Goal: Transaction & Acquisition: Book appointment/travel/reservation

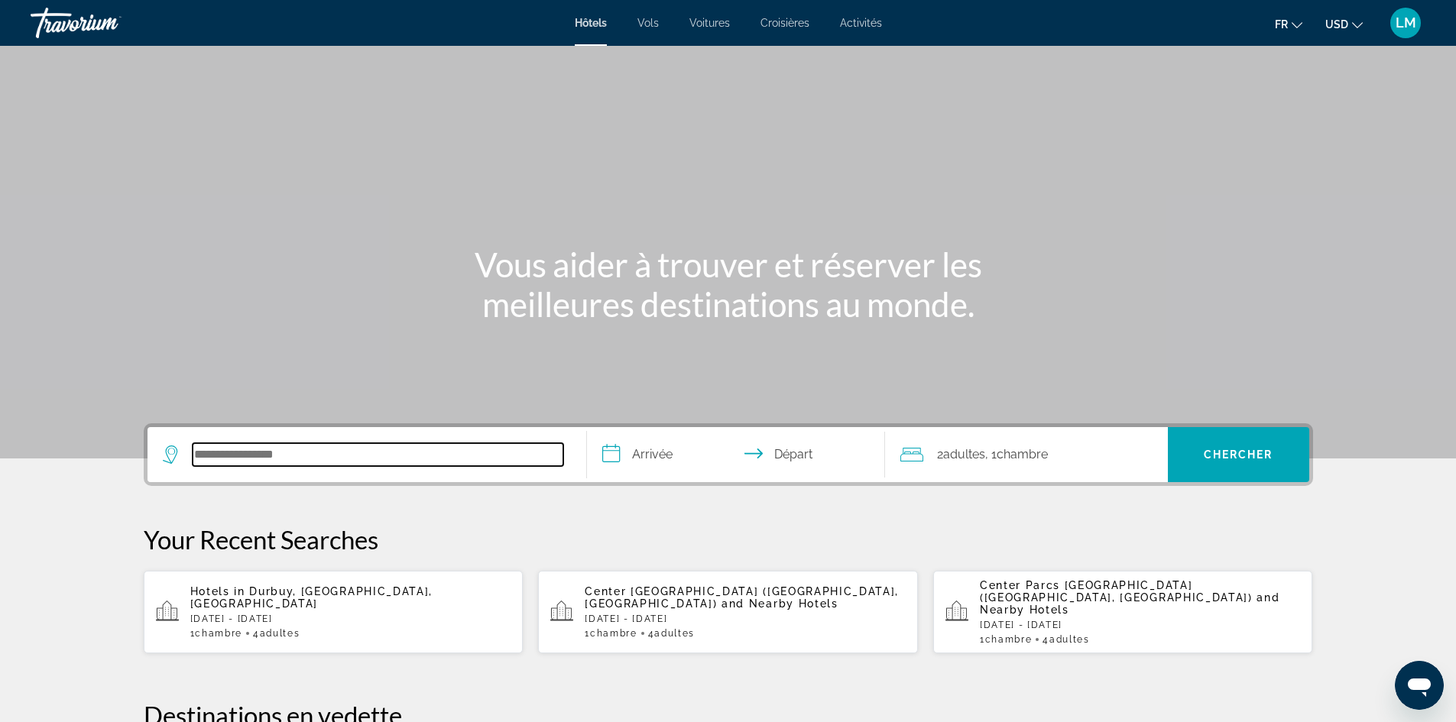
click at [280, 457] on input "Search hotel destination" at bounding box center [378, 454] width 371 height 23
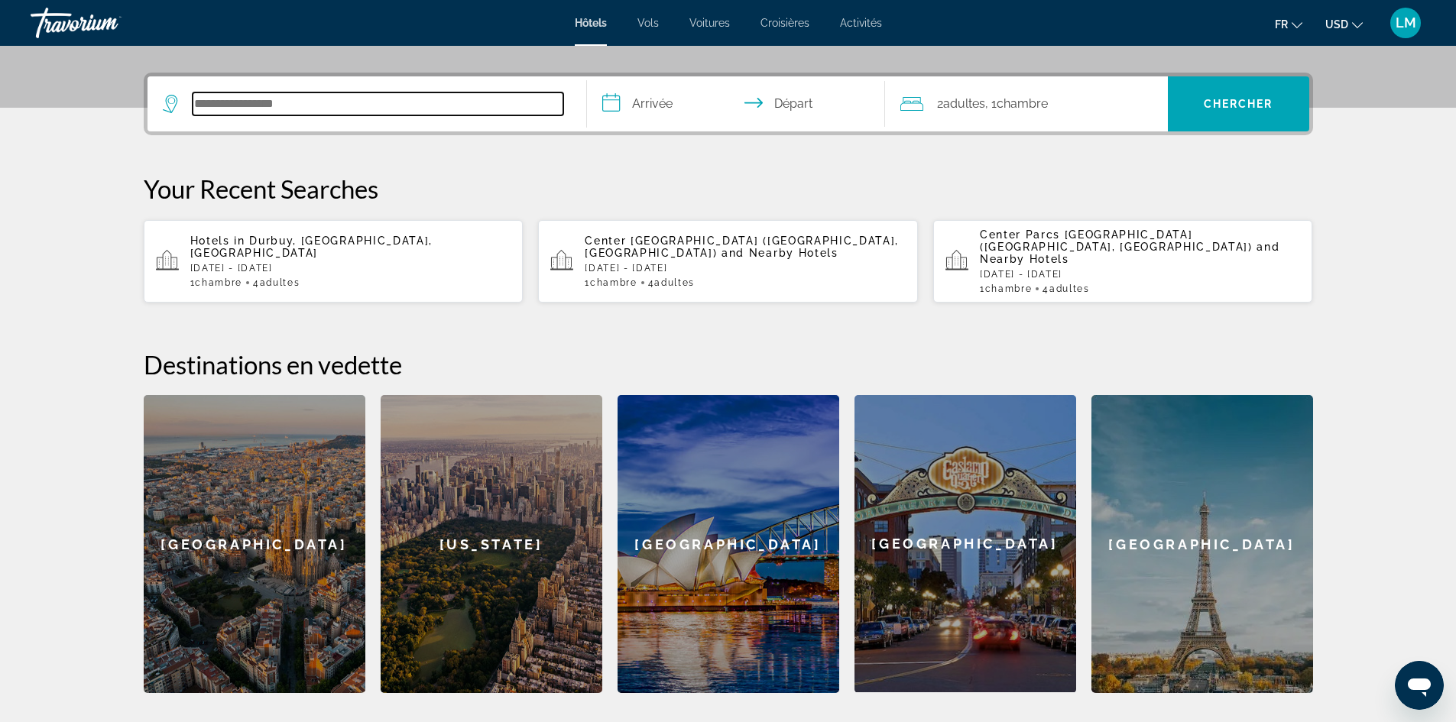
scroll to position [374, 0]
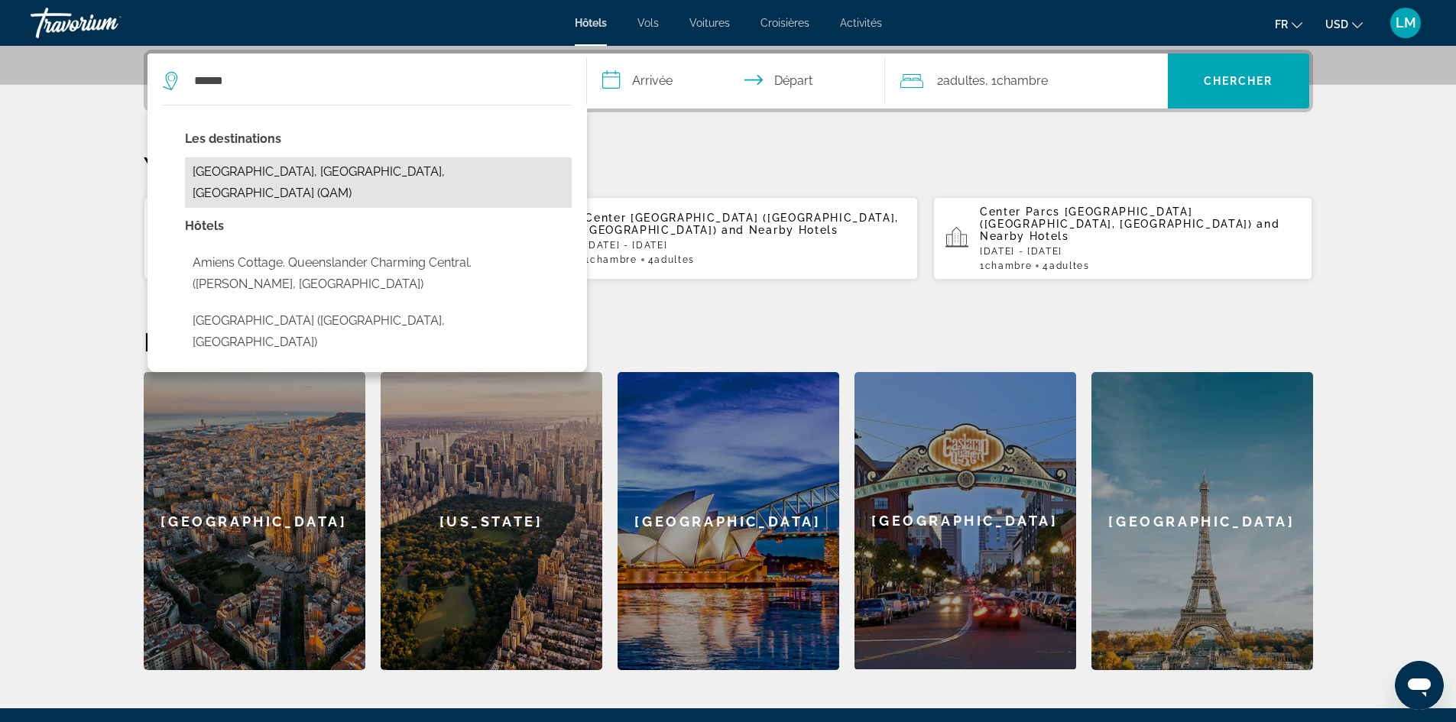
click at [262, 170] on button "Amiens, Somme, France (QAM)" at bounding box center [378, 182] width 387 height 50
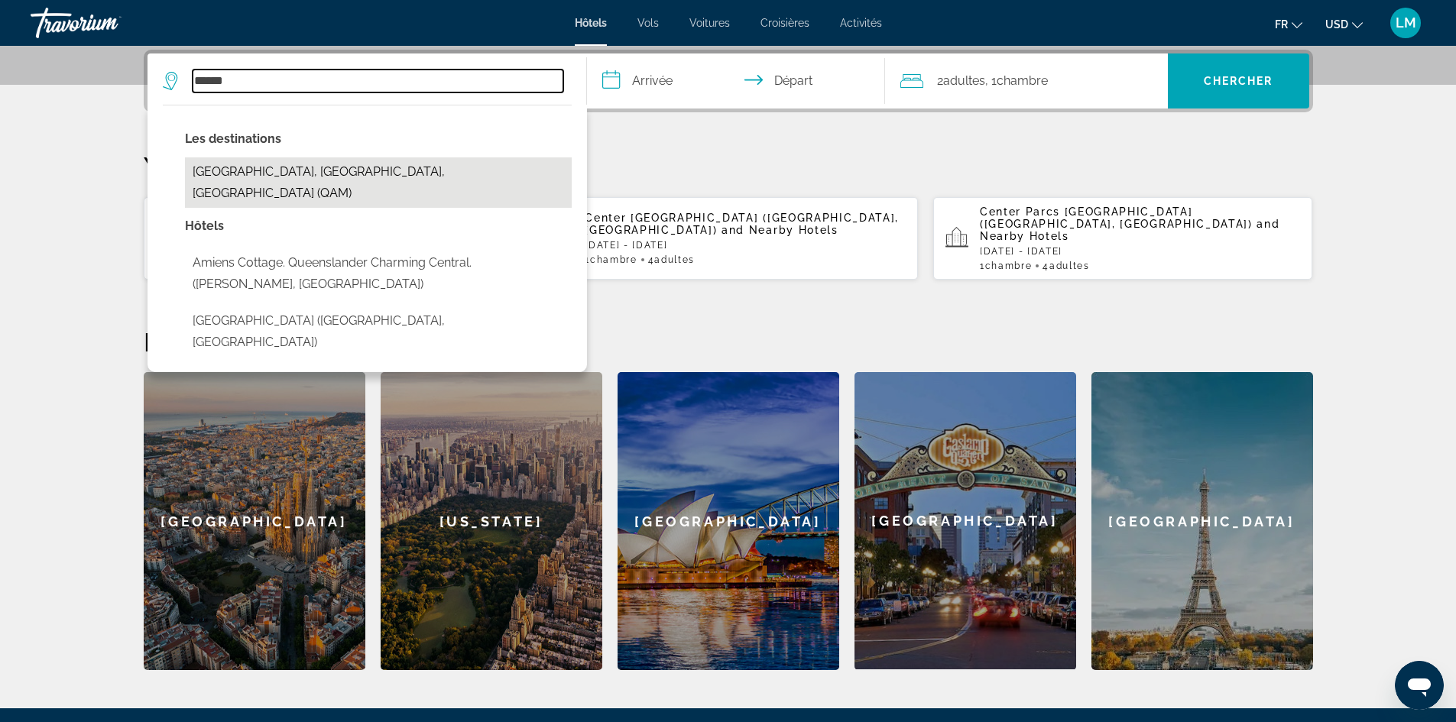
type input "**********"
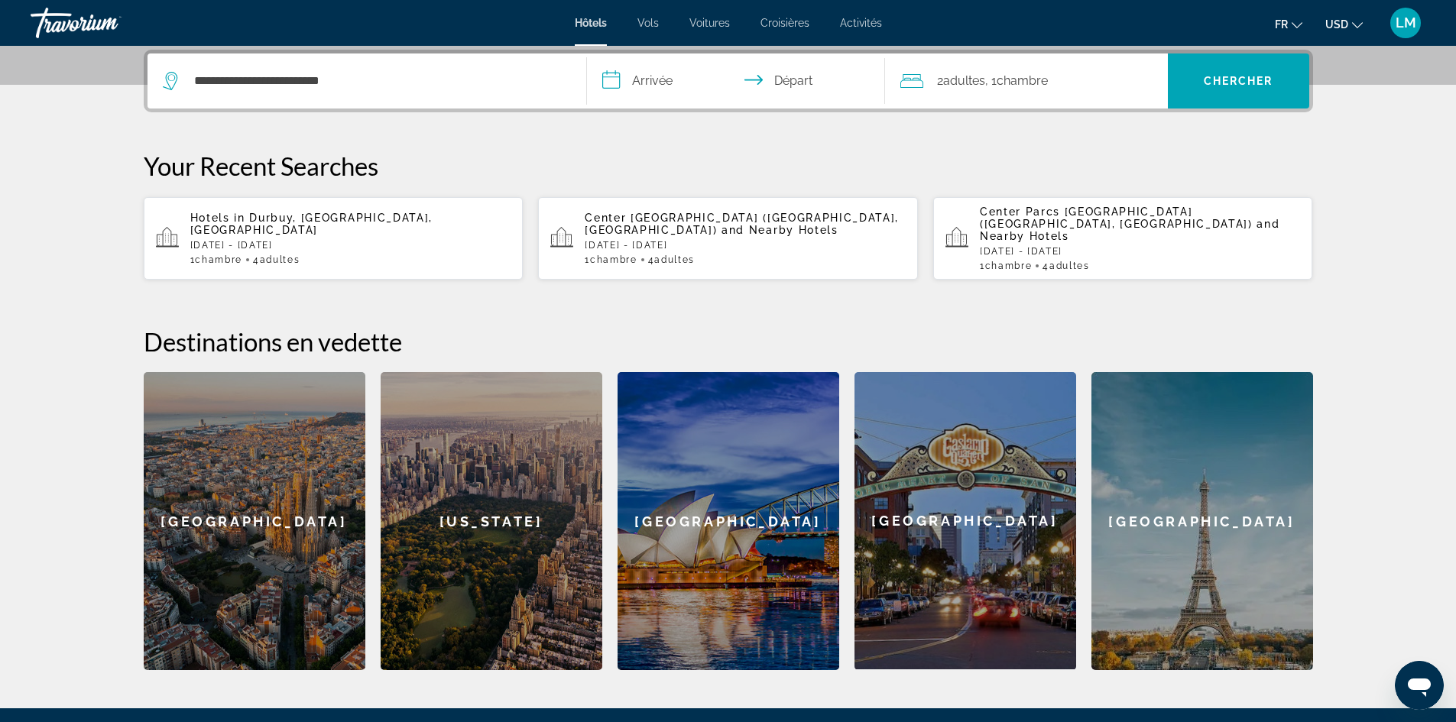
click at [655, 80] on input "**********" at bounding box center [739, 83] width 304 height 60
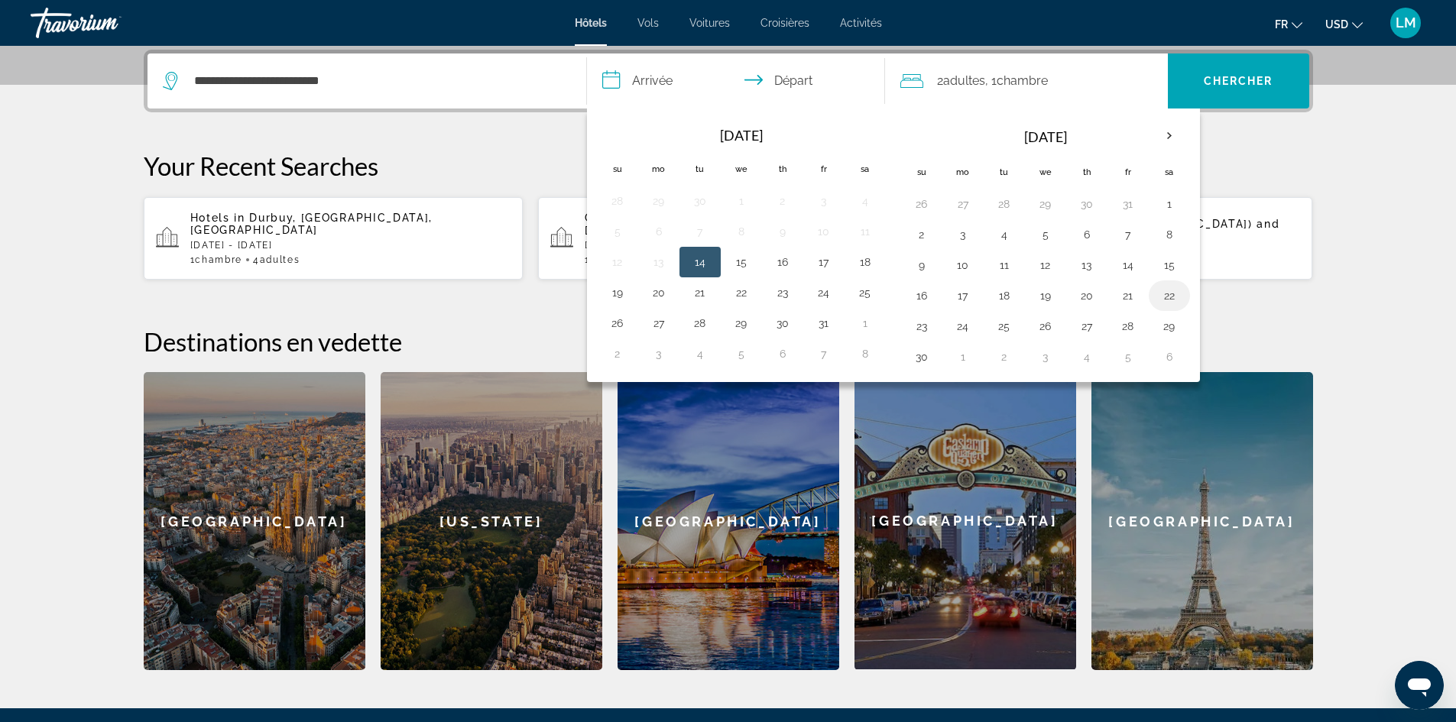
click at [1174, 293] on button "22" at bounding box center [1169, 295] width 24 height 21
click at [924, 328] on button "23" at bounding box center [921, 326] width 24 height 21
type input "**********"
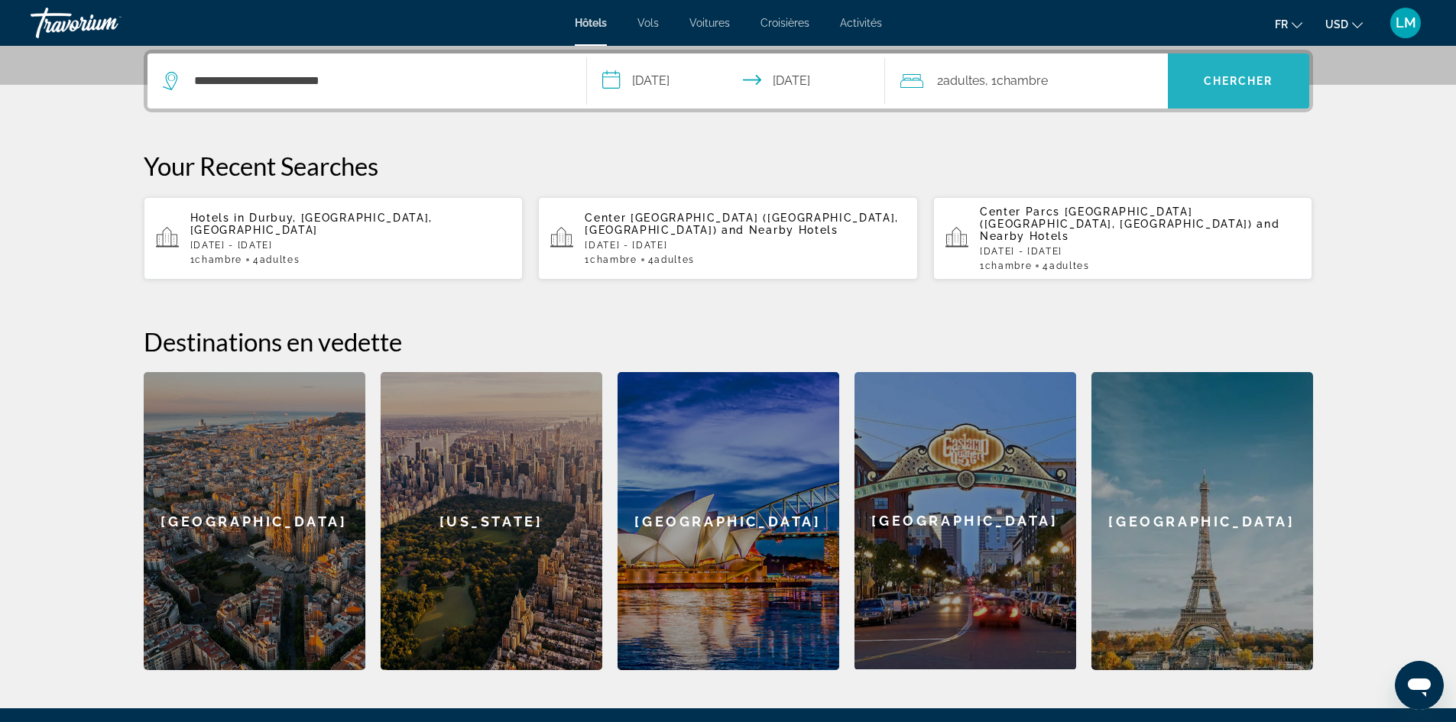
click at [1261, 64] on button "Chercher" at bounding box center [1238, 80] width 141 height 55
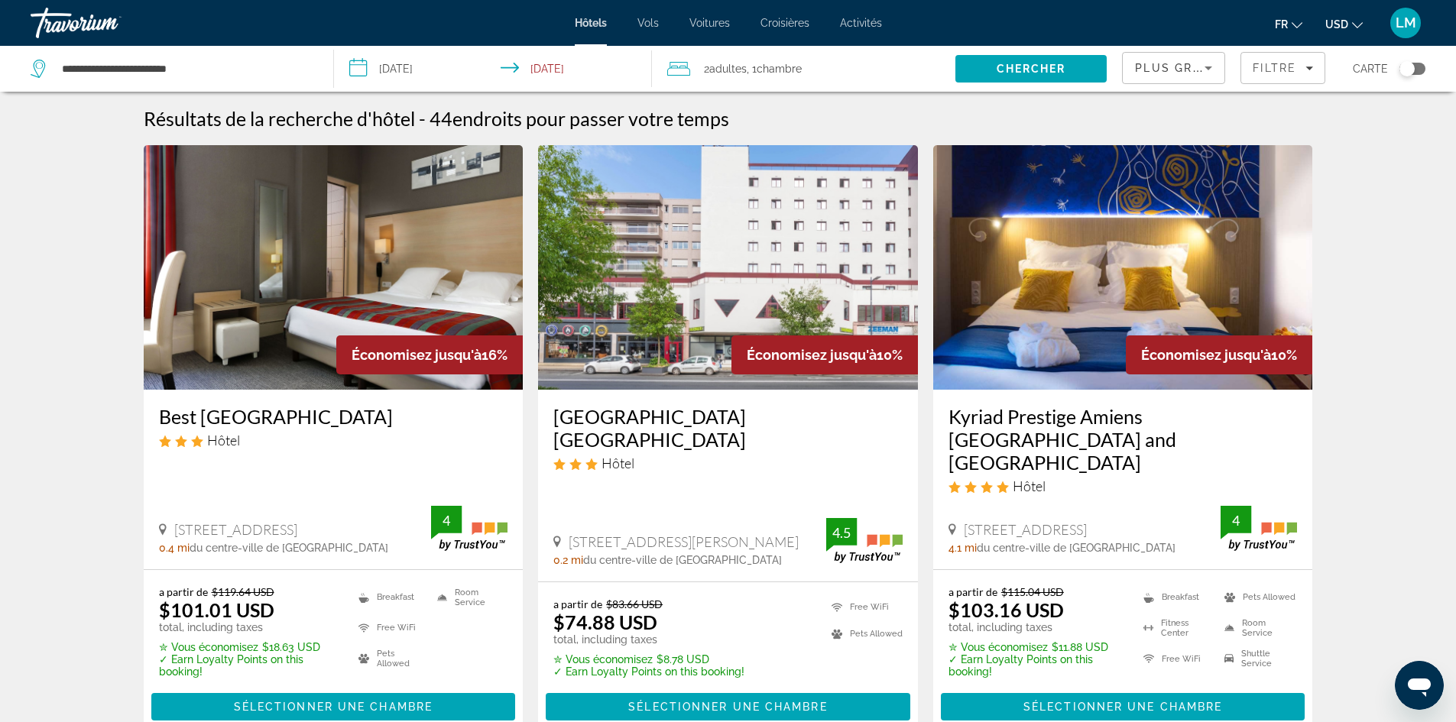
click at [1218, 66] on div "Plus grandes économies" at bounding box center [1174, 68] width 102 height 31
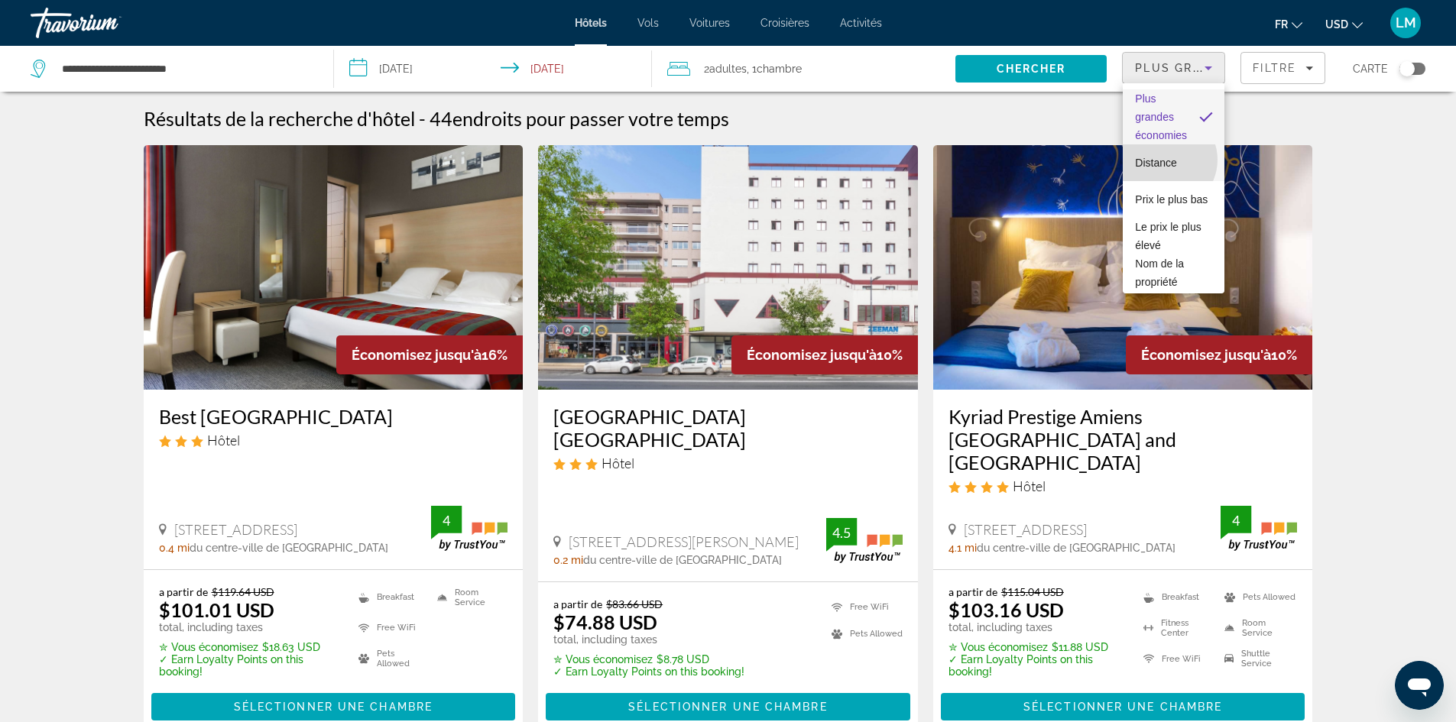
click at [1165, 160] on span "Distance" at bounding box center [1155, 163] width 41 height 12
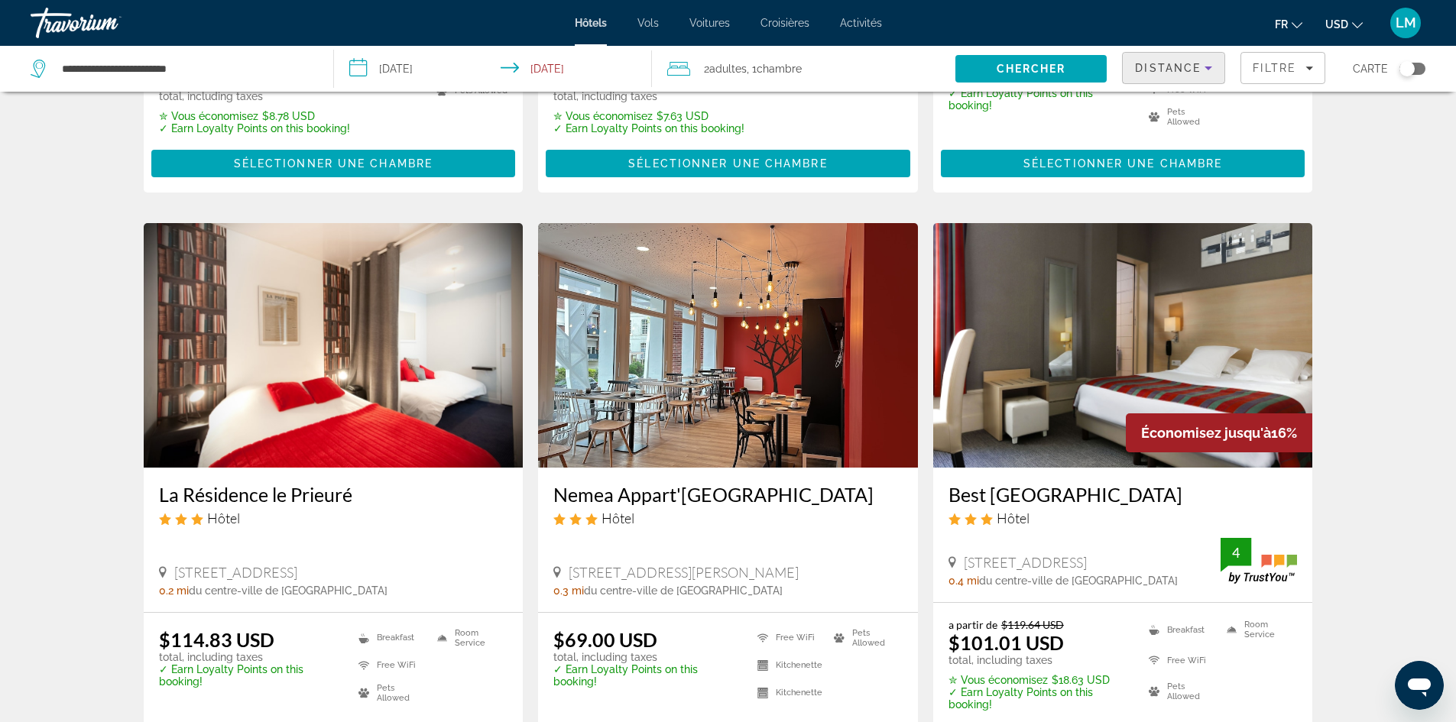
scroll to position [535, 0]
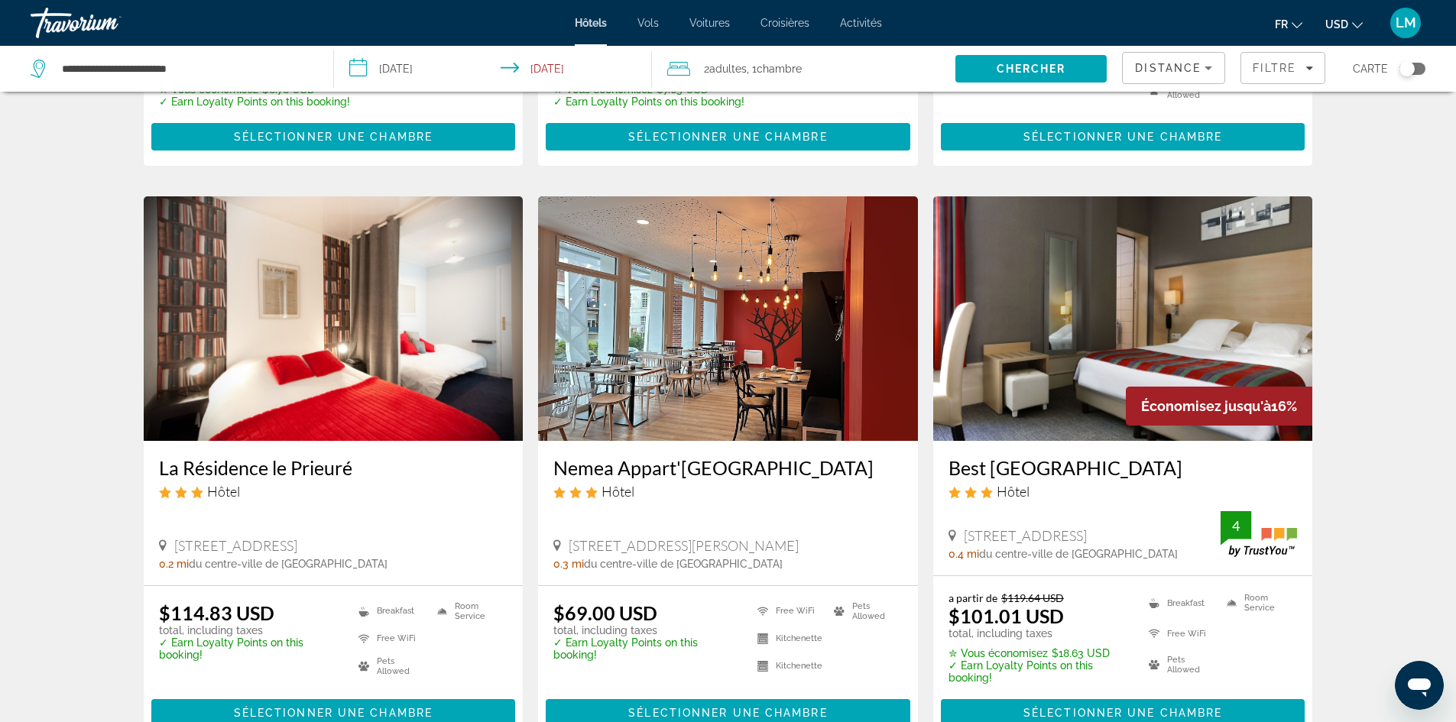
click at [769, 385] on img "Main content" at bounding box center [728, 318] width 380 height 245
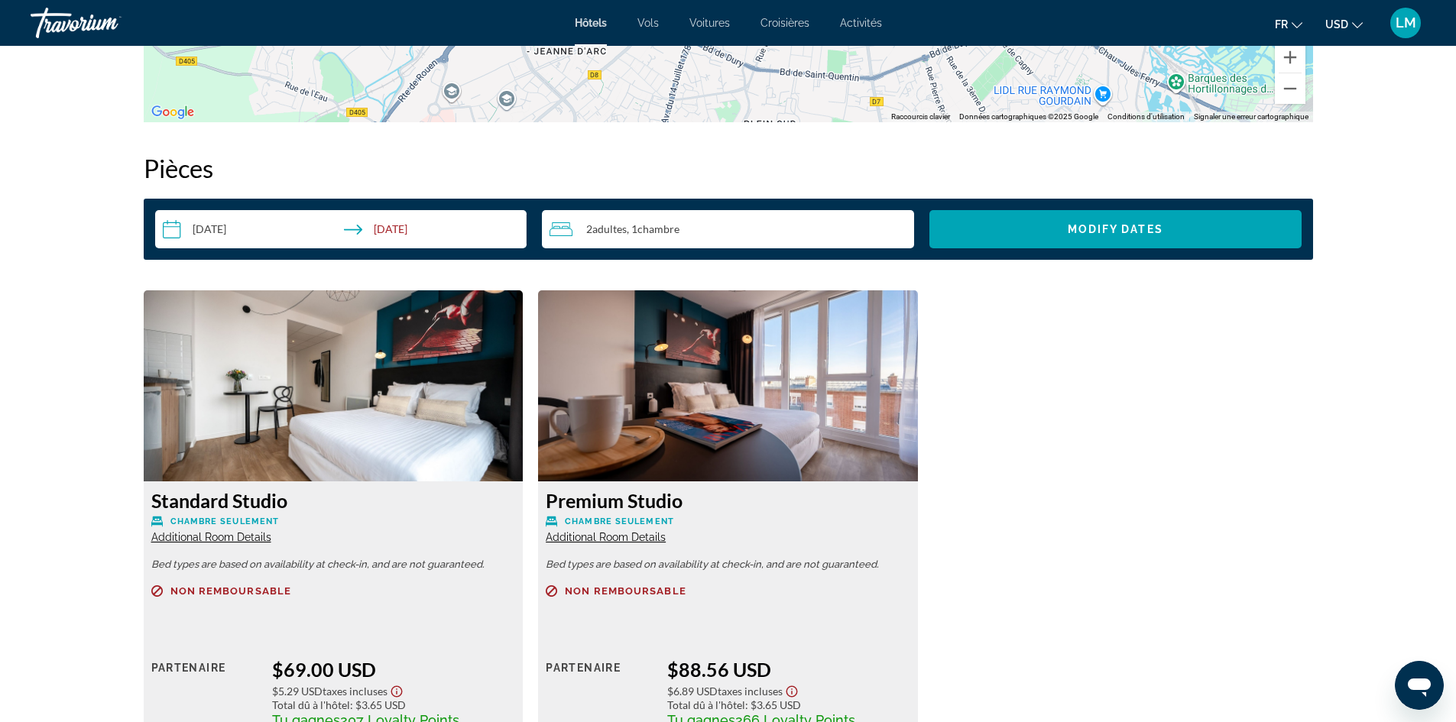
scroll to position [1911, 0]
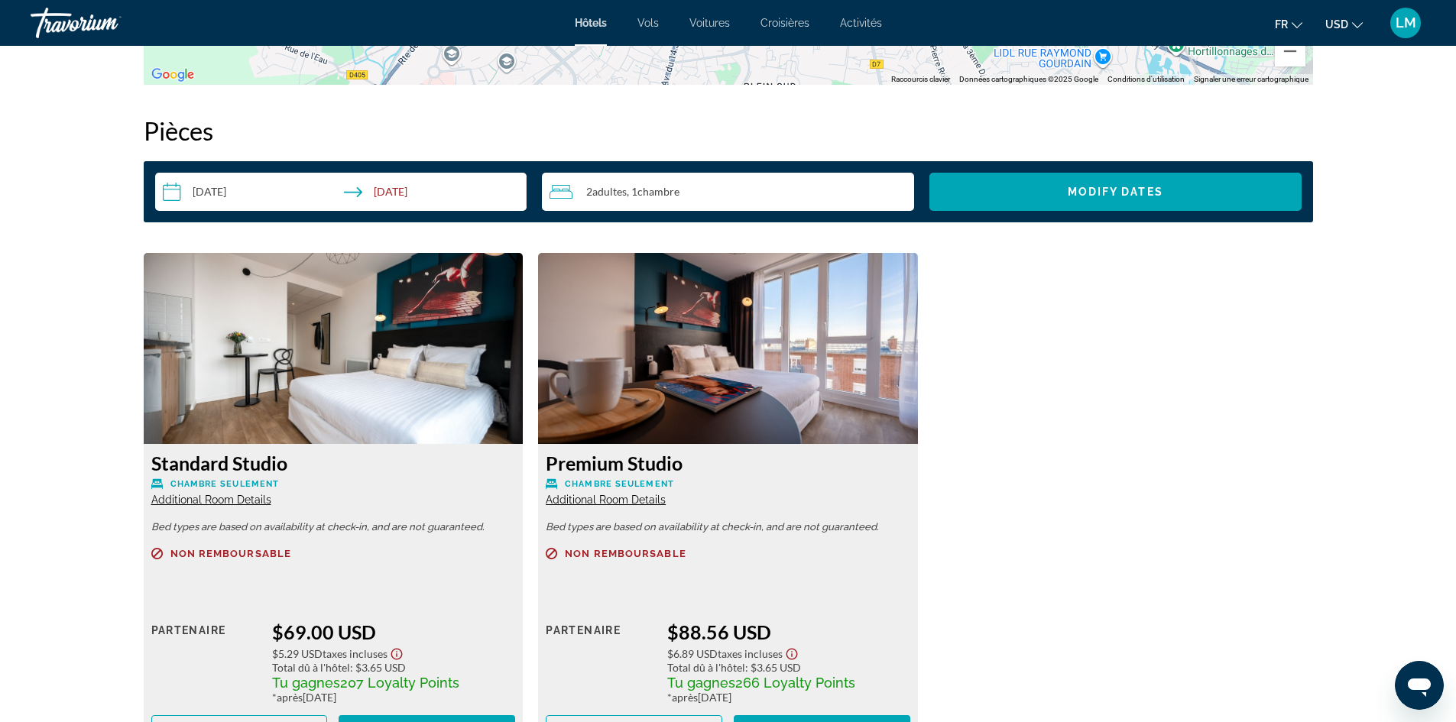
click at [643, 497] on span "Additional Room Details" at bounding box center [606, 500] width 120 height 12
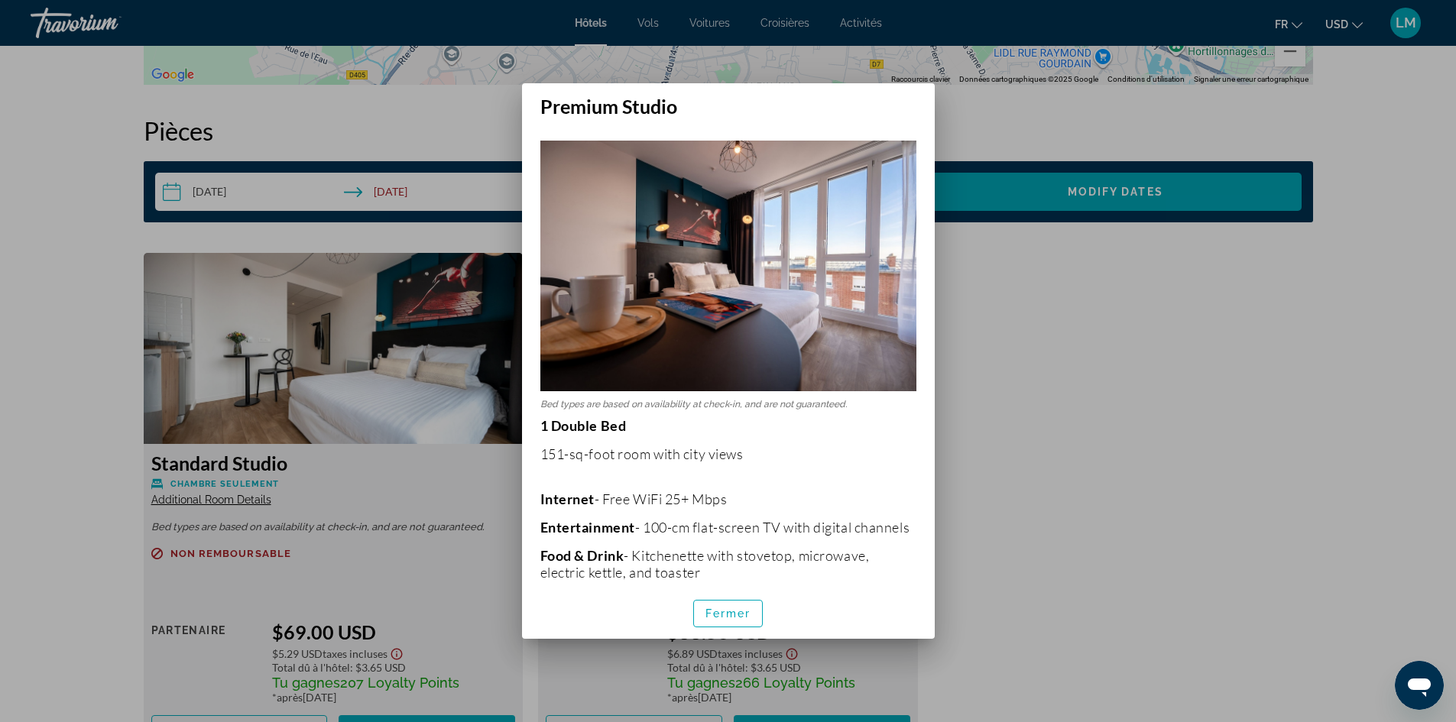
scroll to position [0, 0]
click at [727, 609] on span "Fermer" at bounding box center [728, 614] width 46 height 12
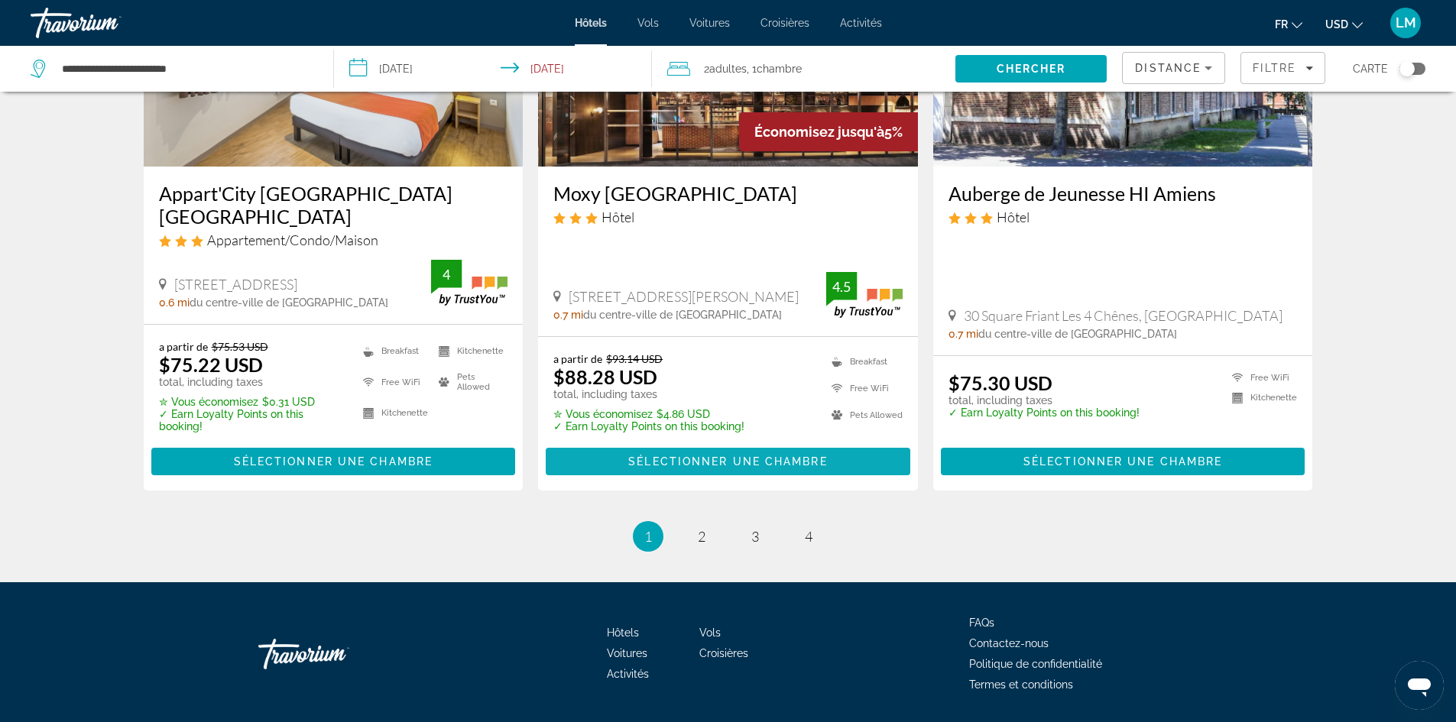
scroll to position [1953, 0]
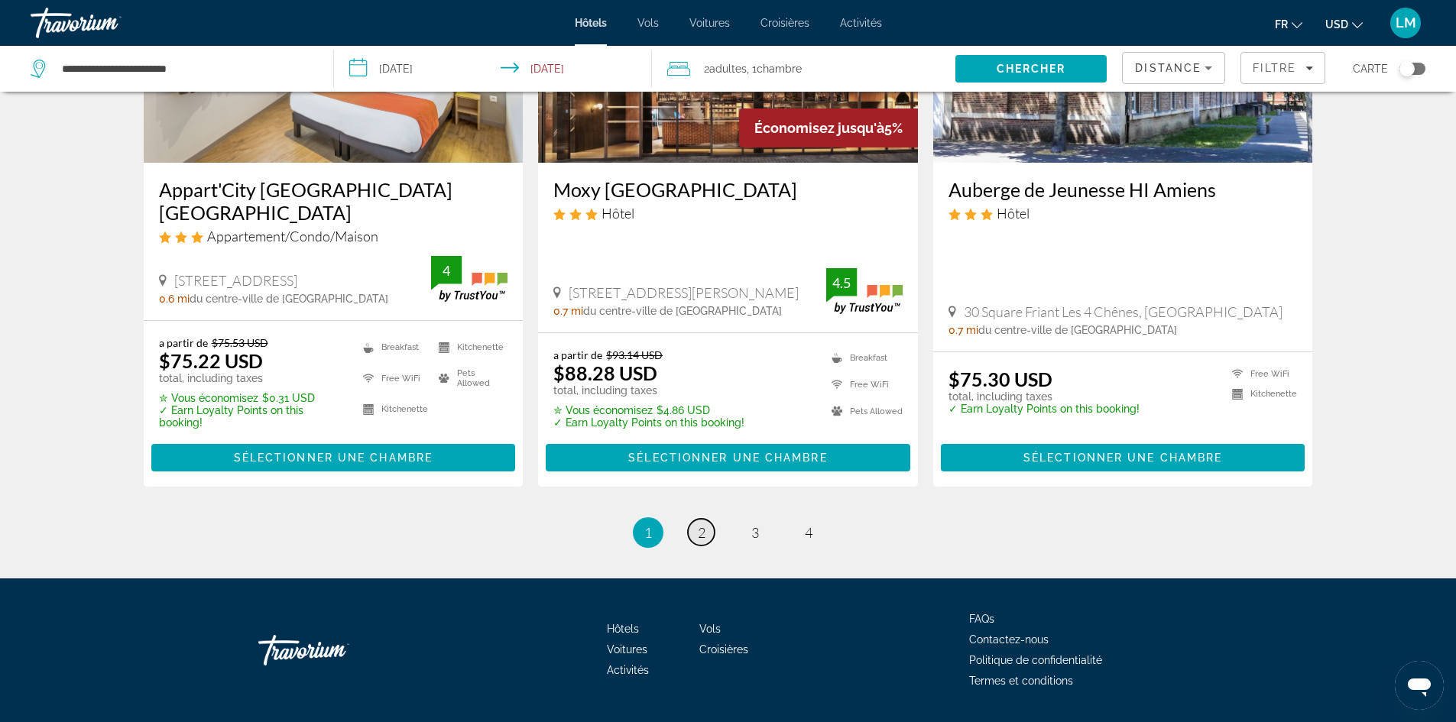
click at [695, 519] on link "page 2" at bounding box center [701, 532] width 27 height 27
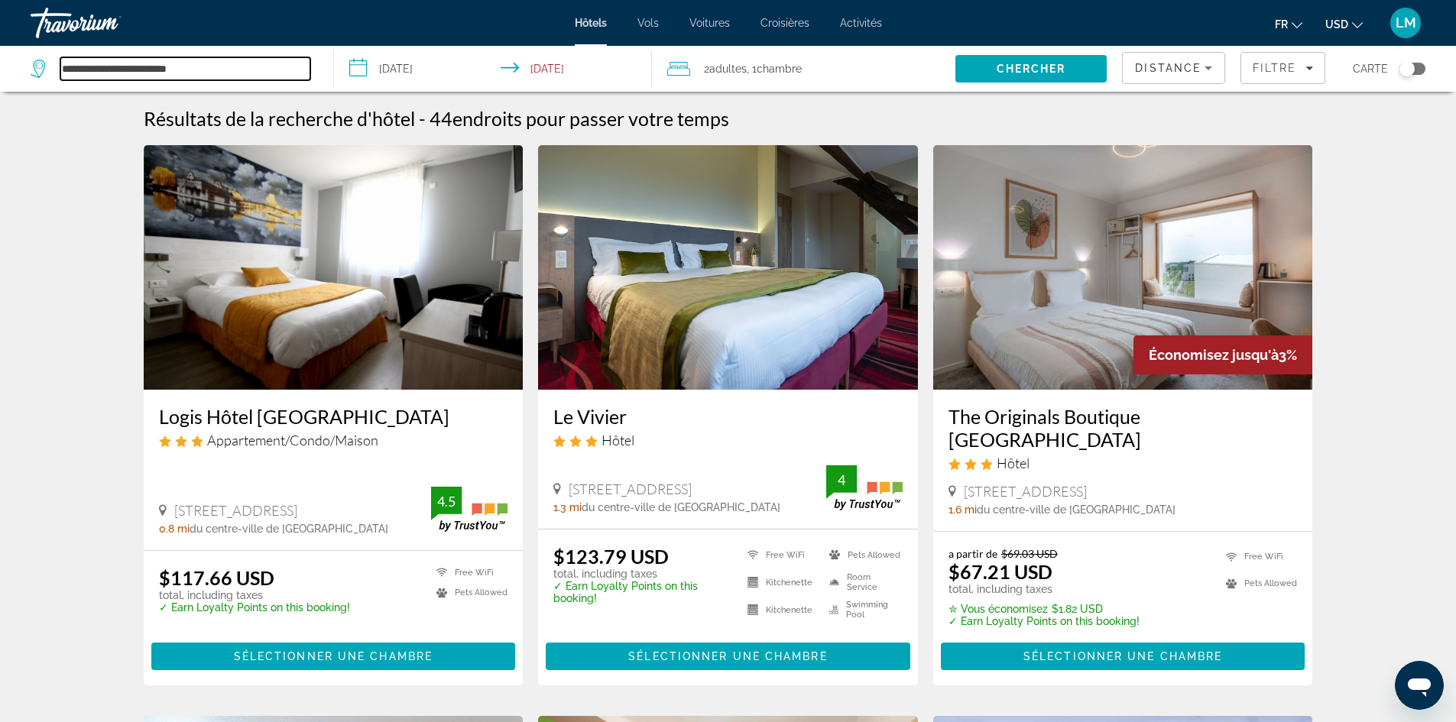
drag, startPoint x: 231, startPoint y: 66, endPoint x: 18, endPoint y: 70, distance: 213.3
click at [18, 70] on app-destination-search "**********" at bounding box center [167, 69] width 334 height 46
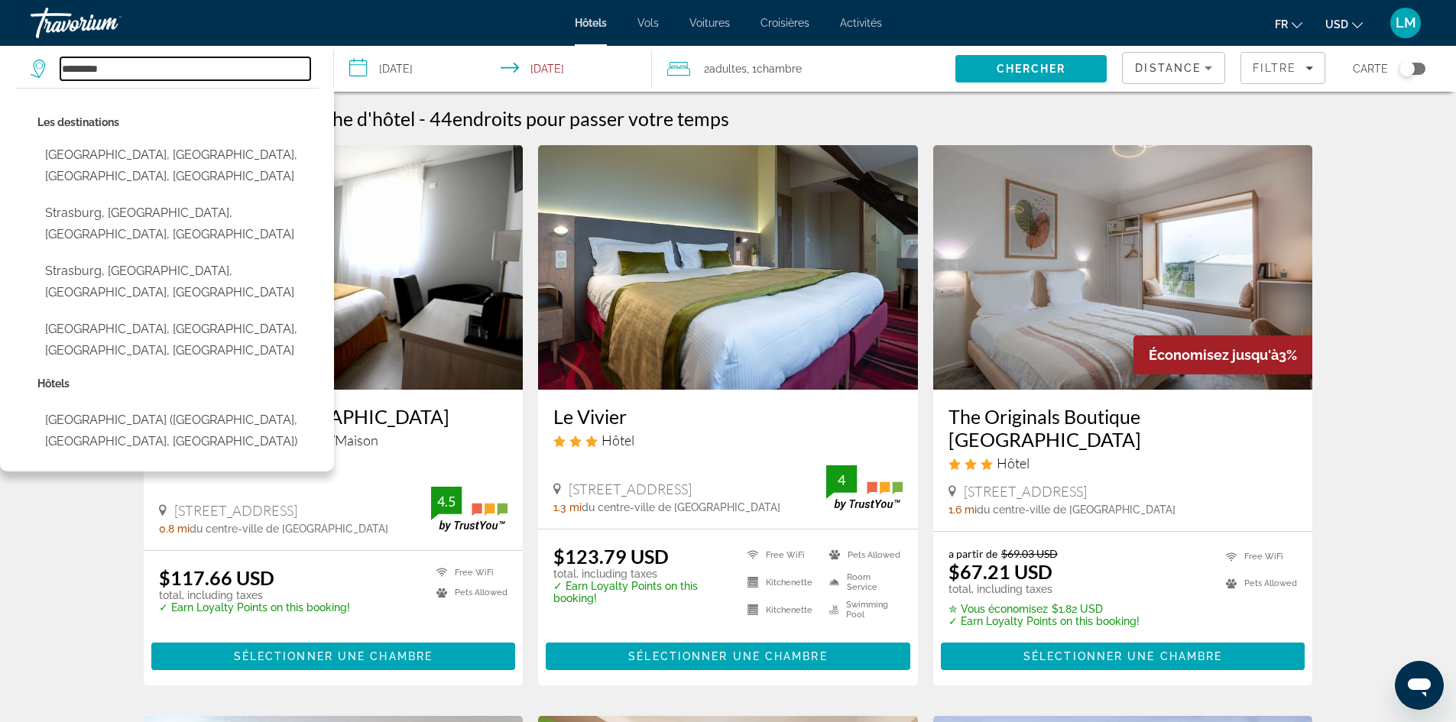
click at [129, 69] on input "*********" at bounding box center [185, 68] width 250 height 23
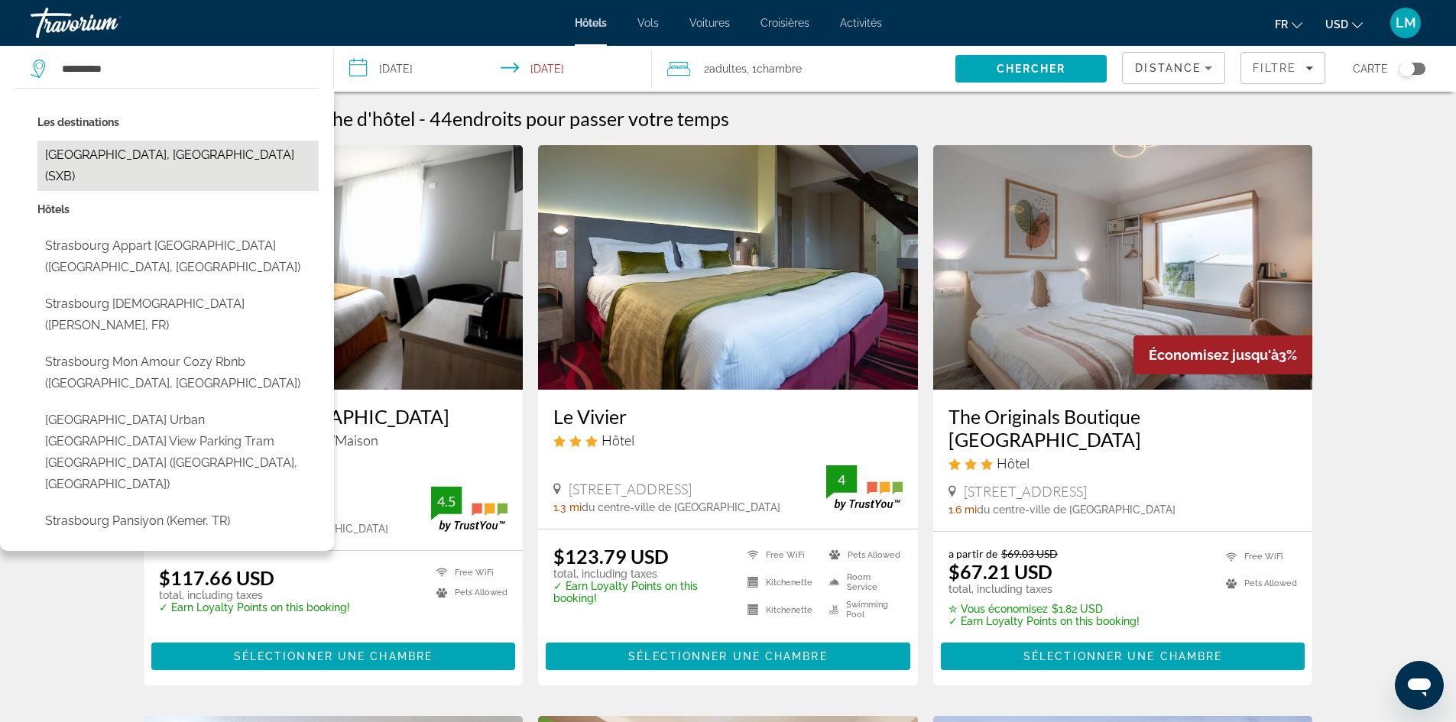
click at [143, 155] on button "Strasbourg, France (SXB)" at bounding box center [177, 166] width 281 height 50
type input "**********"
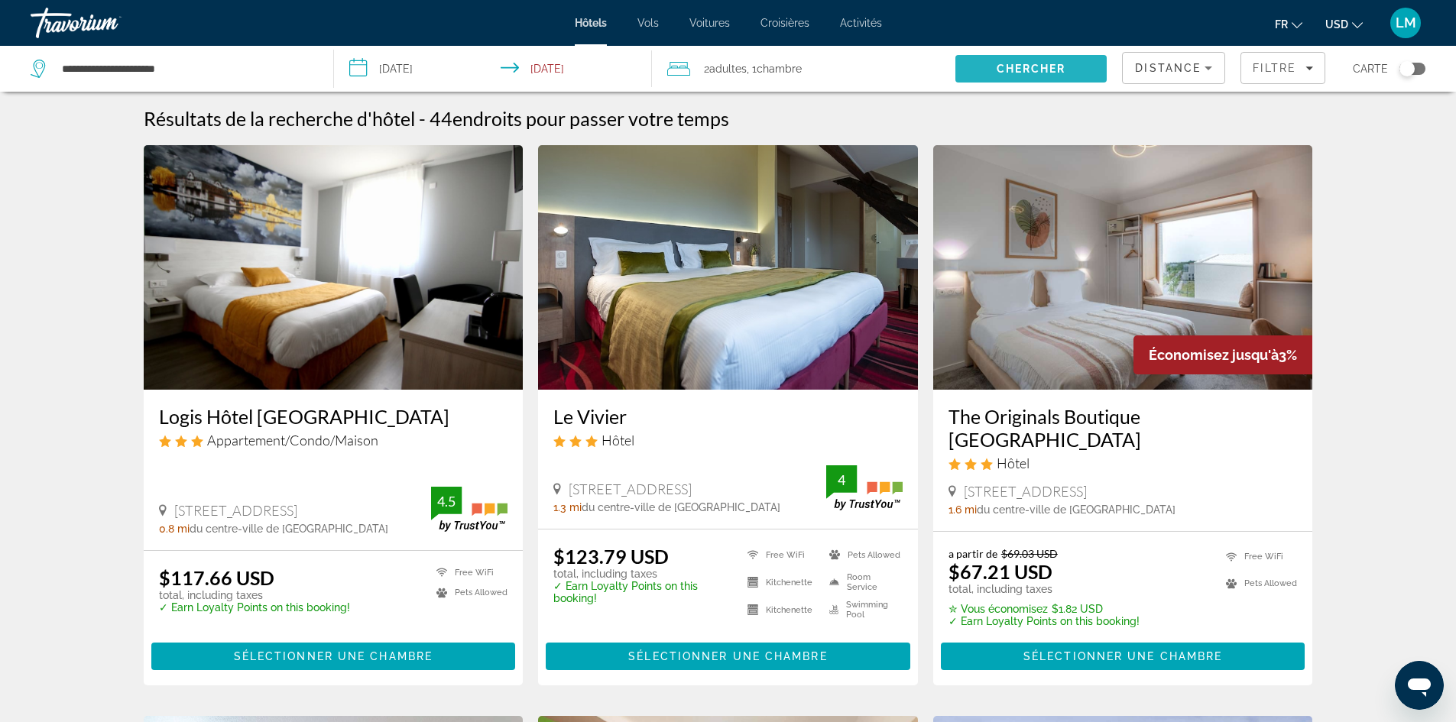
click at [1025, 63] on span "Chercher" at bounding box center [1032, 69] width 70 height 12
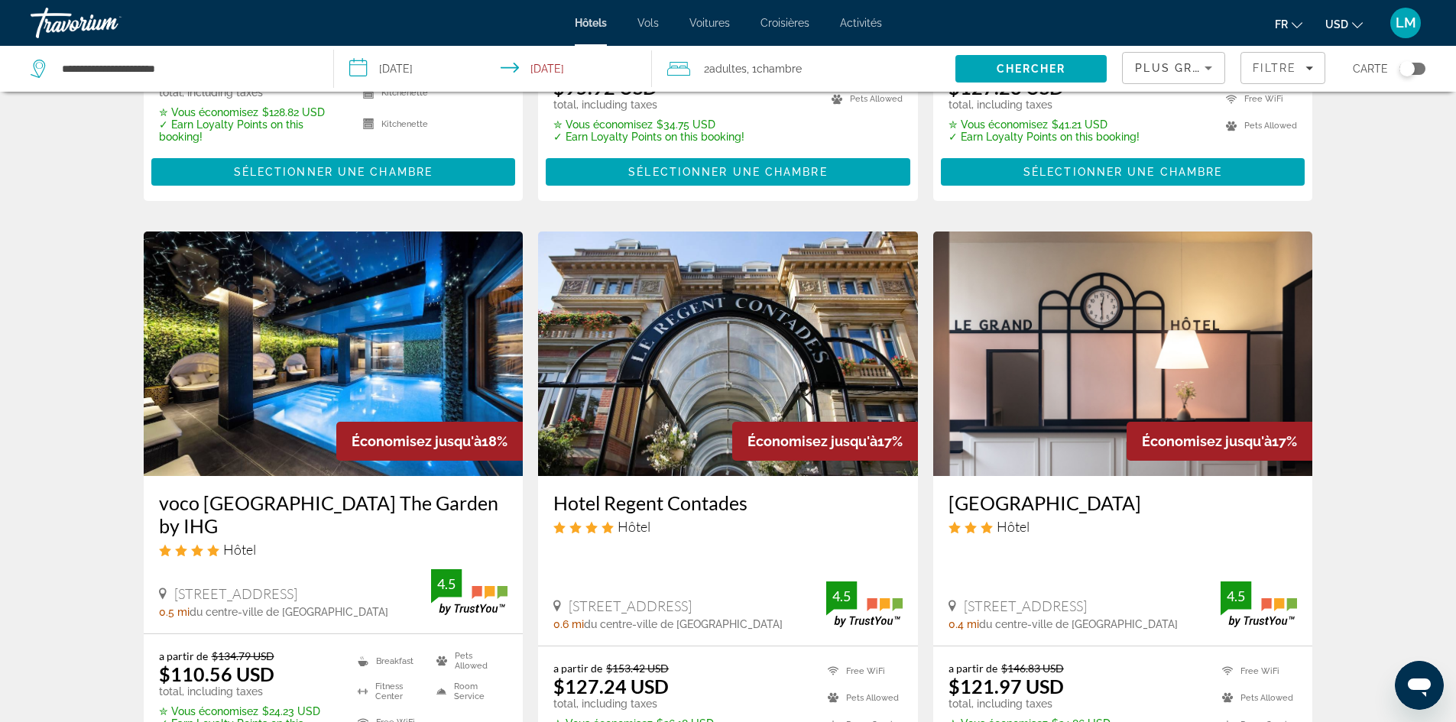
scroll to position [535, 0]
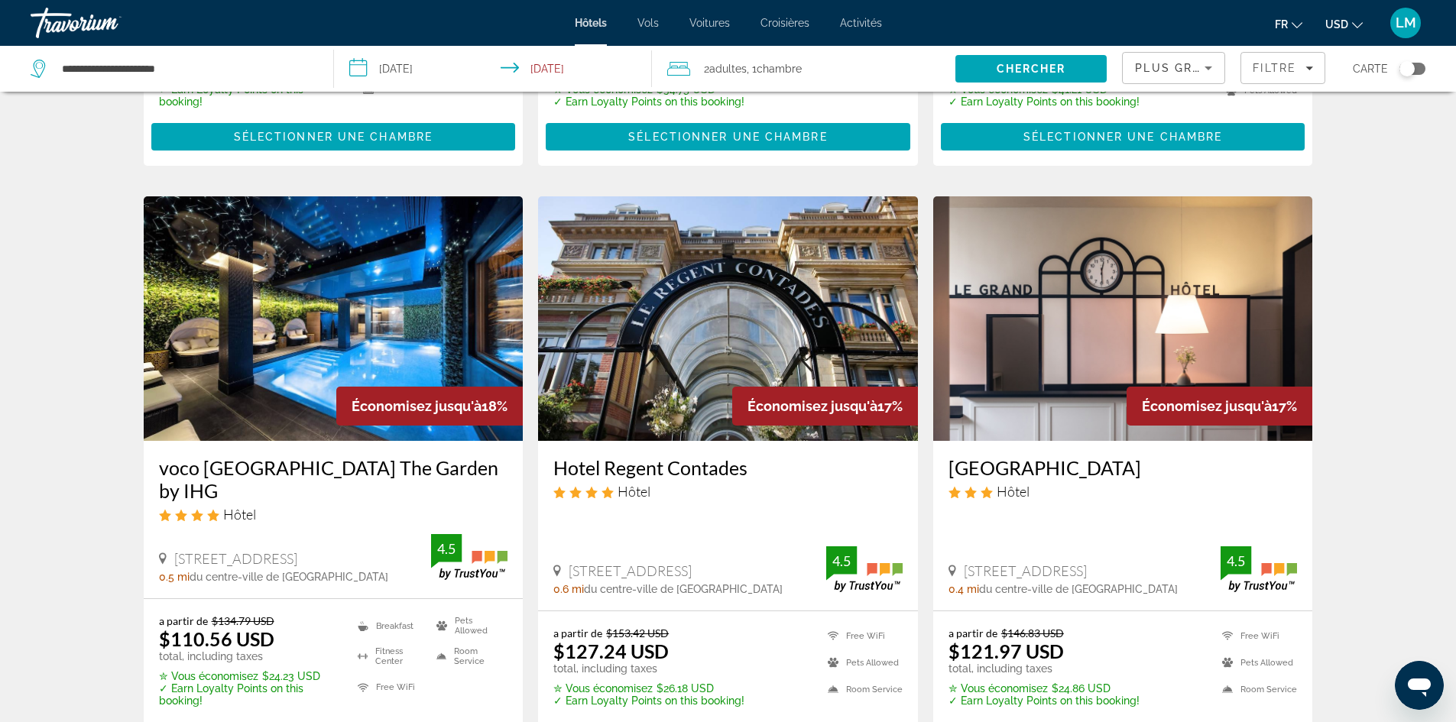
click at [347, 365] on img "Main content" at bounding box center [334, 318] width 380 height 245
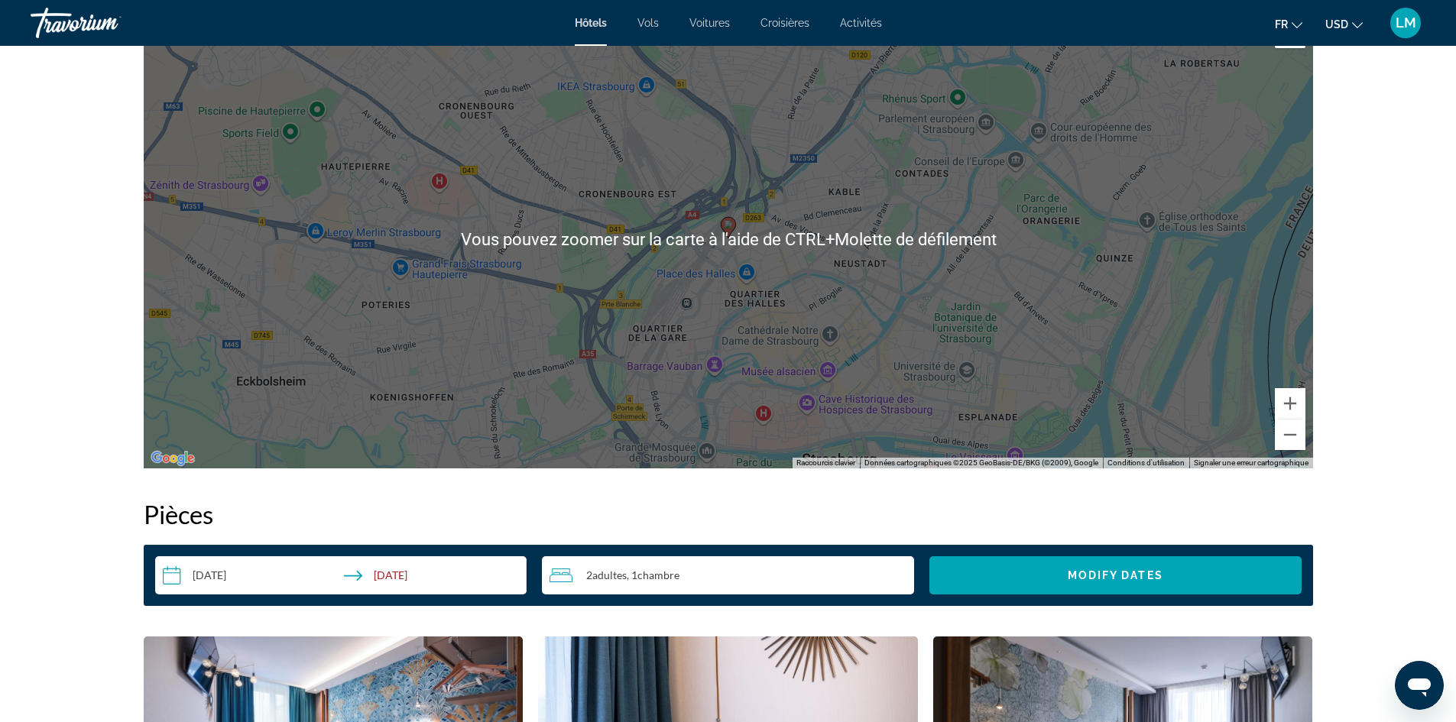
scroll to position [1605, 0]
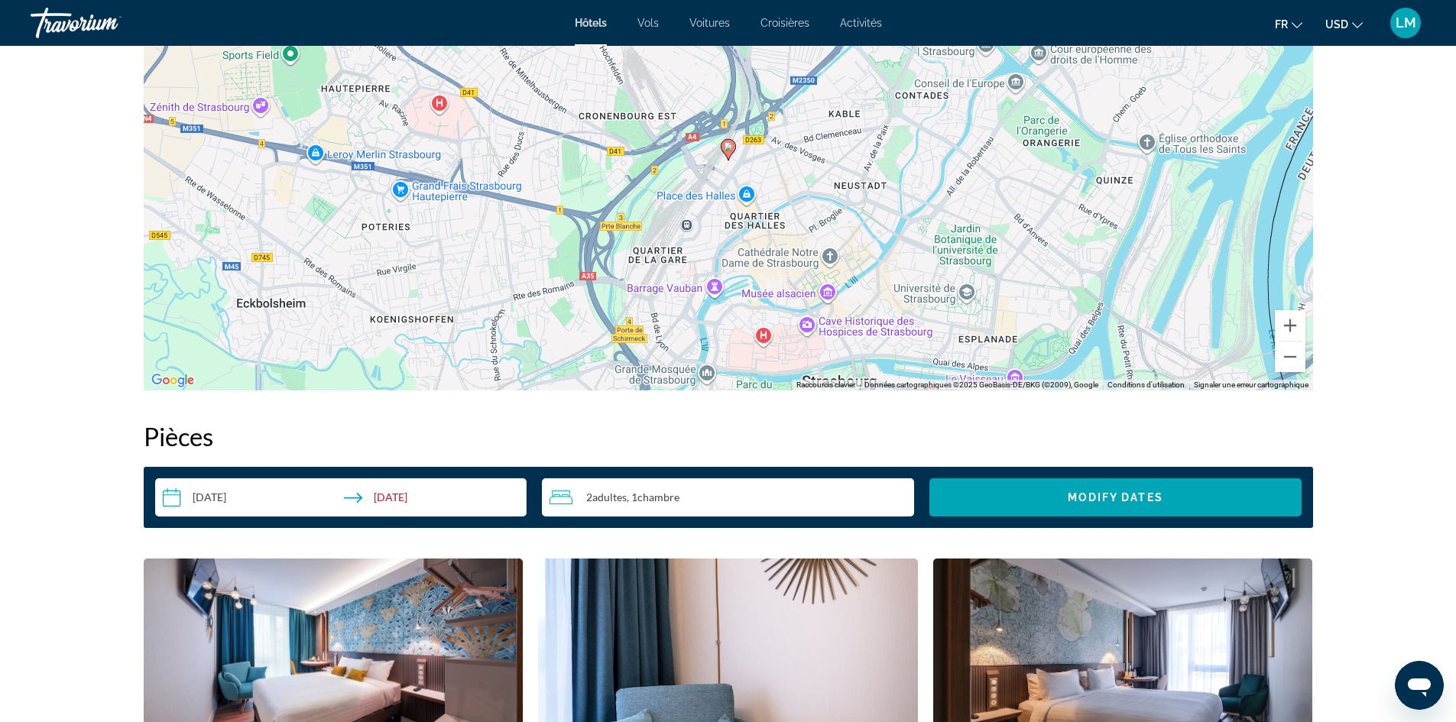
drag, startPoint x: 793, startPoint y: 487, endPoint x: 802, endPoint y: 488, distance: 9.2
click at [793, 488] on div "2 Adulte Adultes , 1 Chambre pièces" at bounding box center [731, 497] width 365 height 38
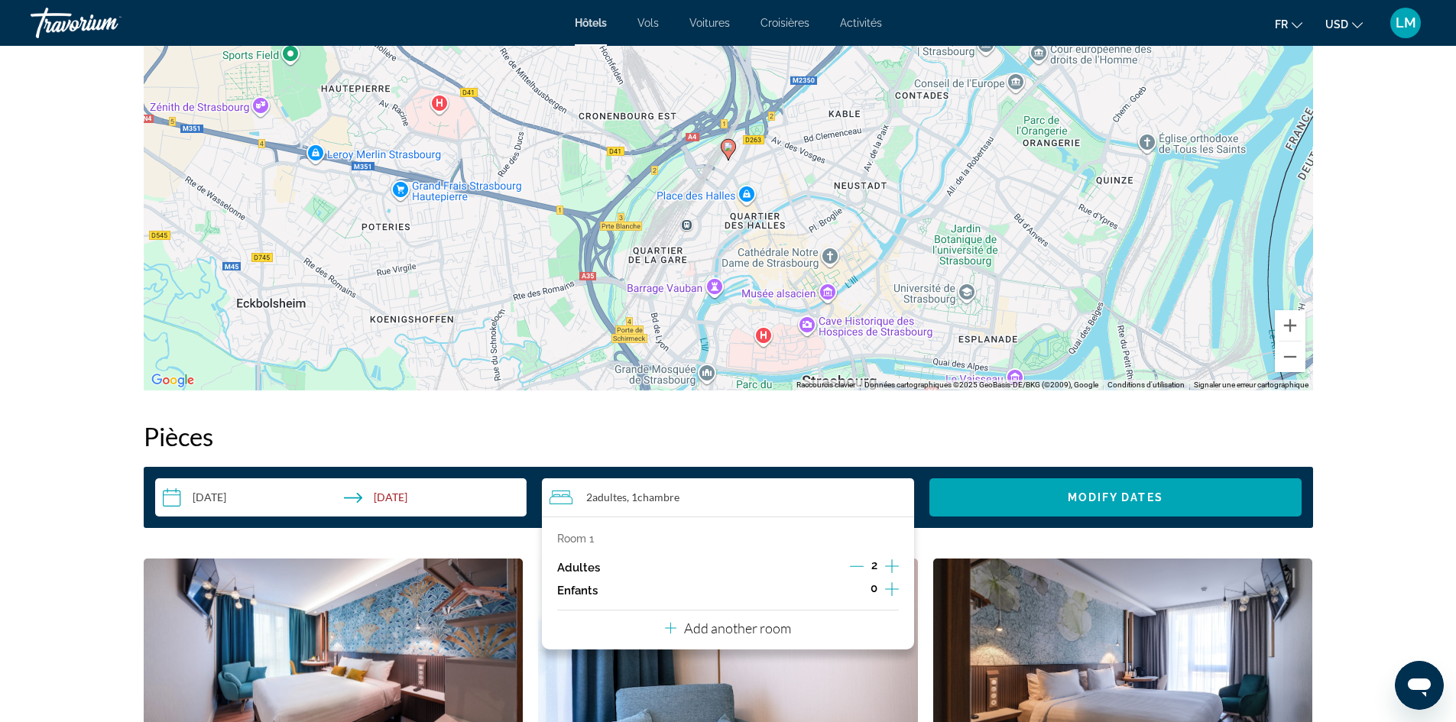
click at [896, 589] on icon "Increment children" at bounding box center [892, 589] width 14 height 14
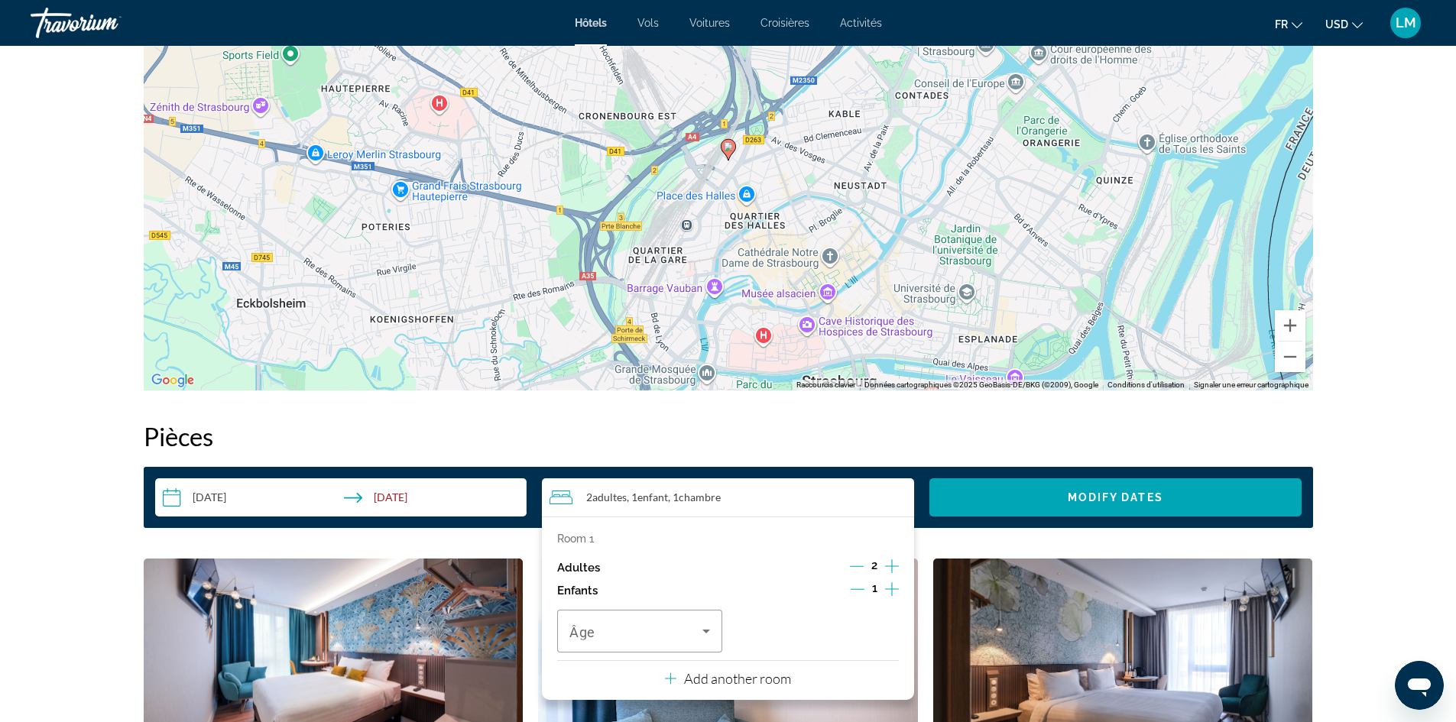
click at [893, 591] on icon "Increment children" at bounding box center [892, 589] width 14 height 18
click at [686, 629] on span "Travelers: 2 adults, 2 children" at bounding box center [635, 631] width 133 height 18
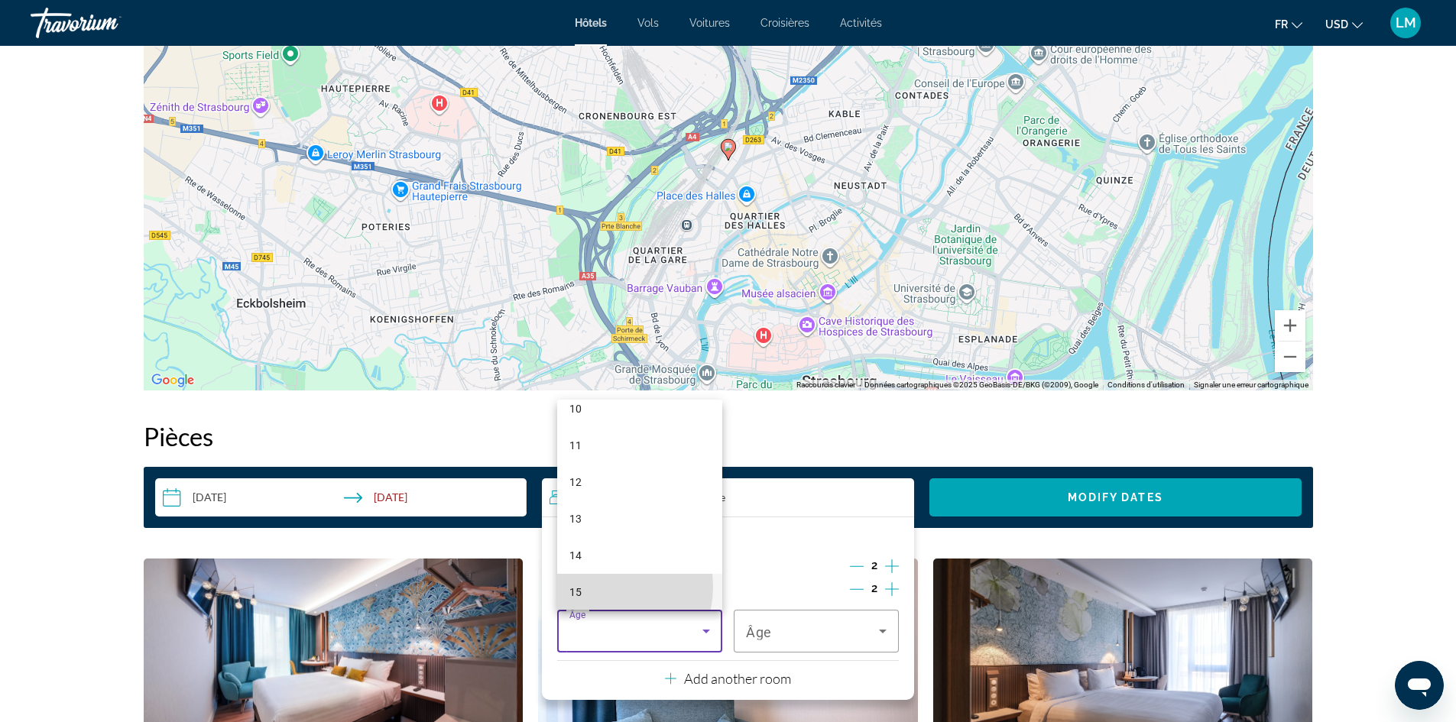
click at [604, 587] on mat-option "15" at bounding box center [639, 592] width 165 height 37
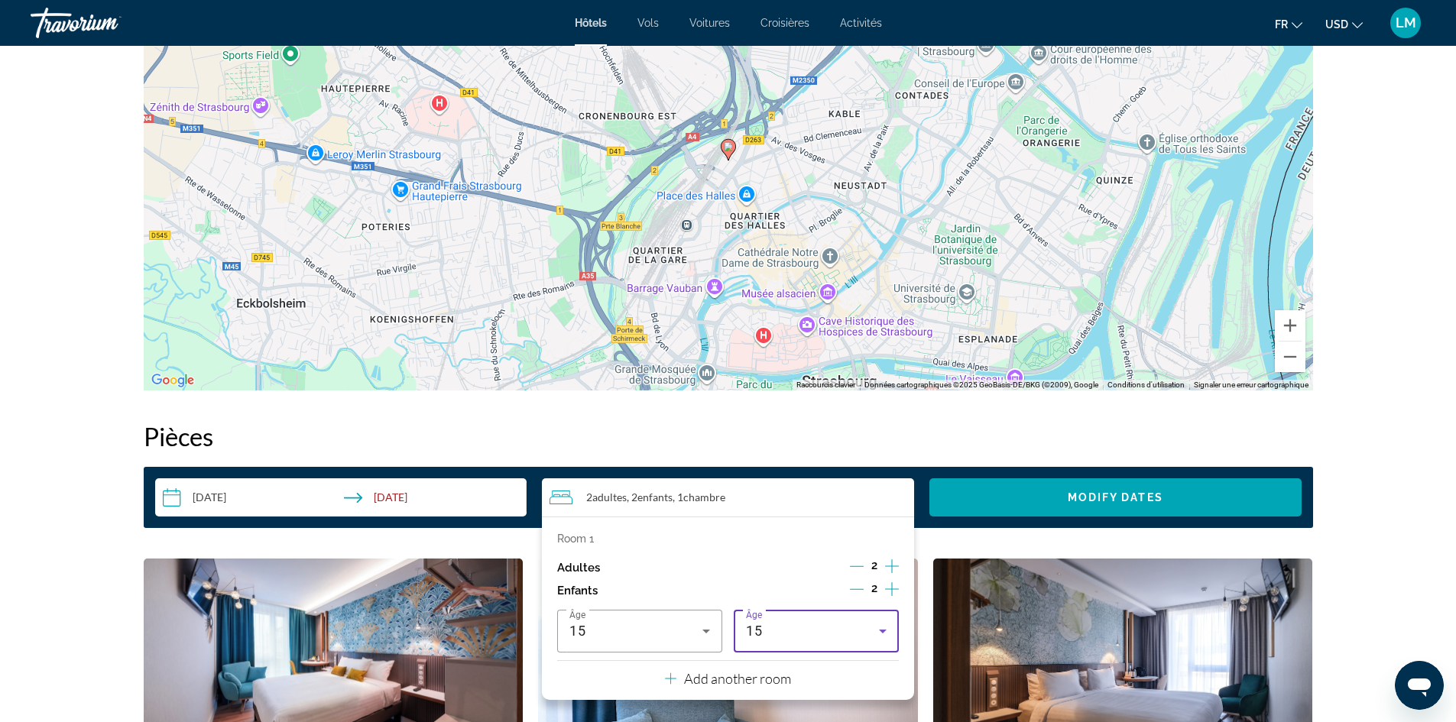
click at [821, 630] on div "15" at bounding box center [812, 631] width 133 height 18
click at [797, 579] on mat-option "15" at bounding box center [816, 591] width 165 height 37
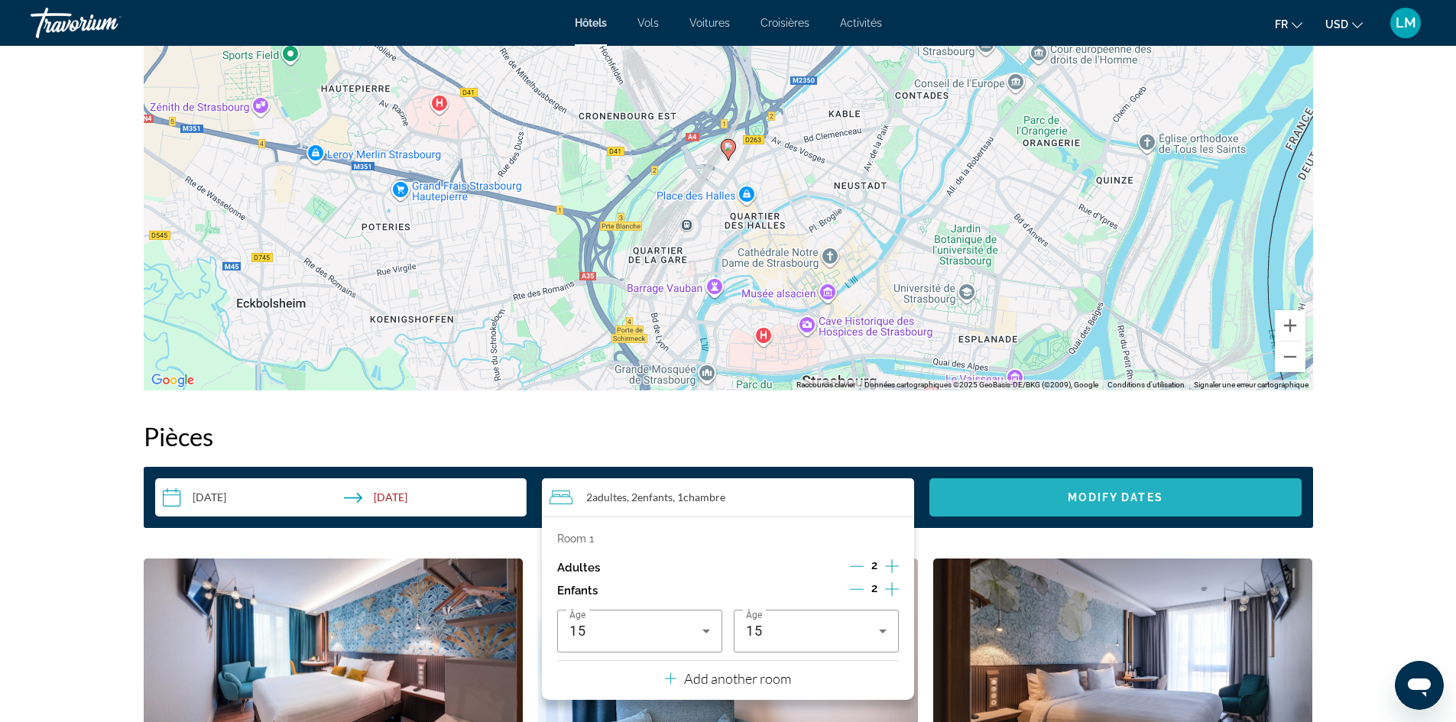
click at [1128, 493] on span "Modify Dates" at bounding box center [1116, 497] width 96 height 12
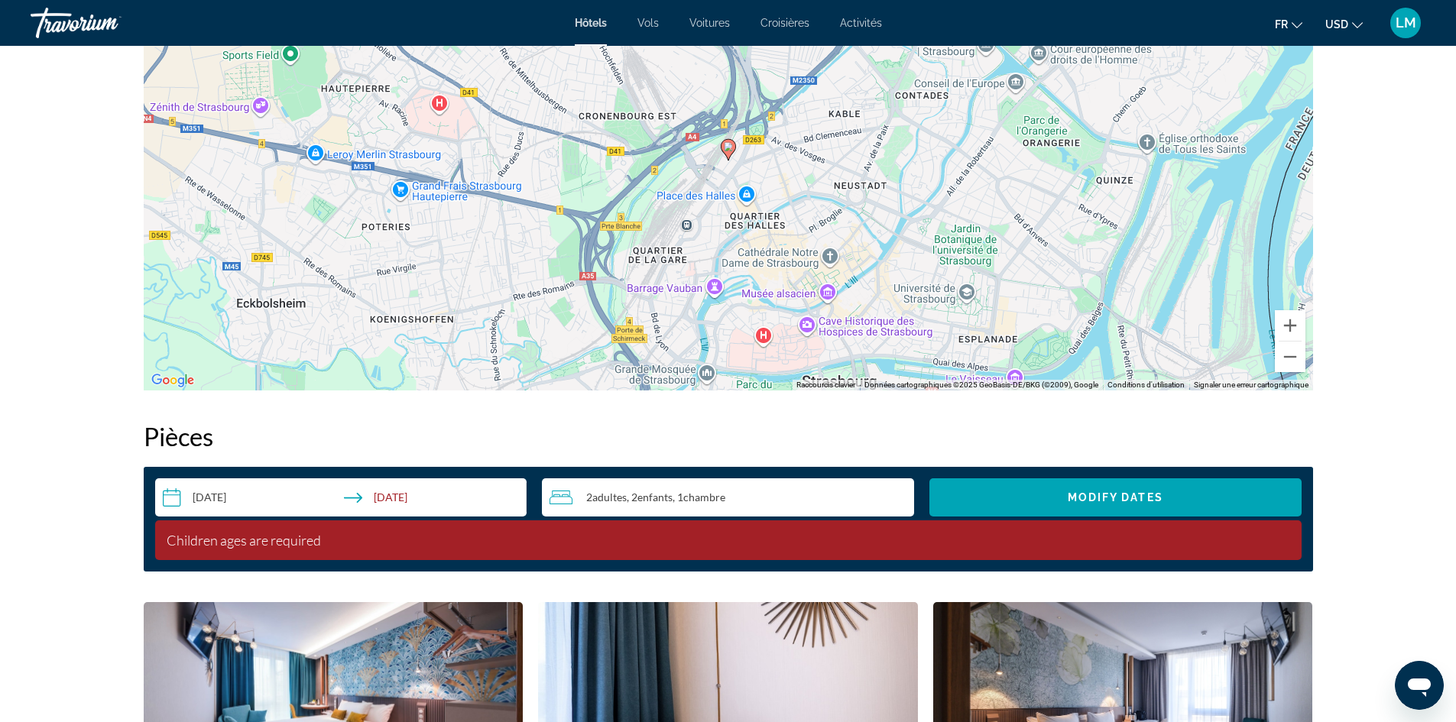
click at [714, 501] on span "Chambre" at bounding box center [704, 497] width 42 height 13
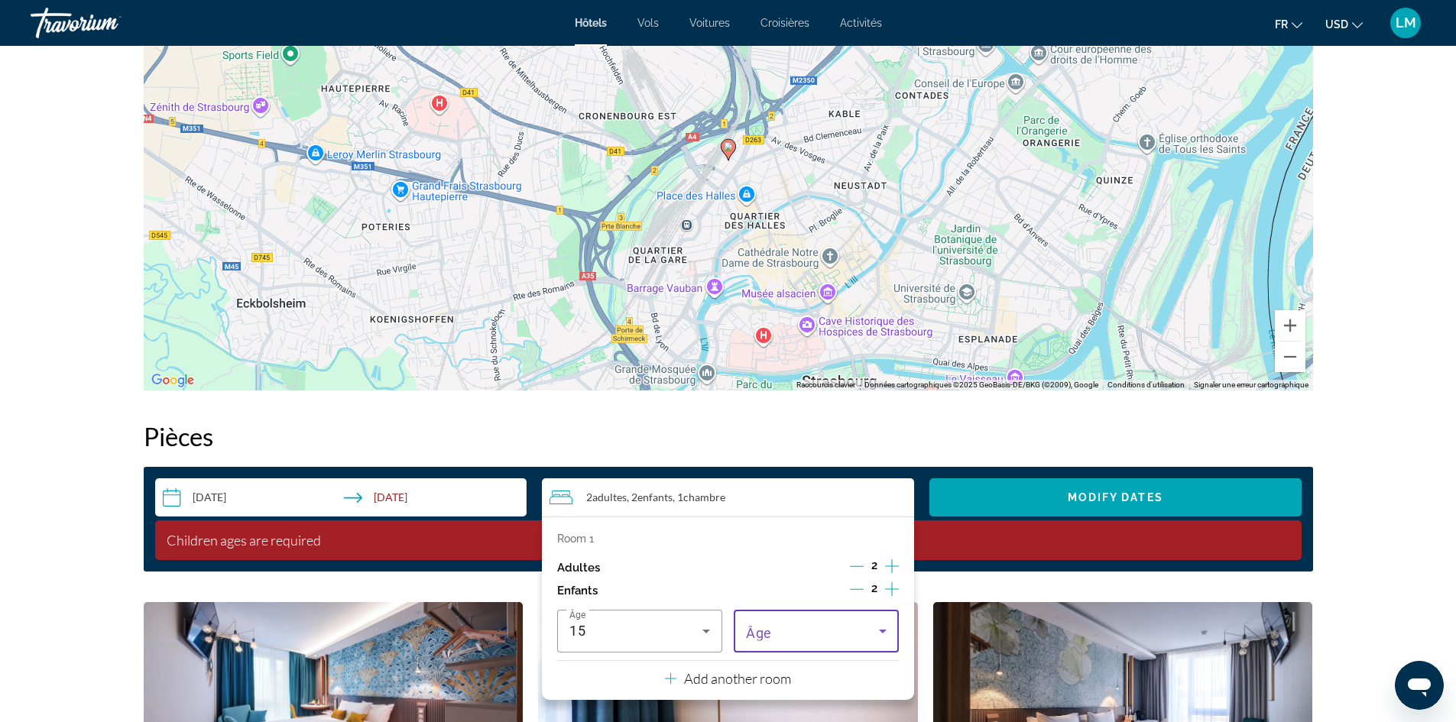
click at [783, 628] on span "Travelers: 2 adults, 2 children" at bounding box center [812, 631] width 133 height 18
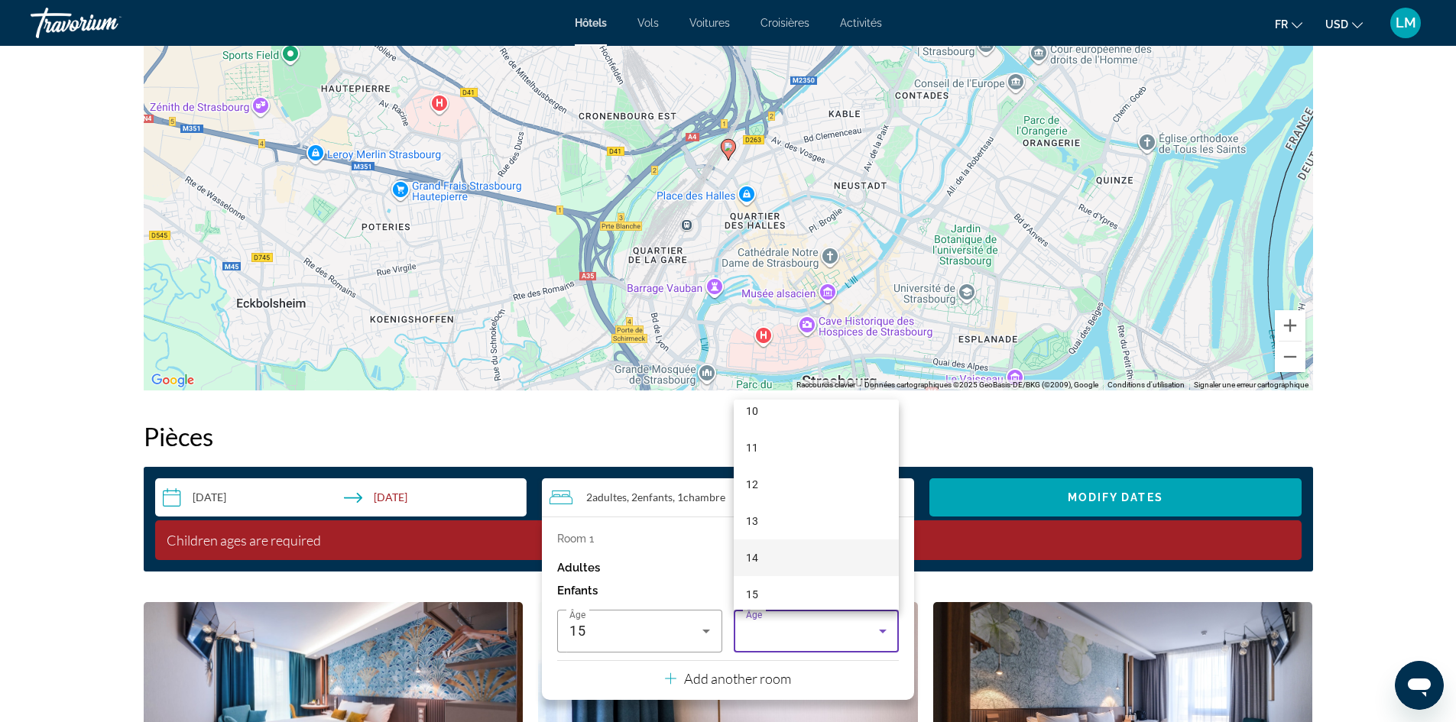
scroll to position [382, 0]
click at [772, 587] on mat-option "15" at bounding box center [816, 592] width 165 height 37
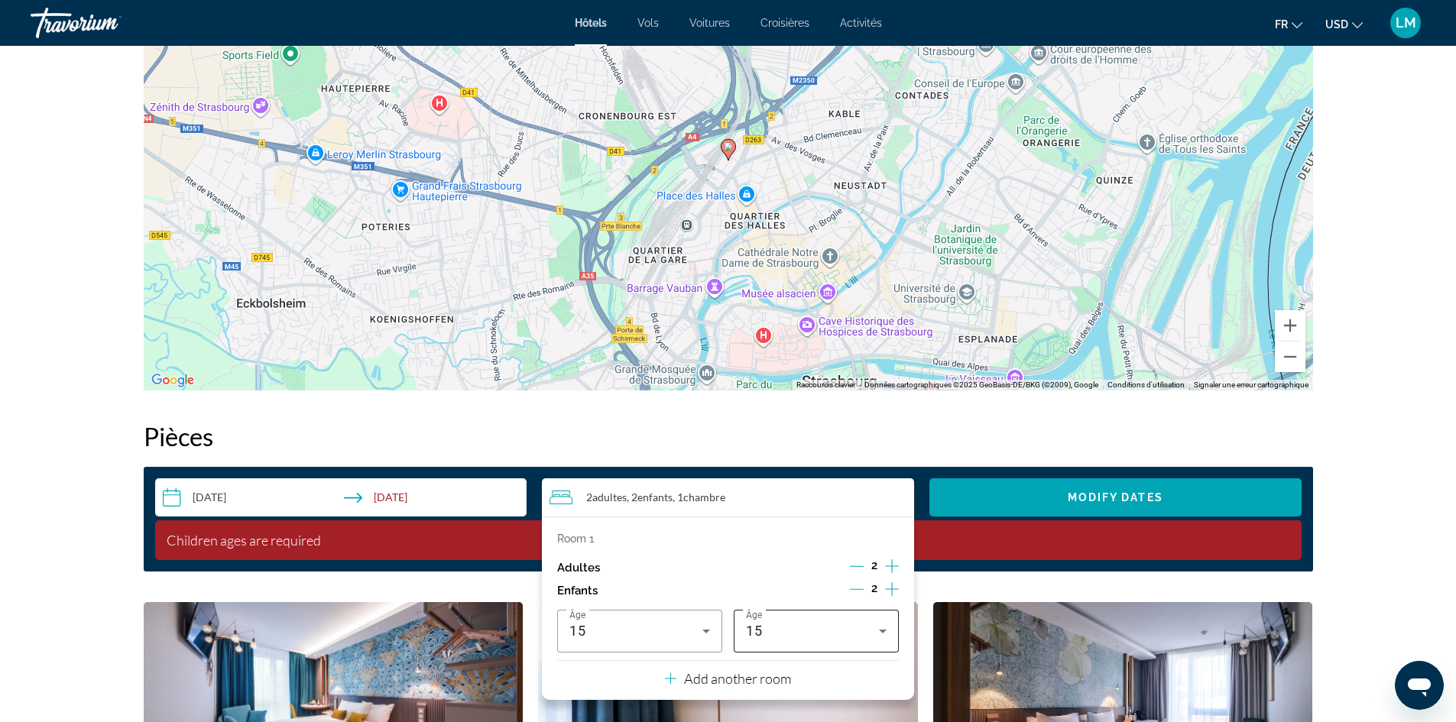
click at [824, 621] on div "15" at bounding box center [816, 631] width 141 height 43
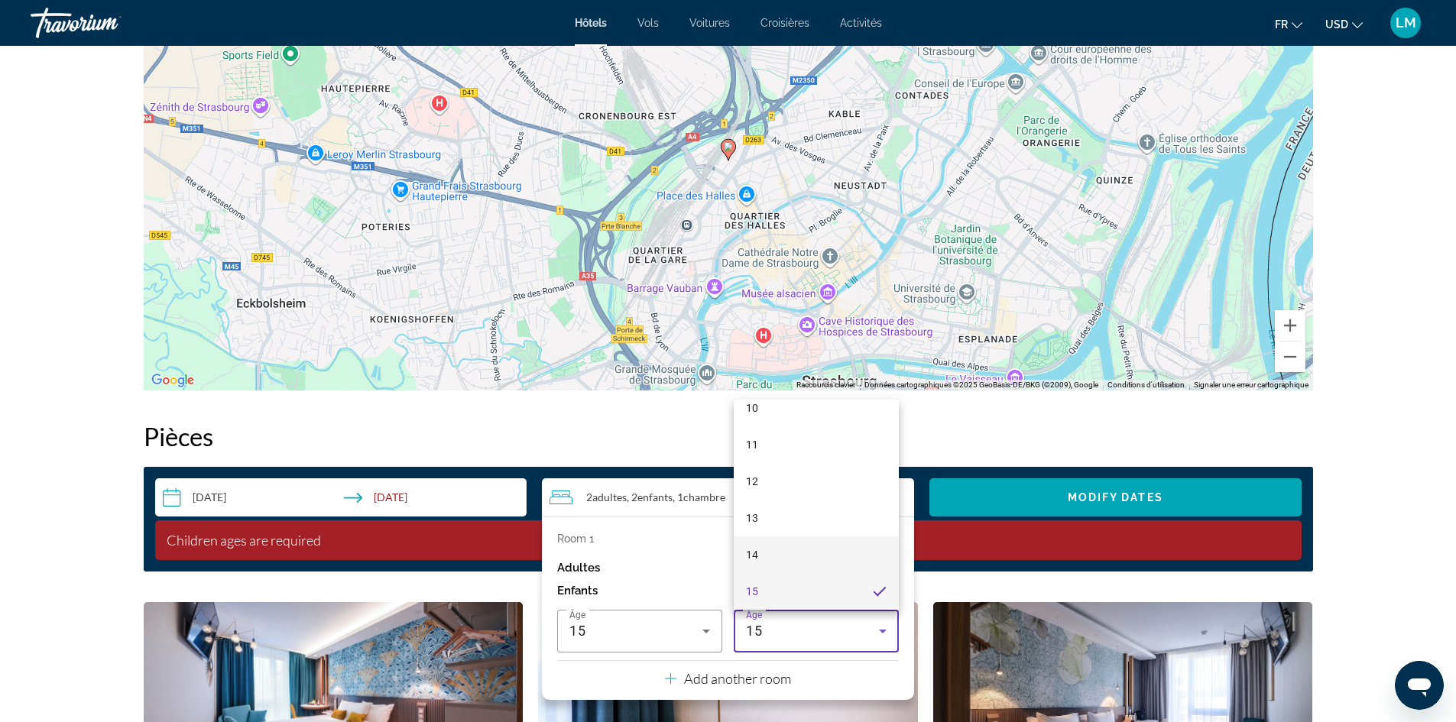
click at [794, 553] on mat-option "14" at bounding box center [816, 554] width 165 height 37
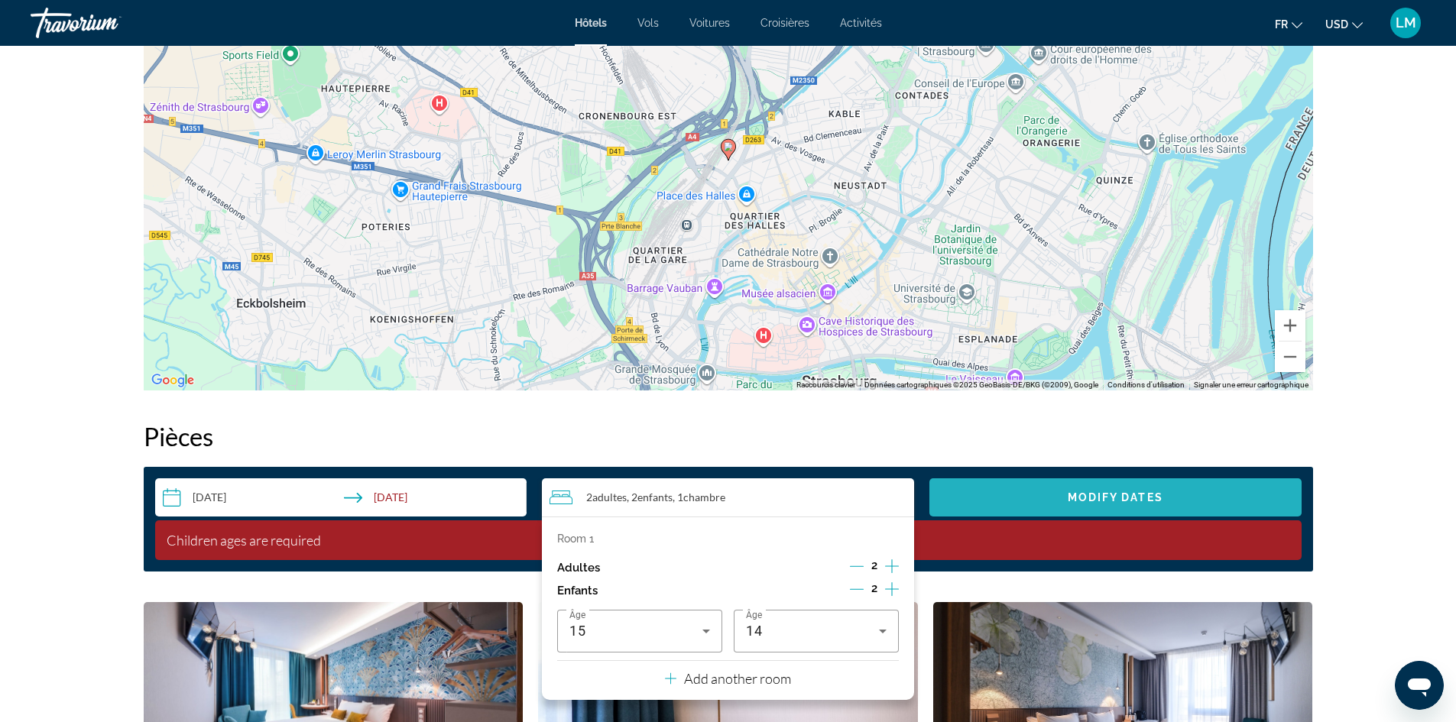
click at [1085, 500] on span "Modify Dates" at bounding box center [1116, 497] width 96 height 12
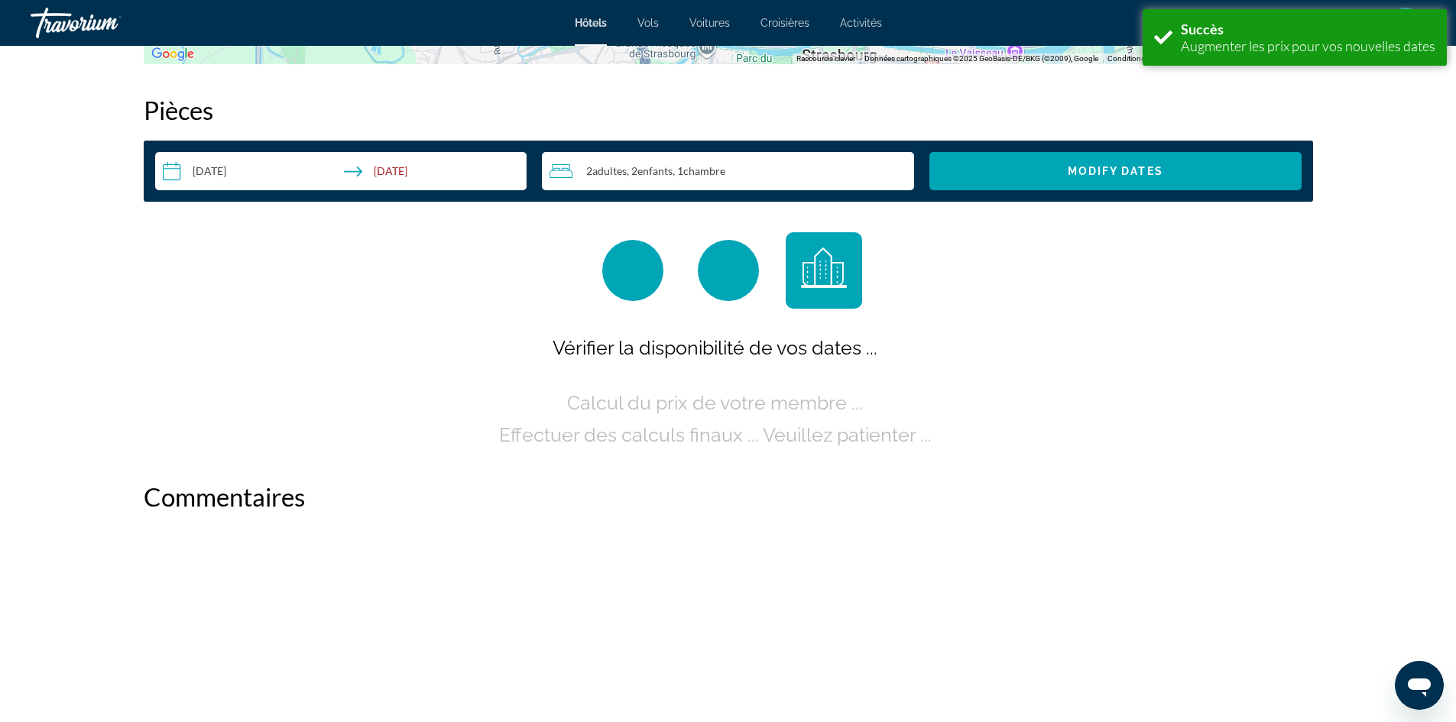
scroll to position [1934, 0]
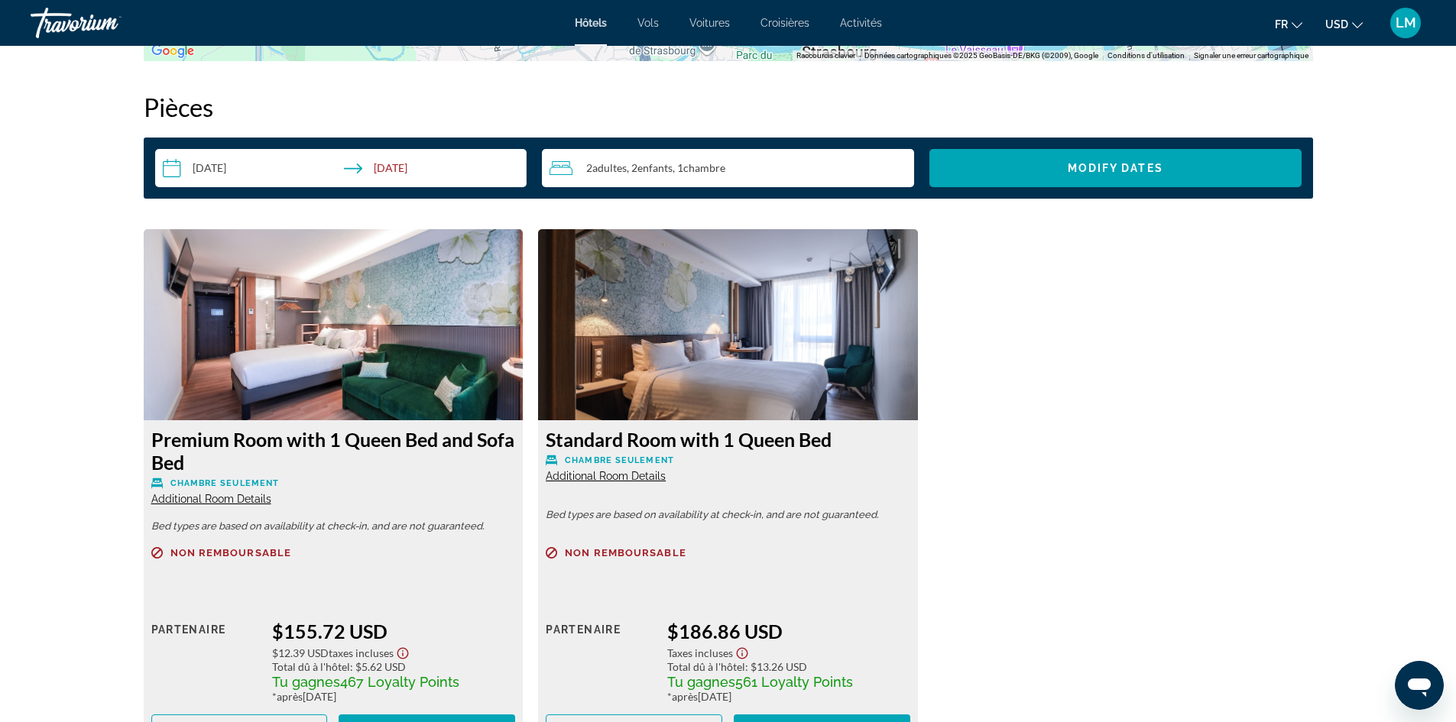
click at [601, 474] on span "Additional Room Details" at bounding box center [606, 476] width 120 height 12
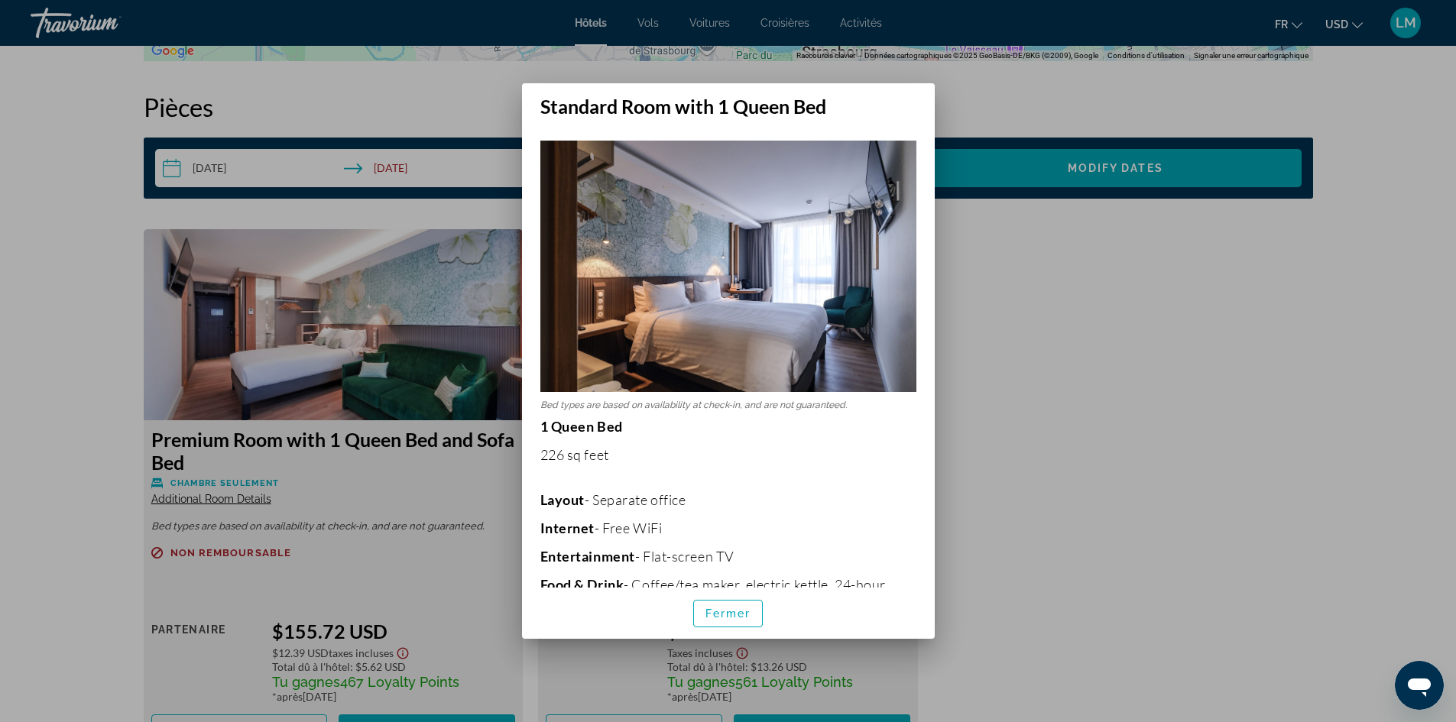
click at [476, 374] on div at bounding box center [728, 361] width 1456 height 722
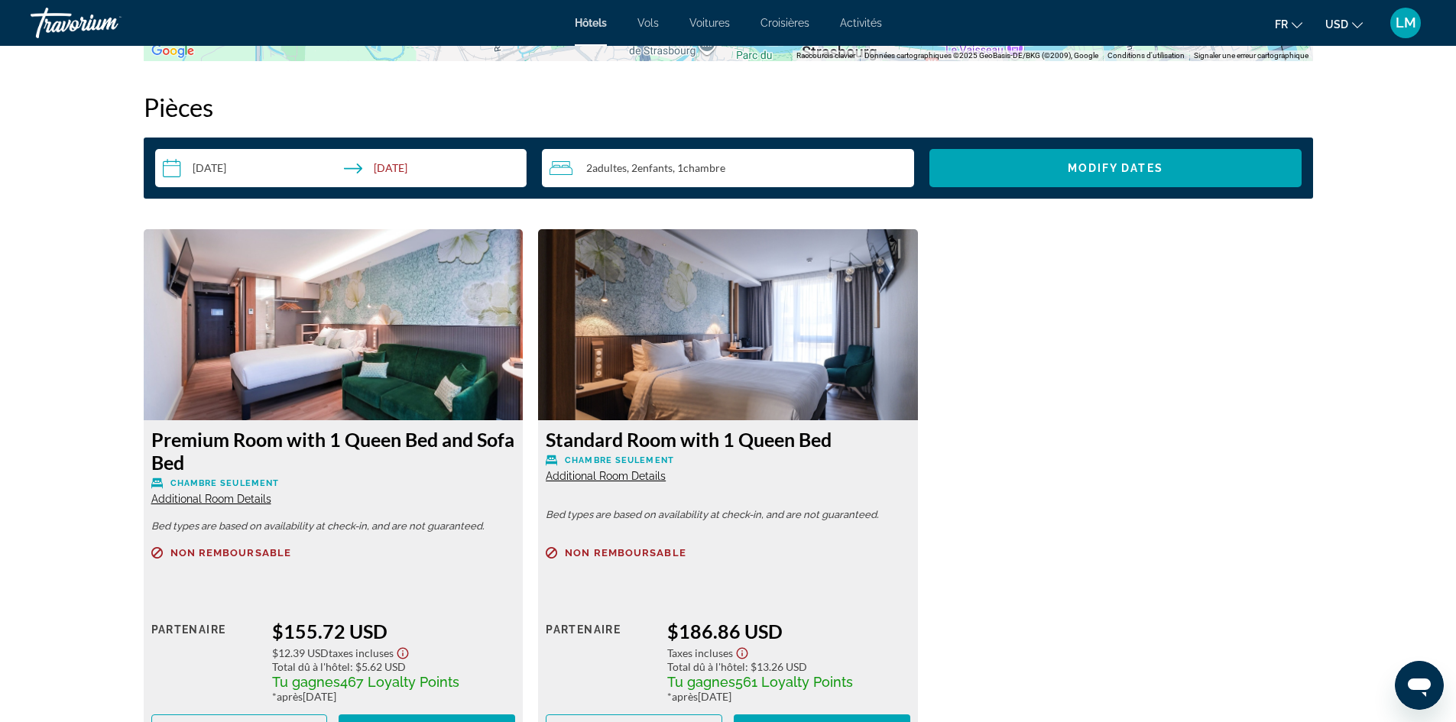
scroll to position [1934, 0]
click at [744, 159] on div "2 Adulte Adultes , 2 Enfant Enfants , 1 Chambre pièces" at bounding box center [731, 168] width 365 height 18
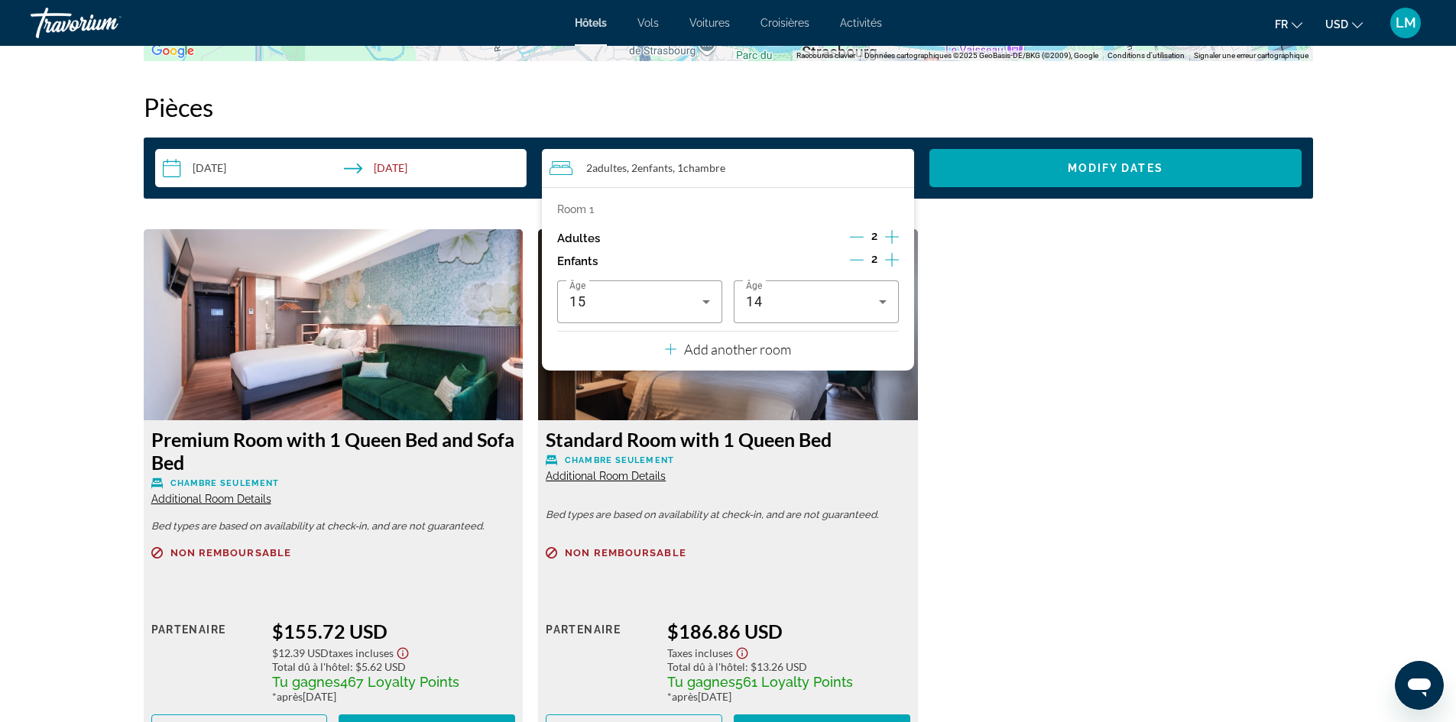
click at [855, 258] on icon "Decrement children" at bounding box center [857, 260] width 14 height 14
click at [855, 258] on icon "Decrement children" at bounding box center [858, 260] width 14 height 14
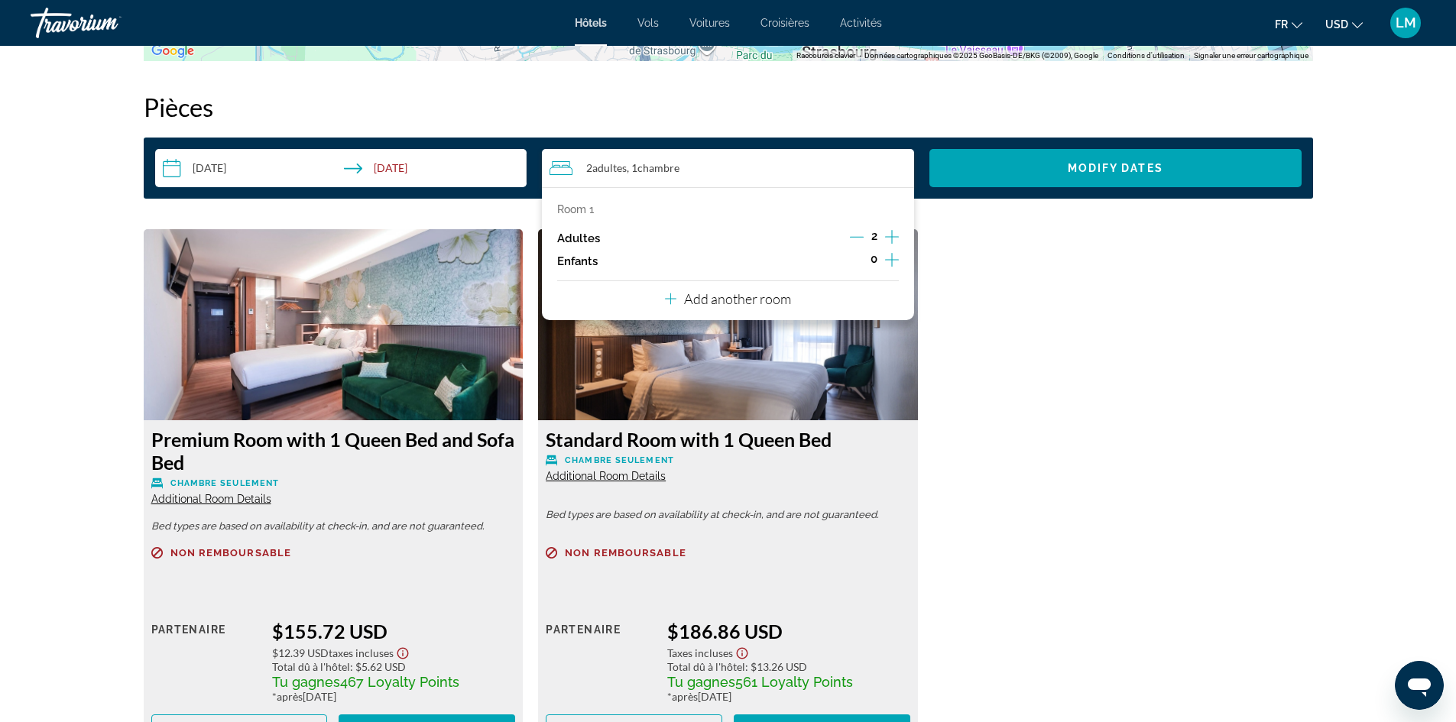
click at [730, 297] on p "Add another room" at bounding box center [737, 298] width 107 height 17
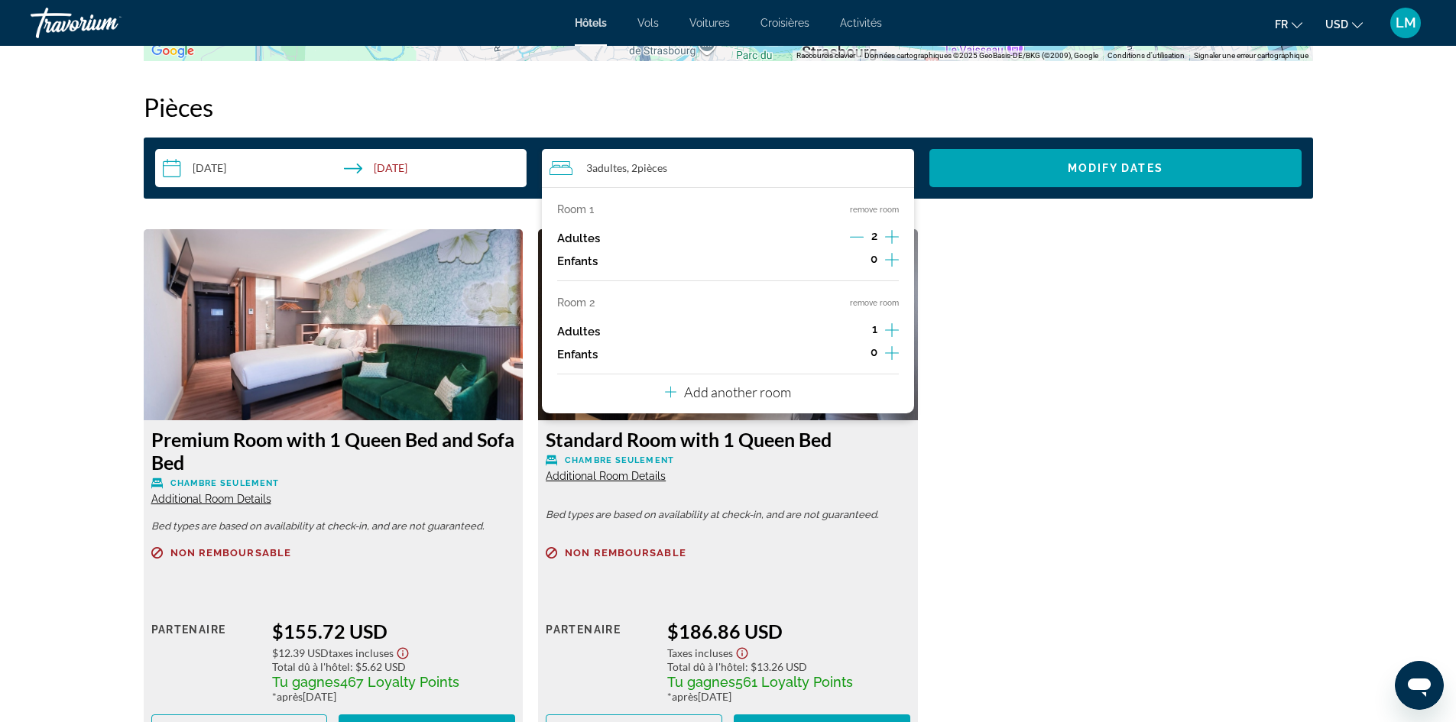
click at [891, 327] on icon "Increment adults" at bounding box center [892, 330] width 14 height 18
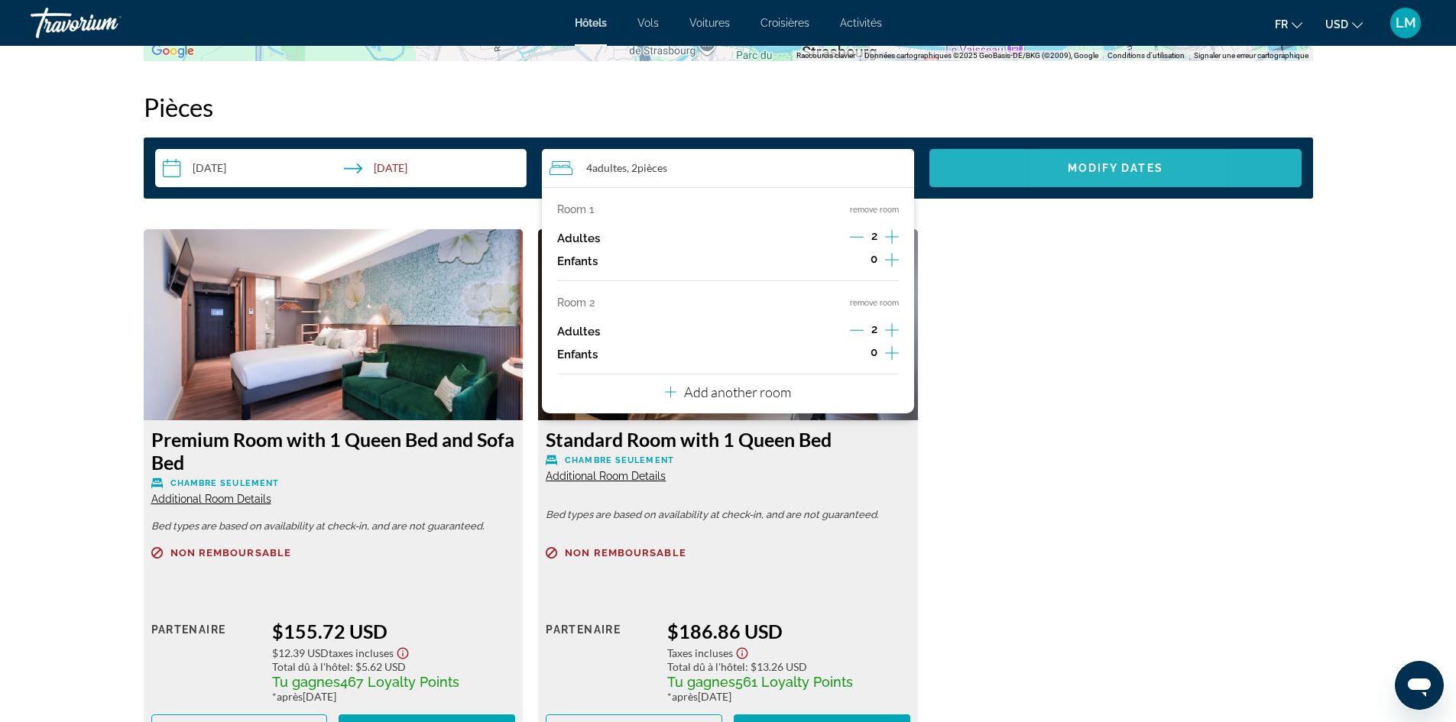
click at [1069, 170] on span "Modify Dates" at bounding box center [1116, 168] width 96 height 12
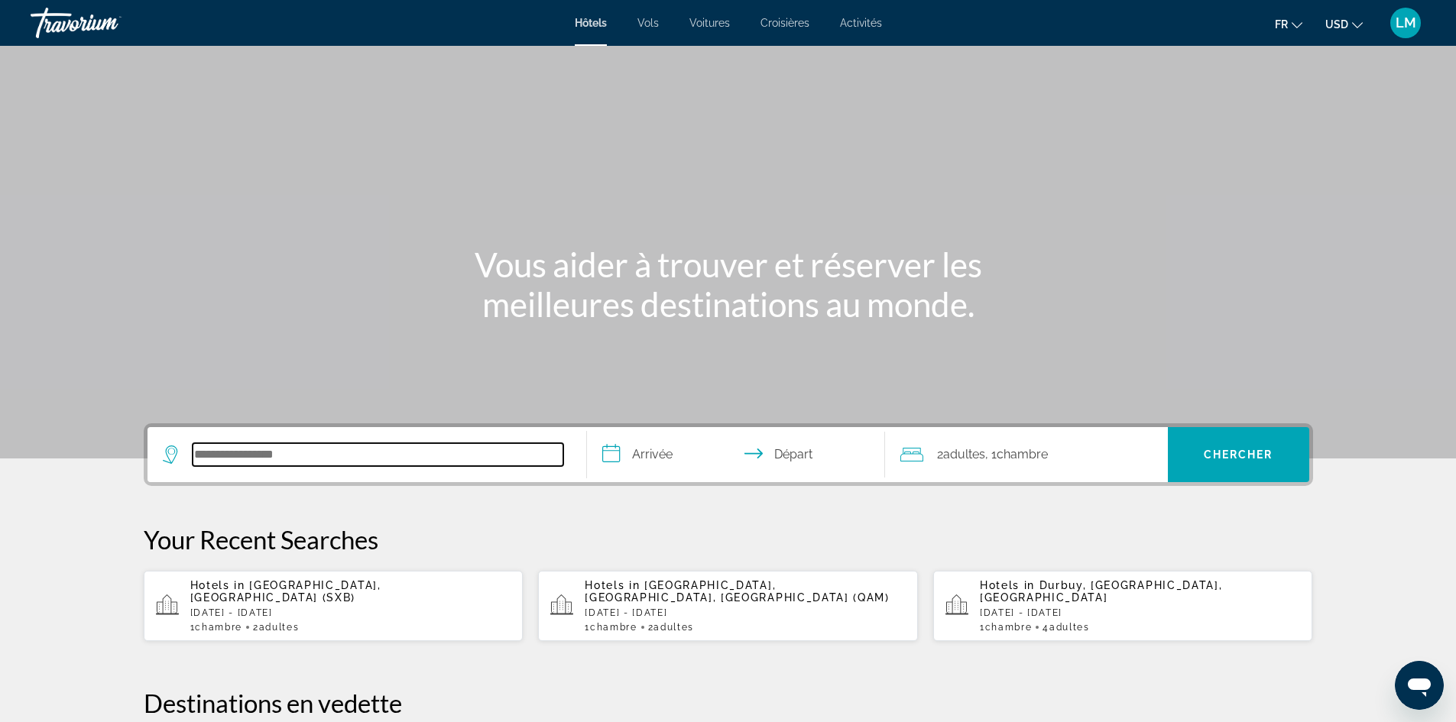
click at [261, 459] on input "Search hotel destination" at bounding box center [378, 454] width 371 height 23
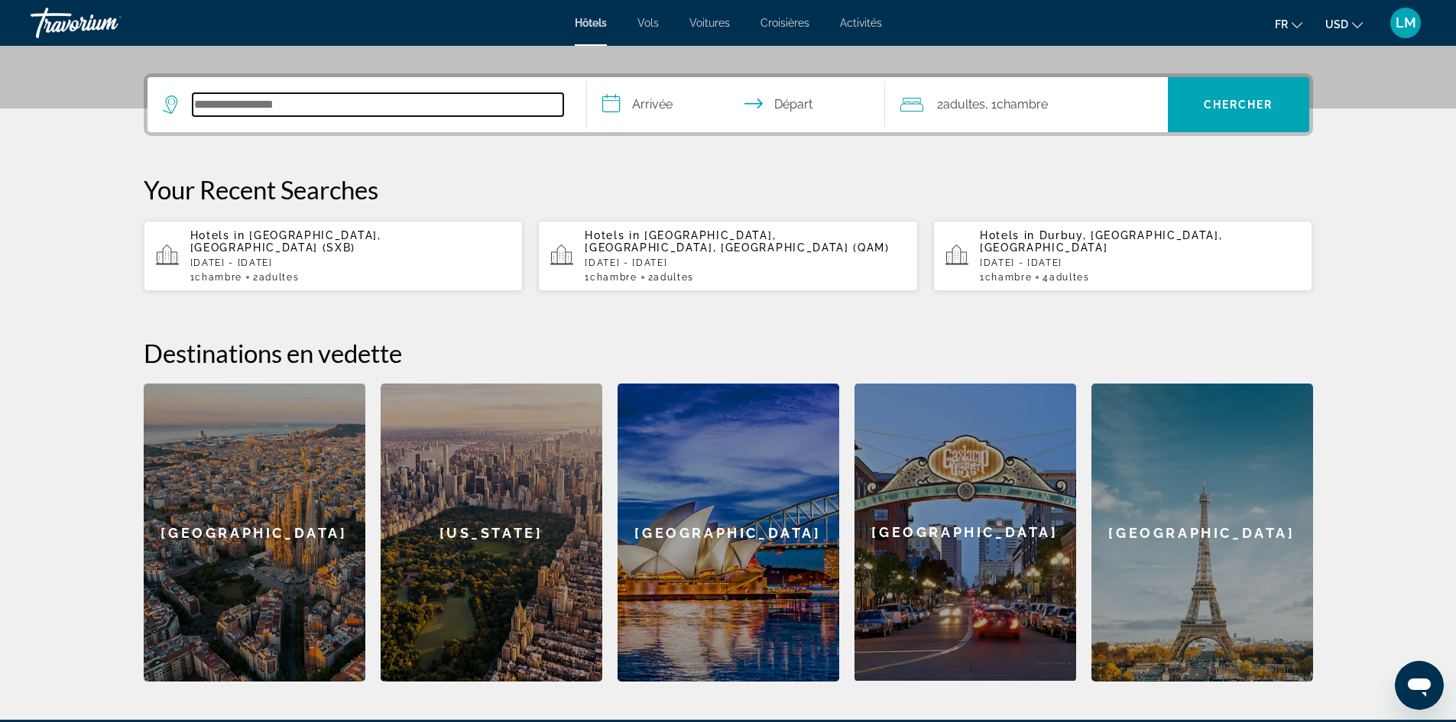
scroll to position [374, 0]
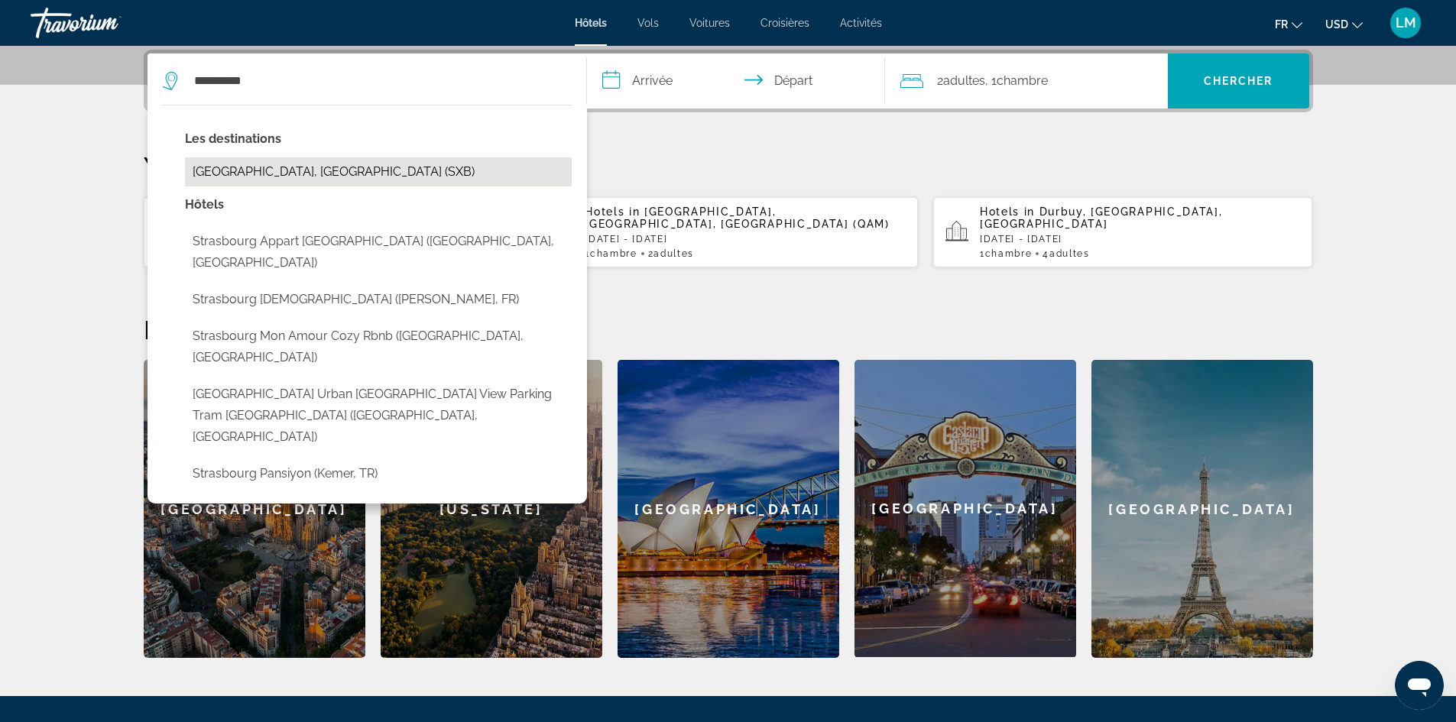
click at [297, 169] on button "Strasbourg, France (SXB)" at bounding box center [378, 171] width 387 height 29
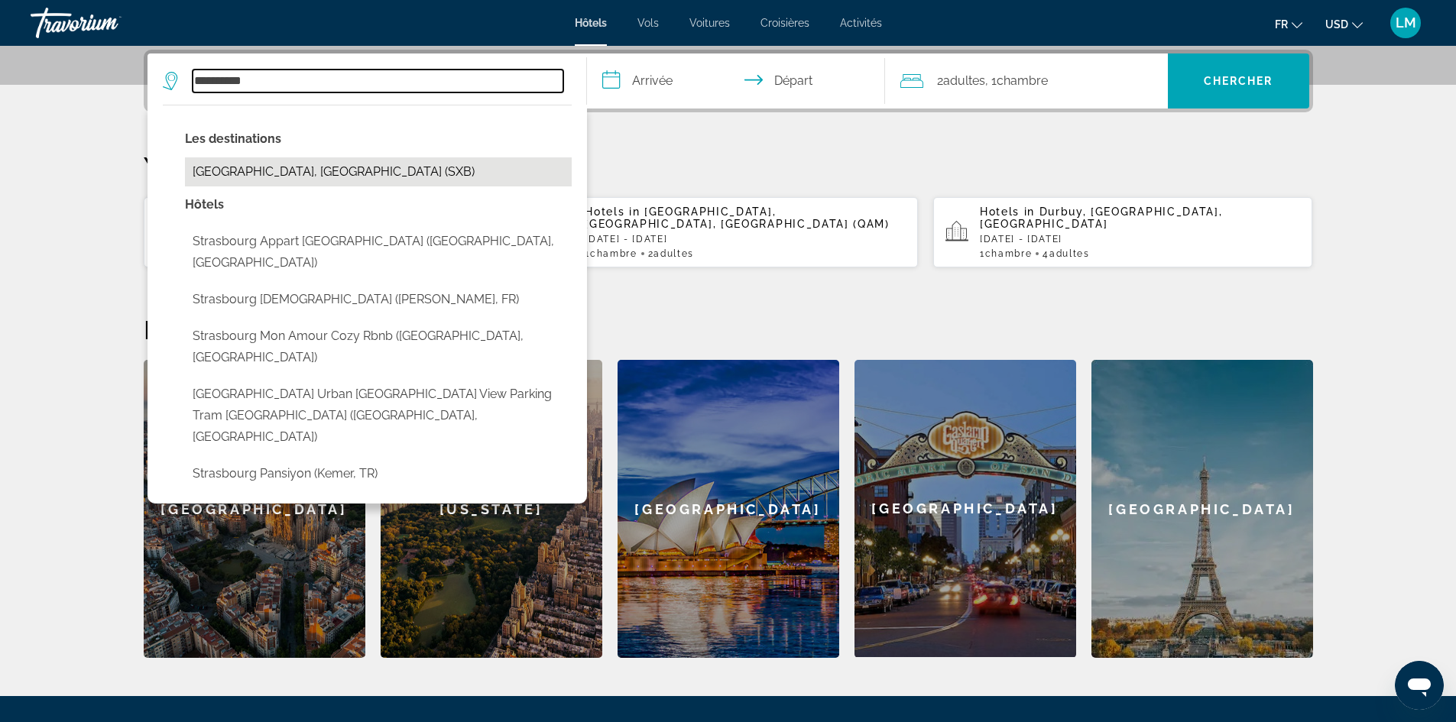
type input "**********"
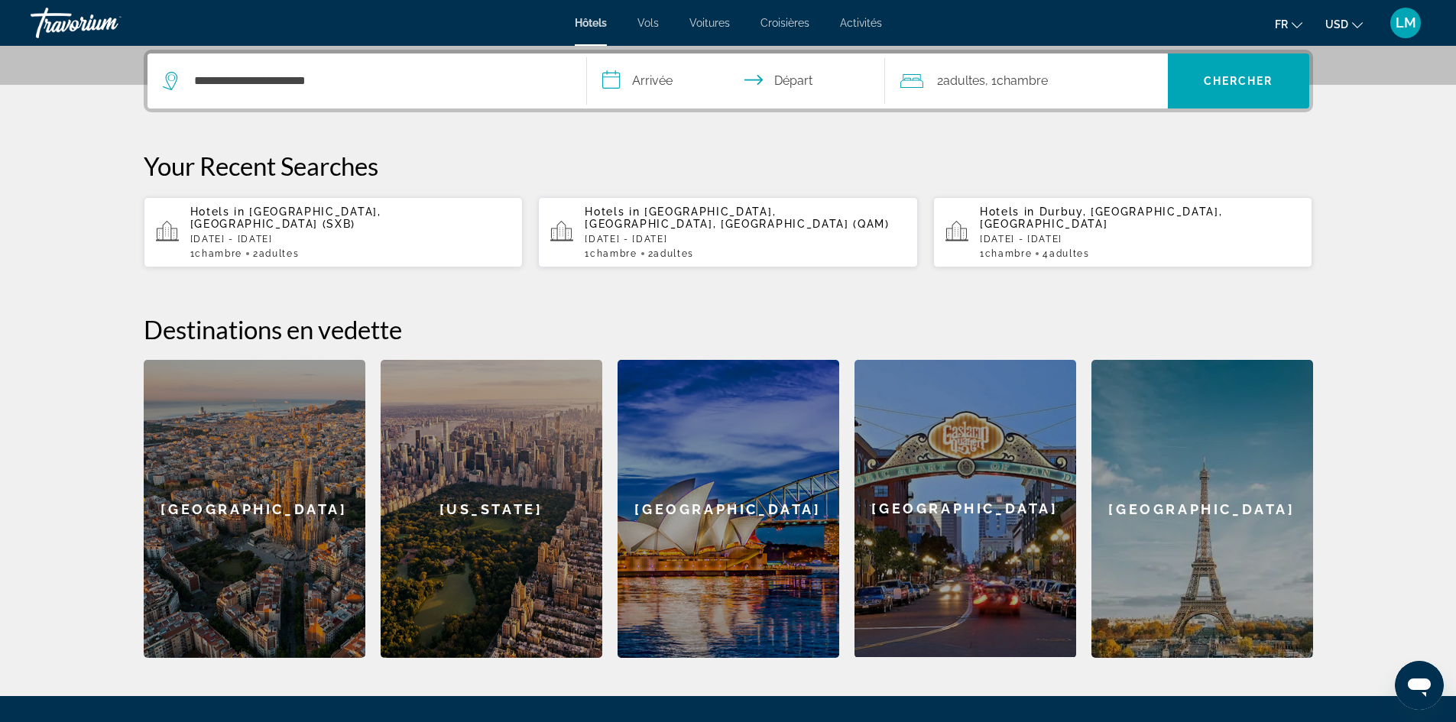
click at [681, 79] on input "**********" at bounding box center [739, 83] width 304 height 60
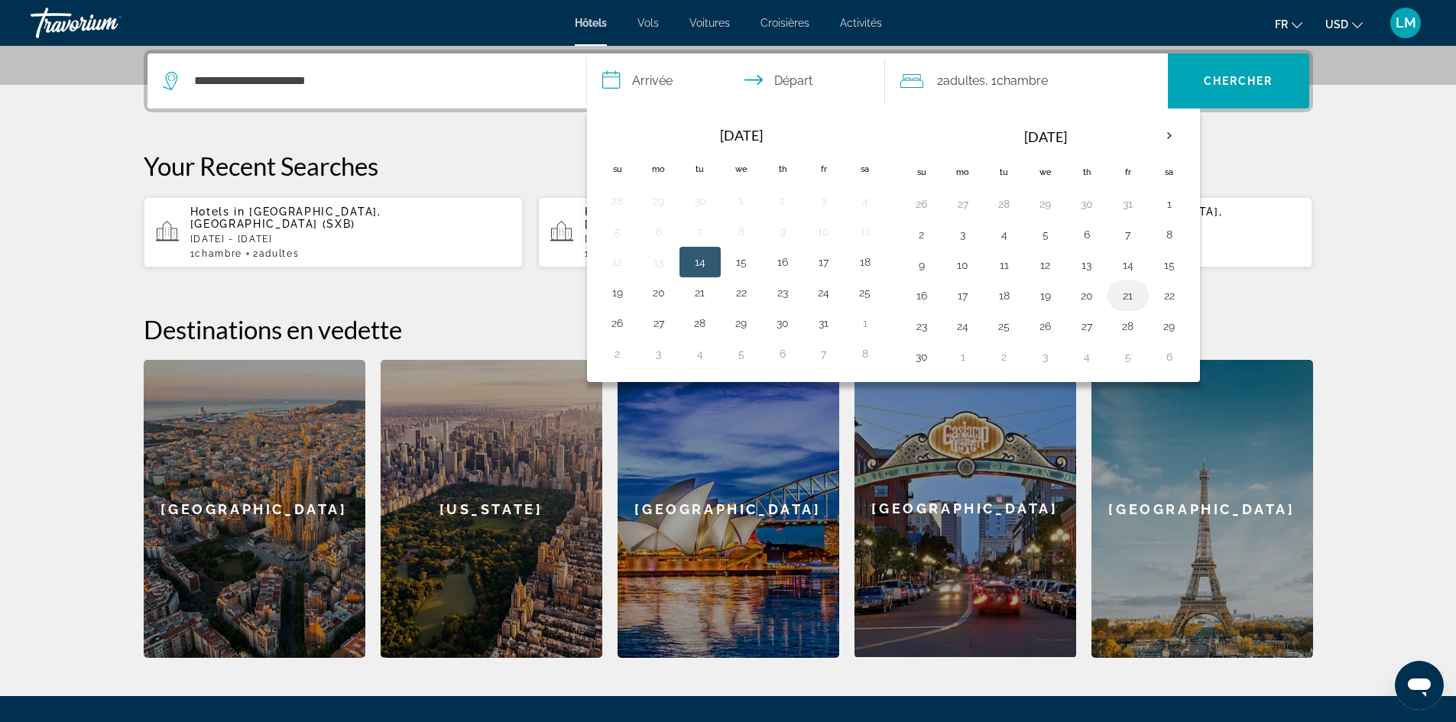
click at [1130, 296] on button "21" at bounding box center [1128, 295] width 24 height 21
click at [1163, 293] on button "22" at bounding box center [1169, 295] width 24 height 21
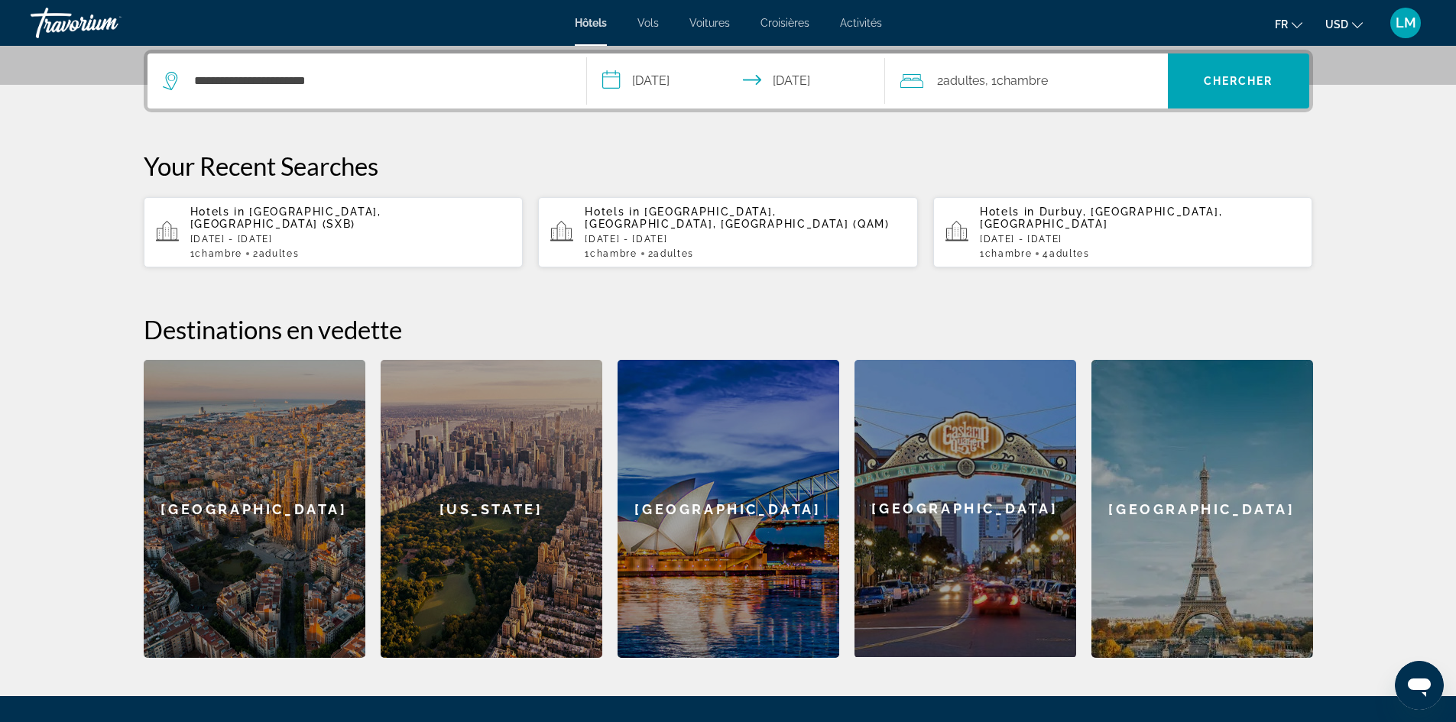
click at [712, 78] on input "**********" at bounding box center [739, 83] width 304 height 60
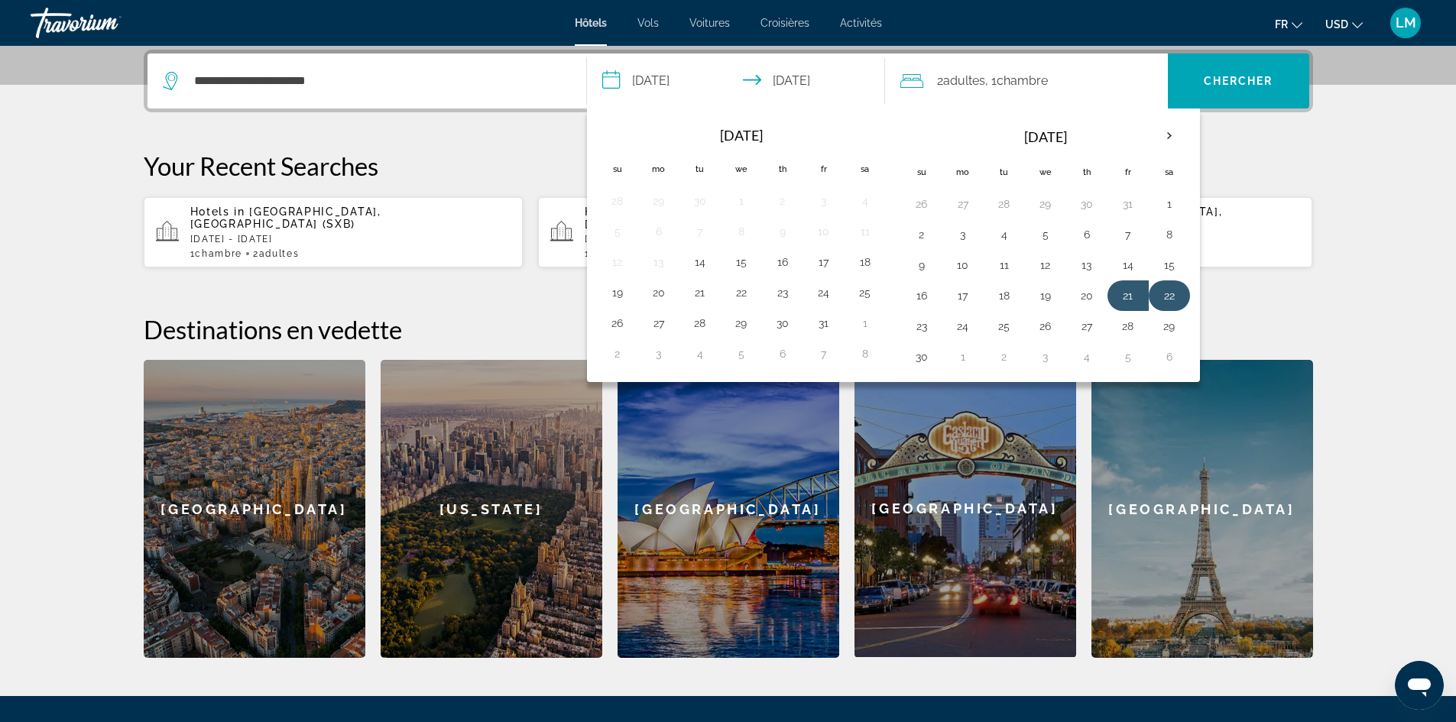
click at [1165, 296] on button "22" at bounding box center [1169, 295] width 24 height 21
click at [926, 323] on button "23" at bounding box center [921, 326] width 24 height 21
type input "**********"
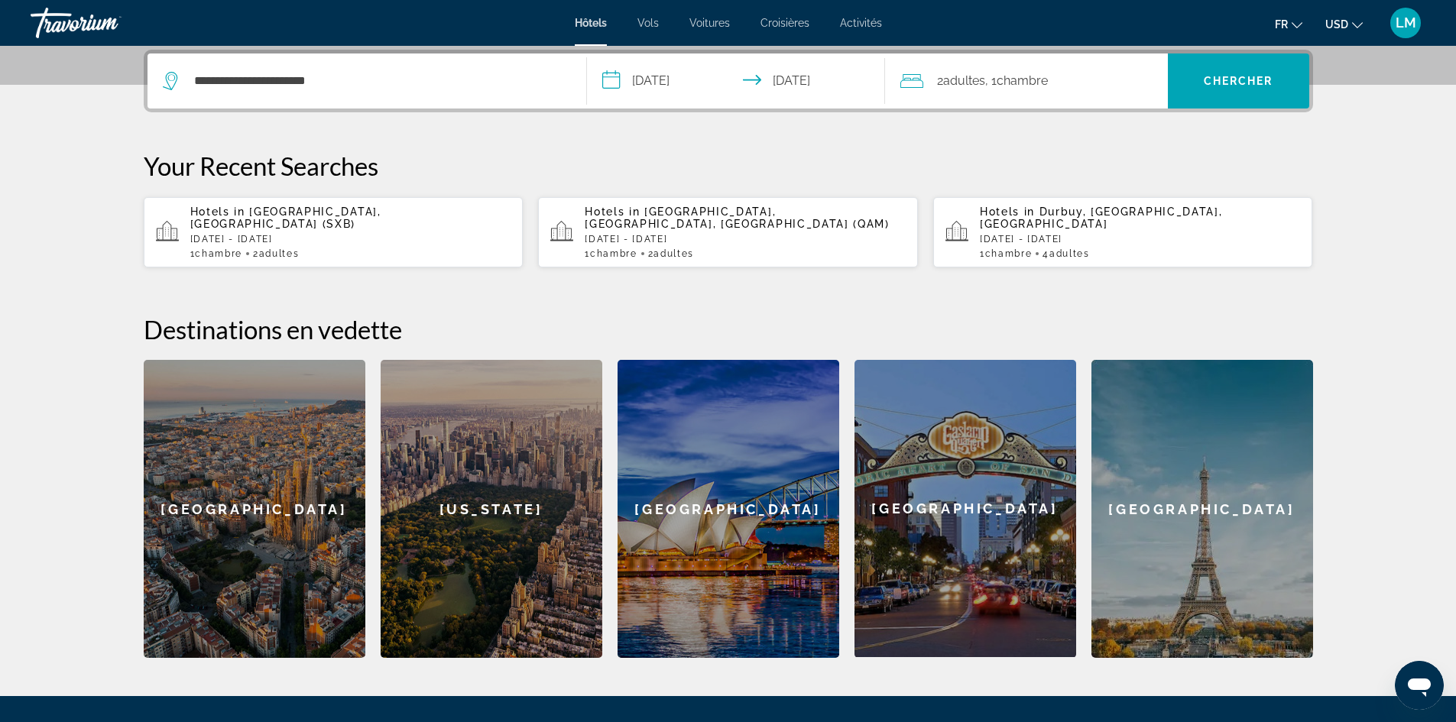
click at [998, 81] on span ", 1 Chambre pièces" at bounding box center [1016, 80] width 63 height 21
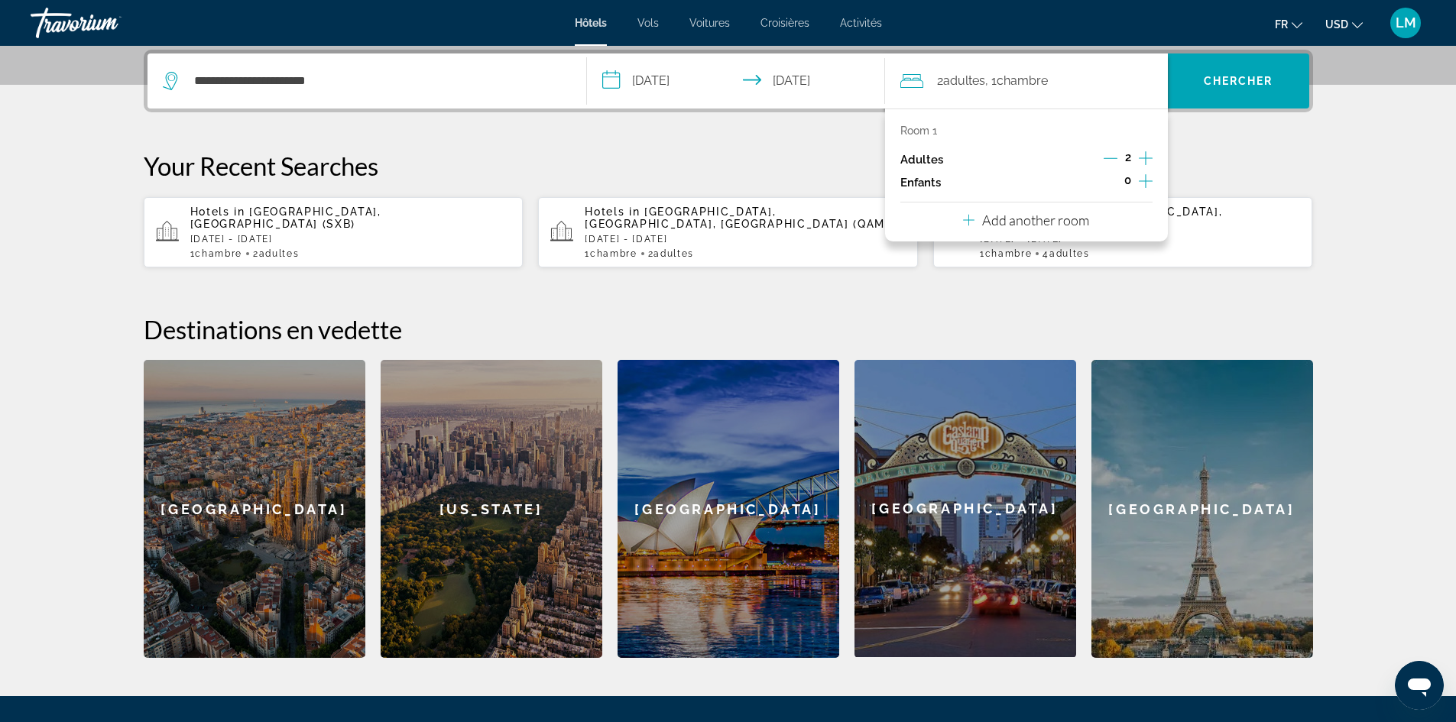
click at [1074, 222] on p "Add another room" at bounding box center [1035, 220] width 107 height 17
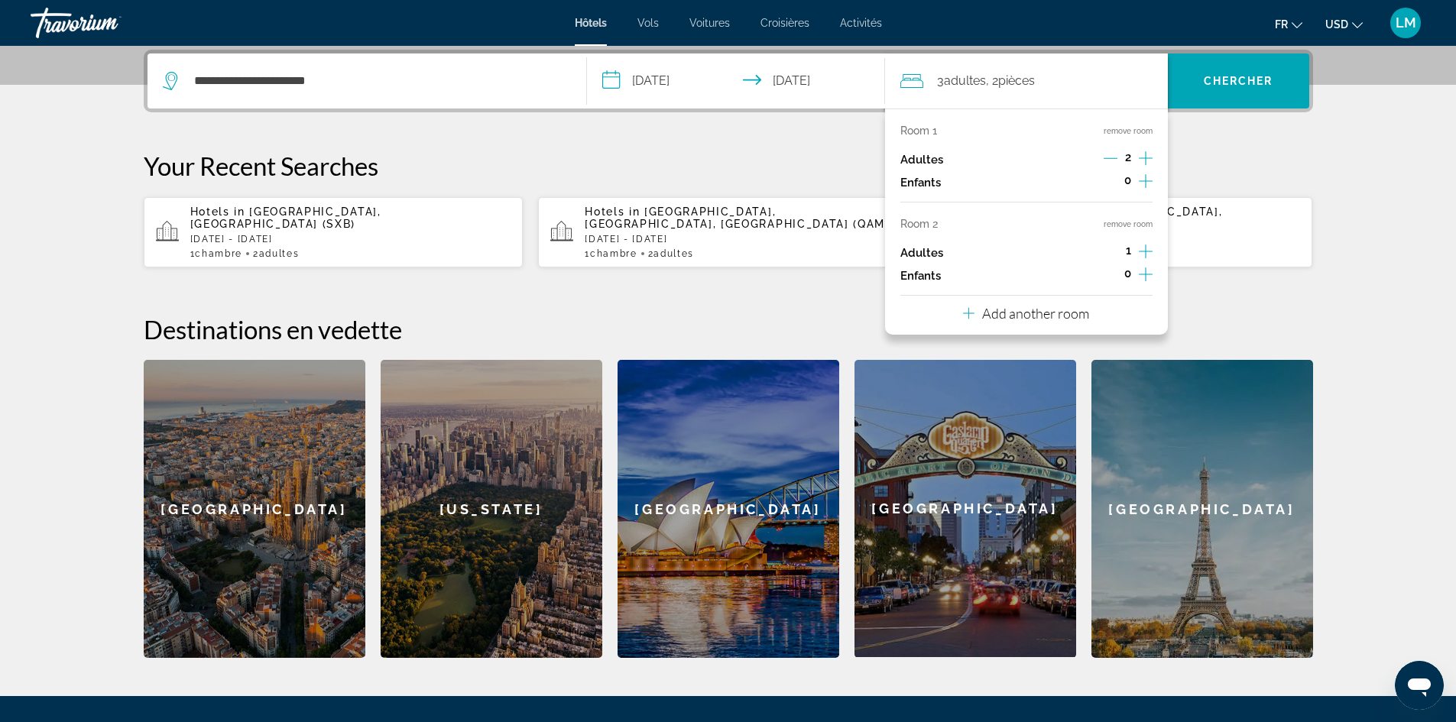
click at [1143, 251] on icon "Increment adults" at bounding box center [1146, 251] width 14 height 18
click at [1222, 73] on span "Search" at bounding box center [1238, 81] width 141 height 37
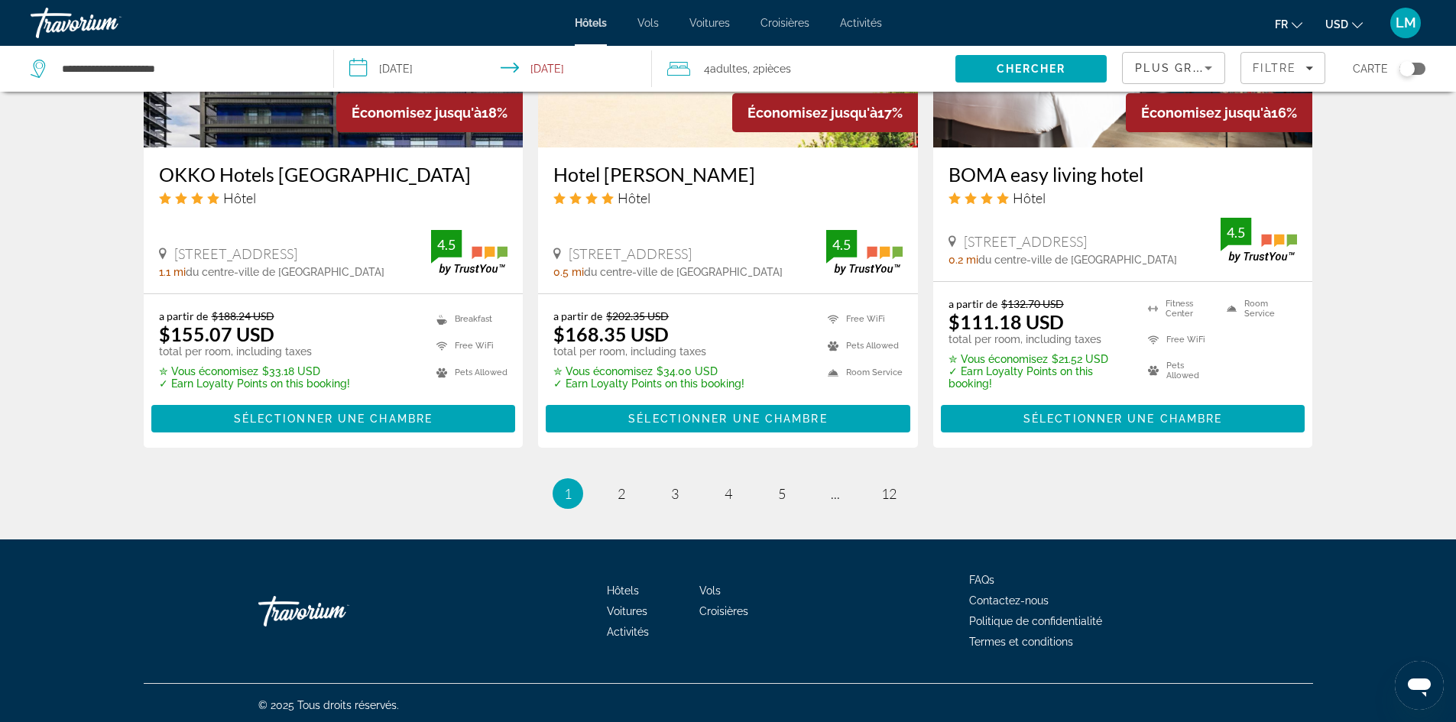
scroll to position [2008, 0]
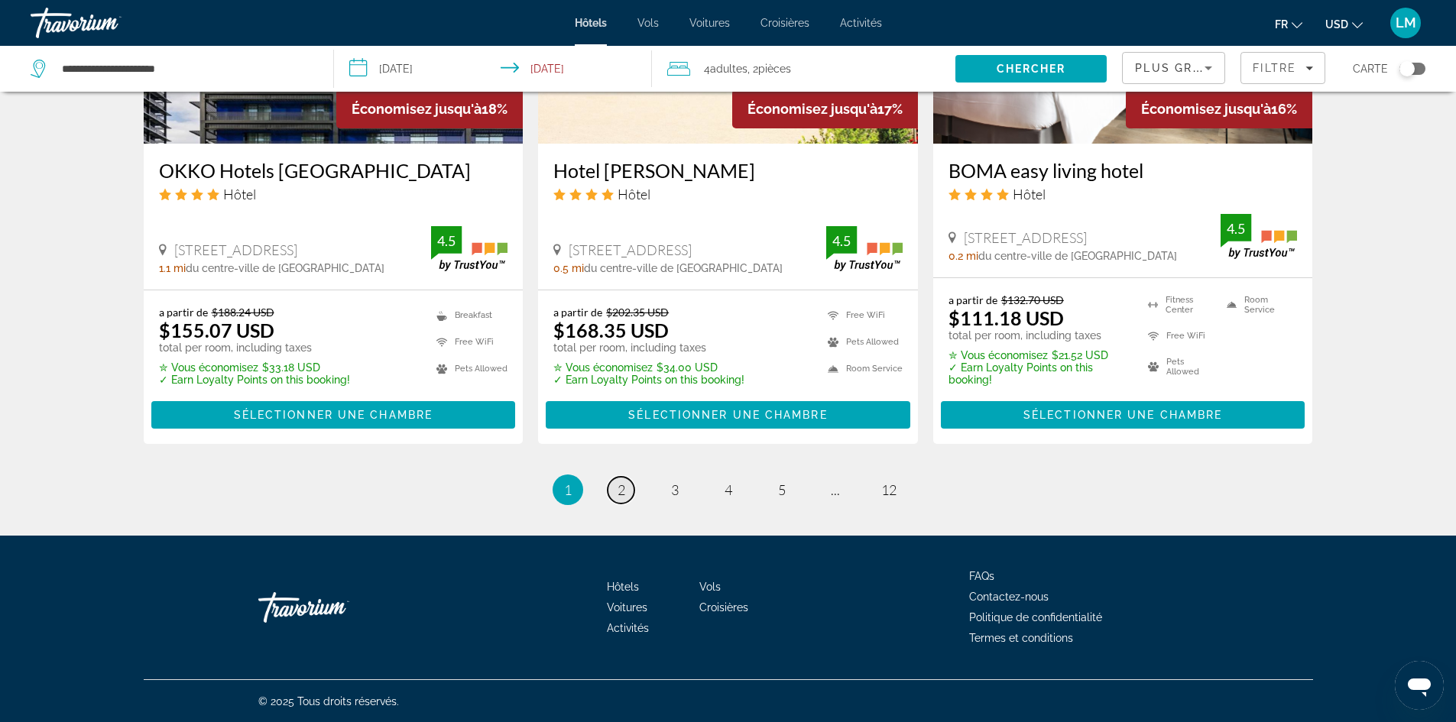
click at [617, 491] on span "2" at bounding box center [621, 489] width 8 height 17
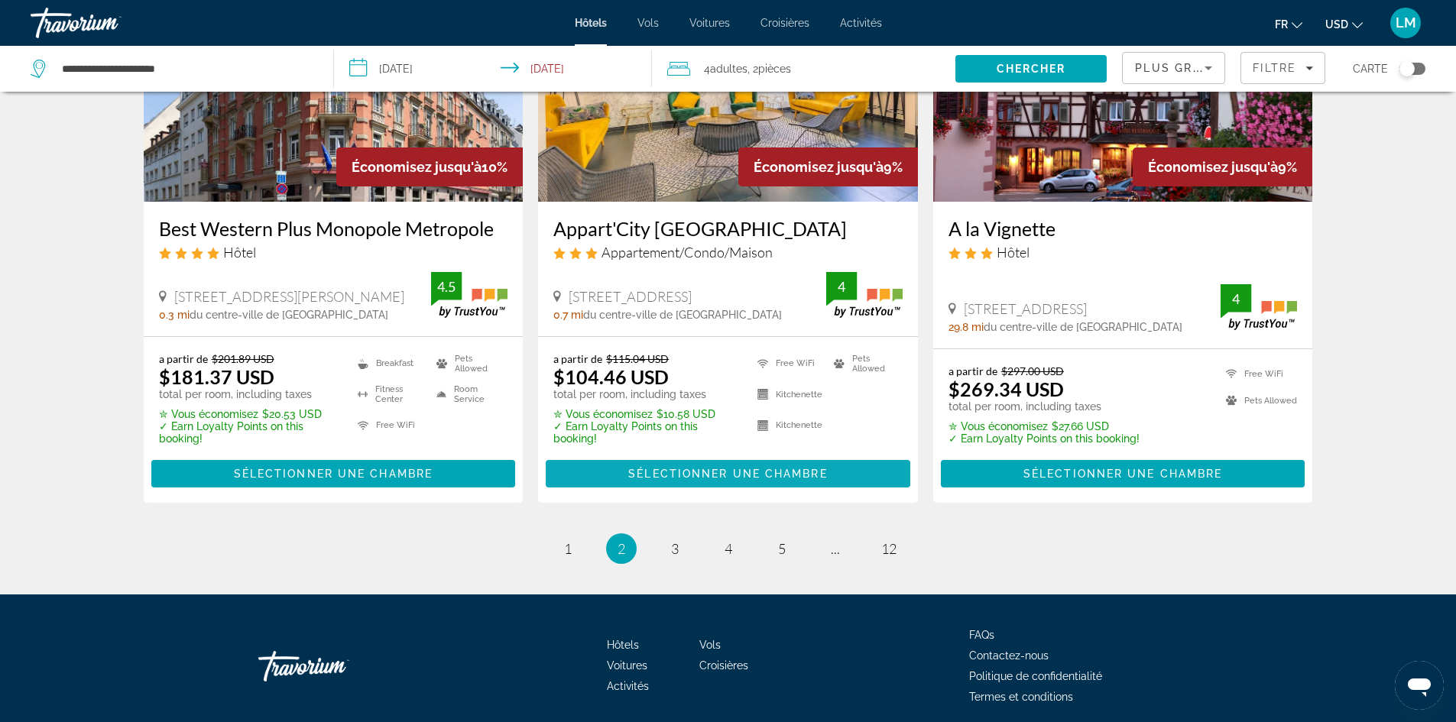
scroll to position [1921, 0]
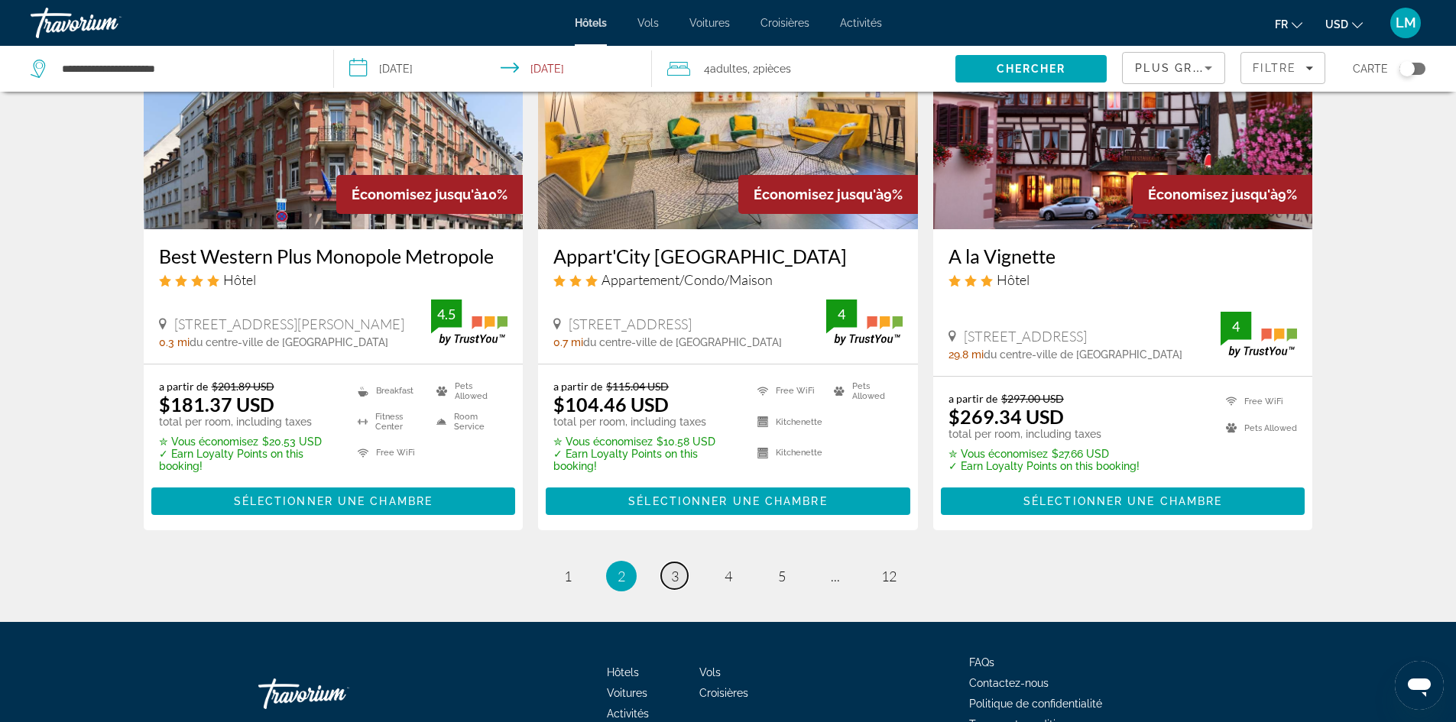
click at [679, 562] on link "page 3" at bounding box center [674, 575] width 27 height 27
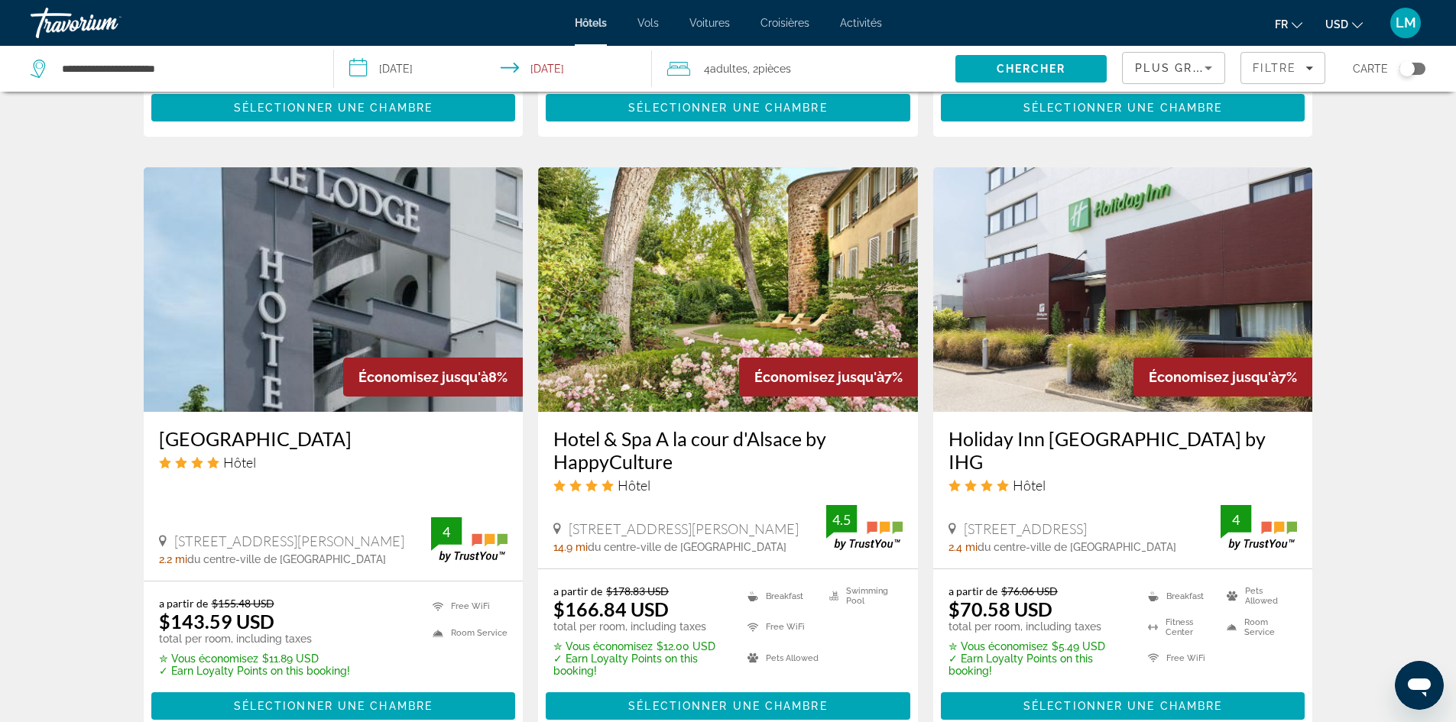
scroll to position [1911, 0]
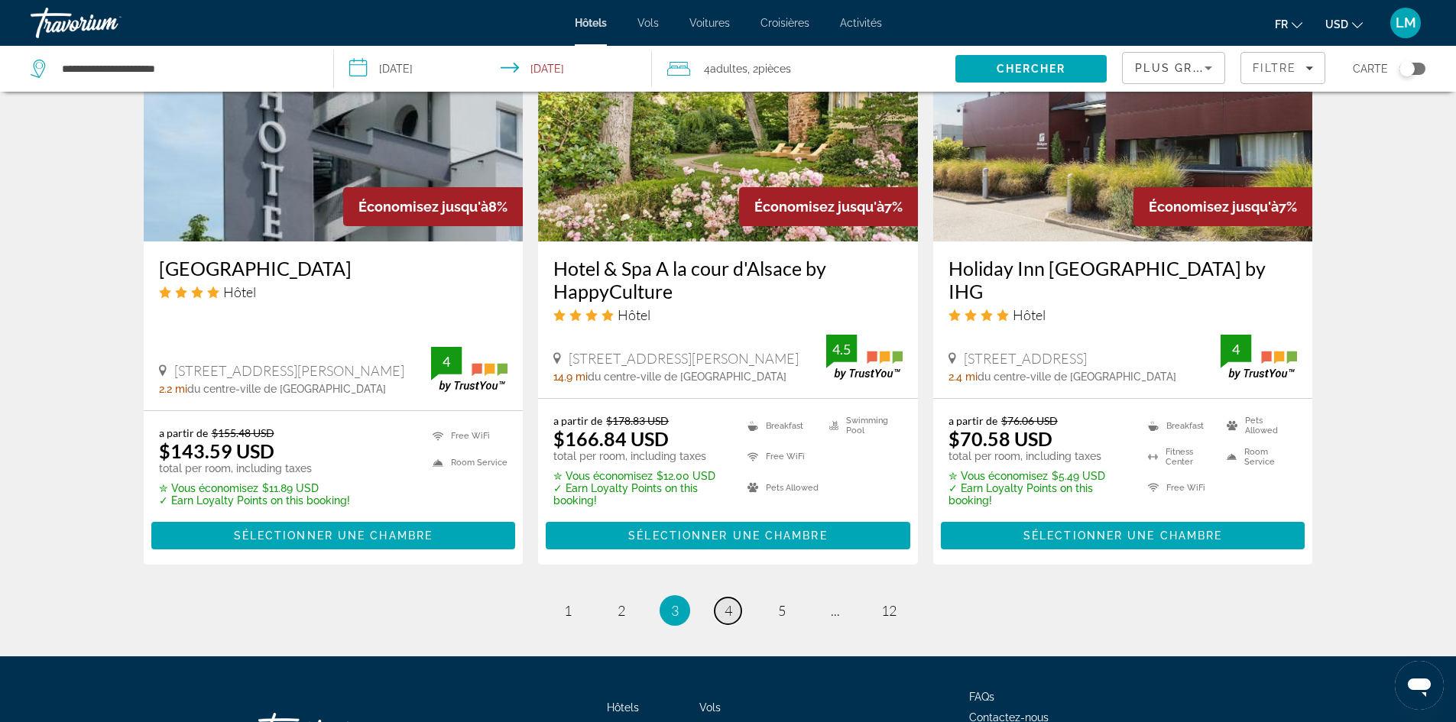
click at [727, 606] on span "4" at bounding box center [728, 610] width 8 height 17
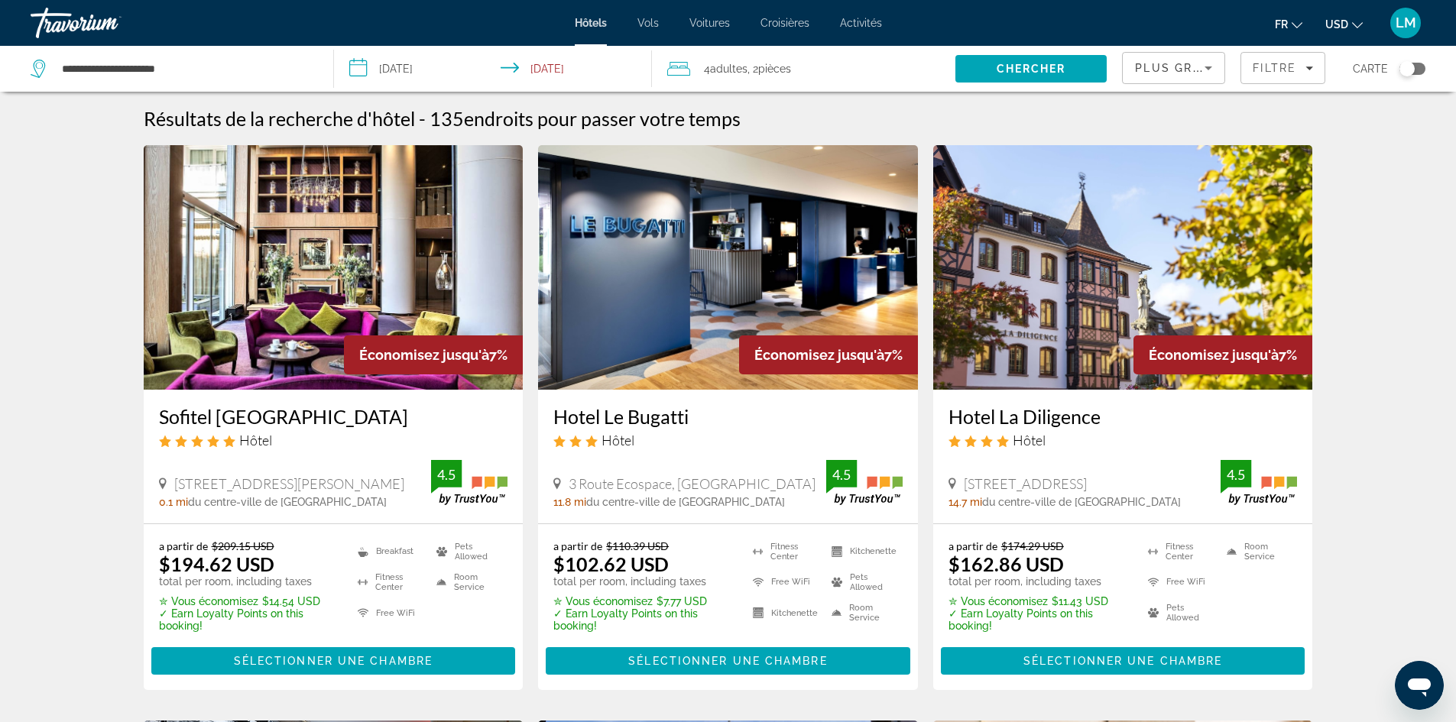
click at [433, 300] on img "Main content" at bounding box center [334, 267] width 380 height 245
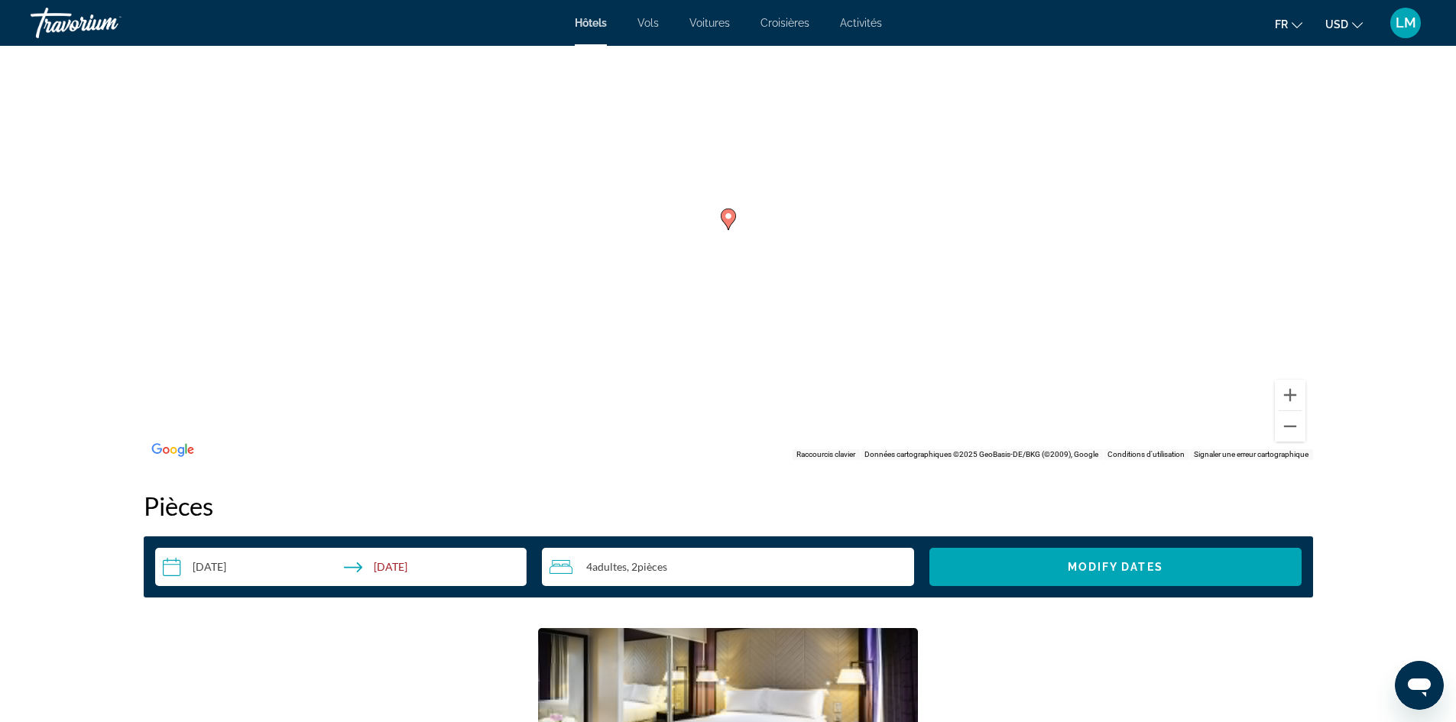
scroll to position [1419, 0]
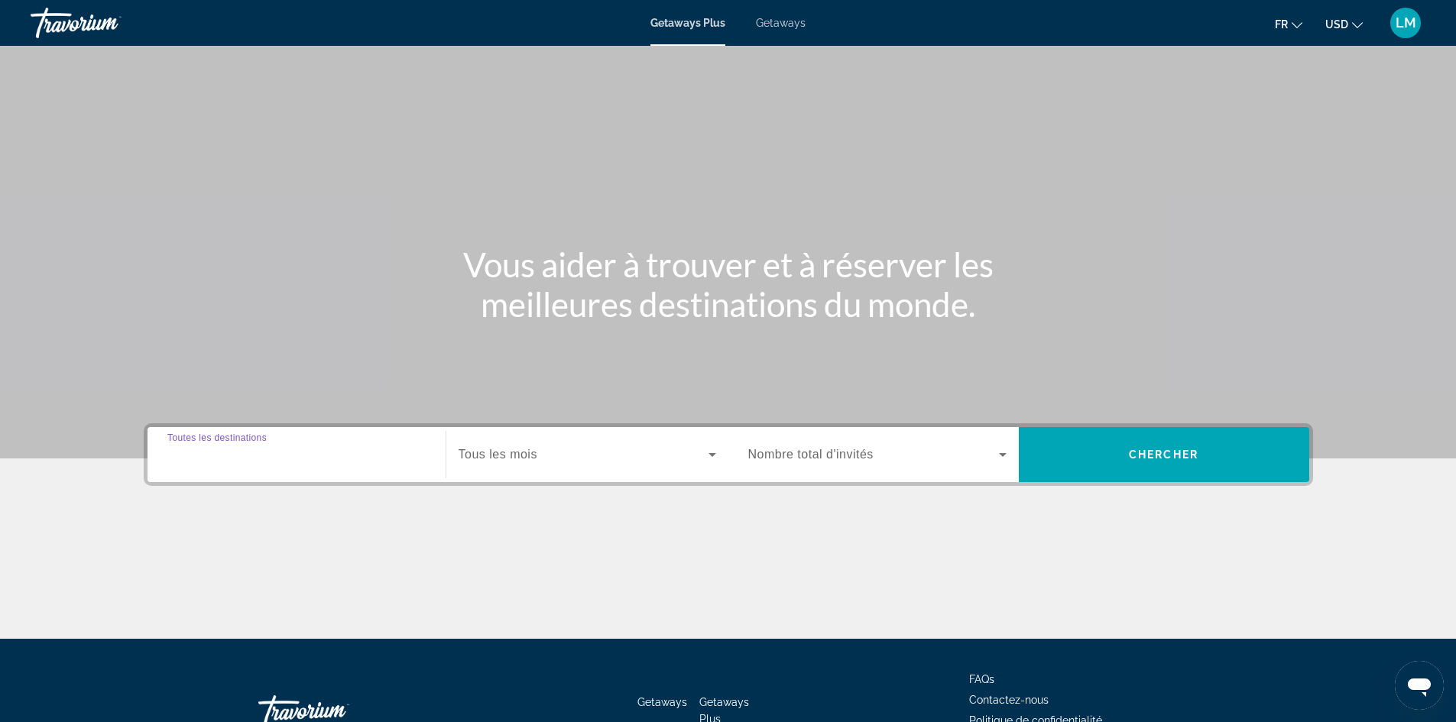
click at [326, 461] on input "Destination Toutes les destinations" at bounding box center [296, 455] width 258 height 18
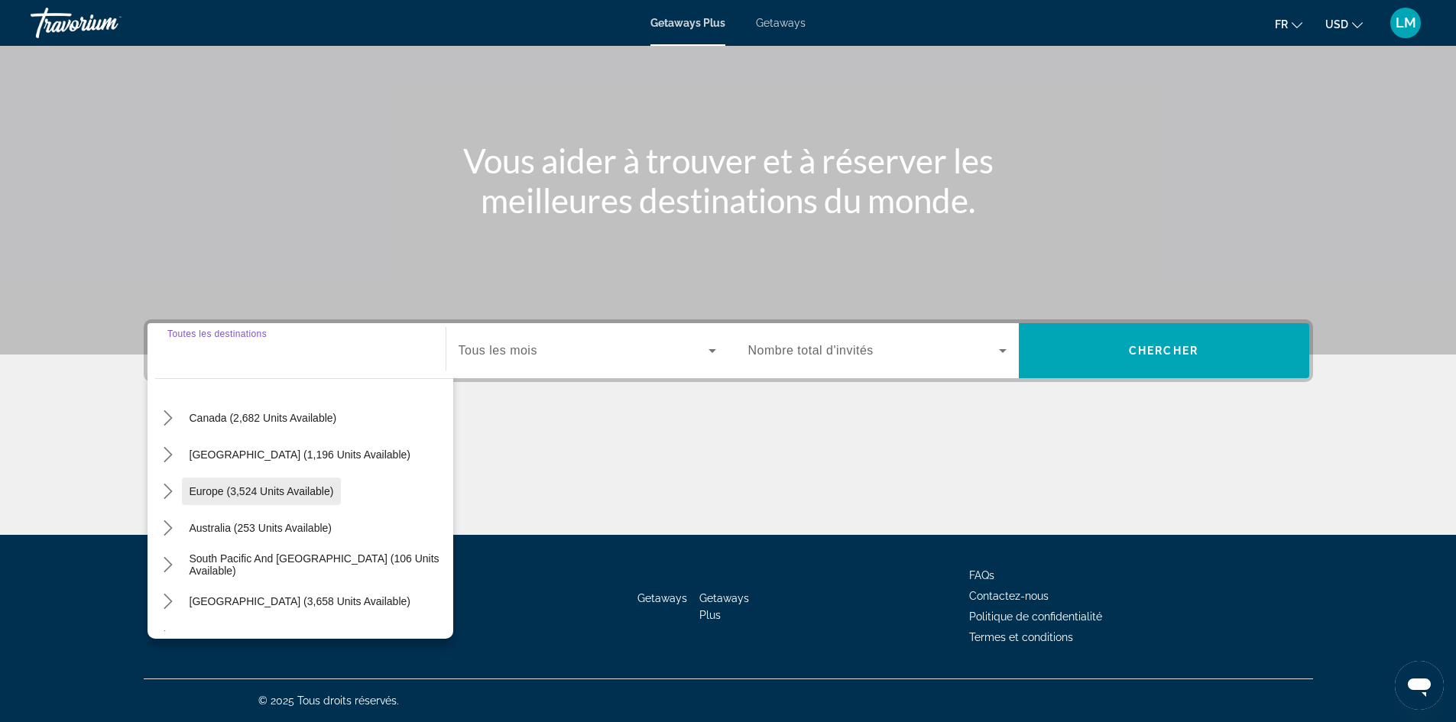
scroll to position [153, 0]
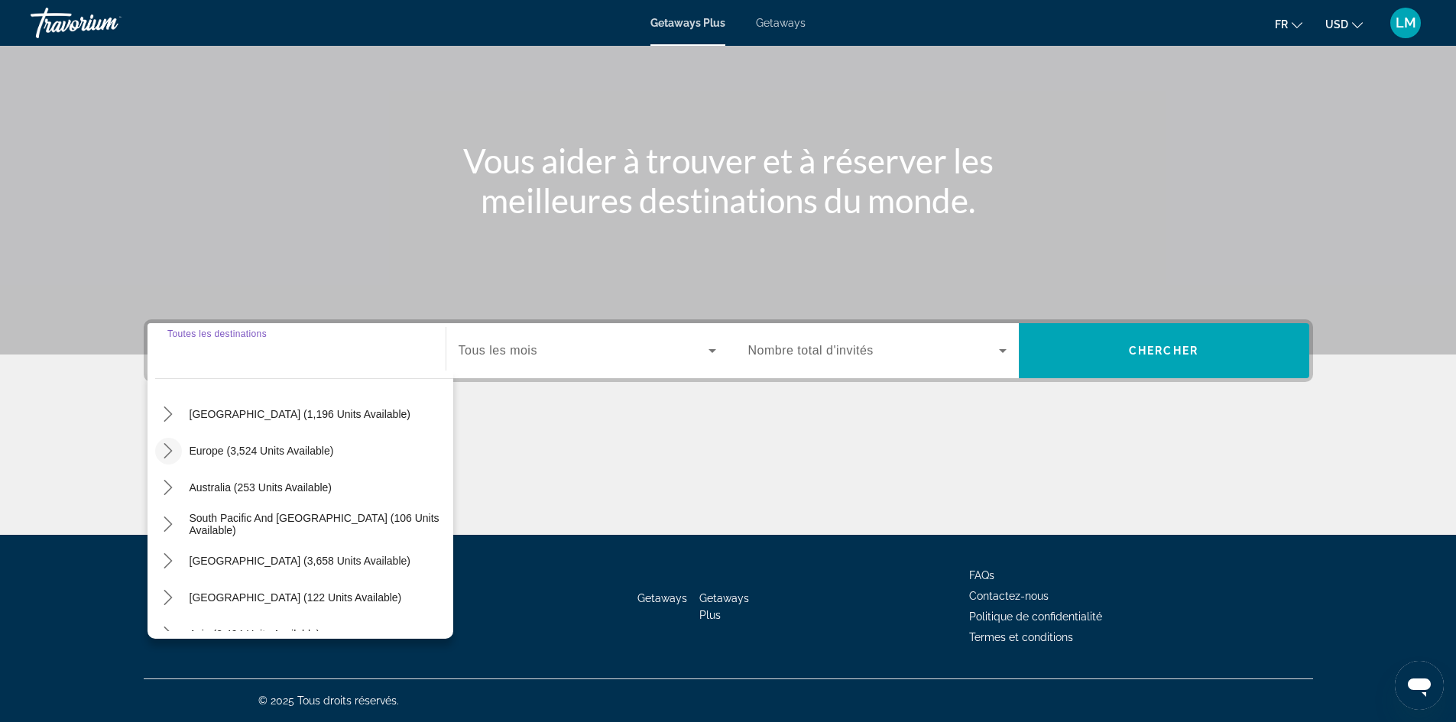
click at [170, 448] on icon "Toggle Europe (3,524 units available) submenu" at bounding box center [167, 450] width 15 height 15
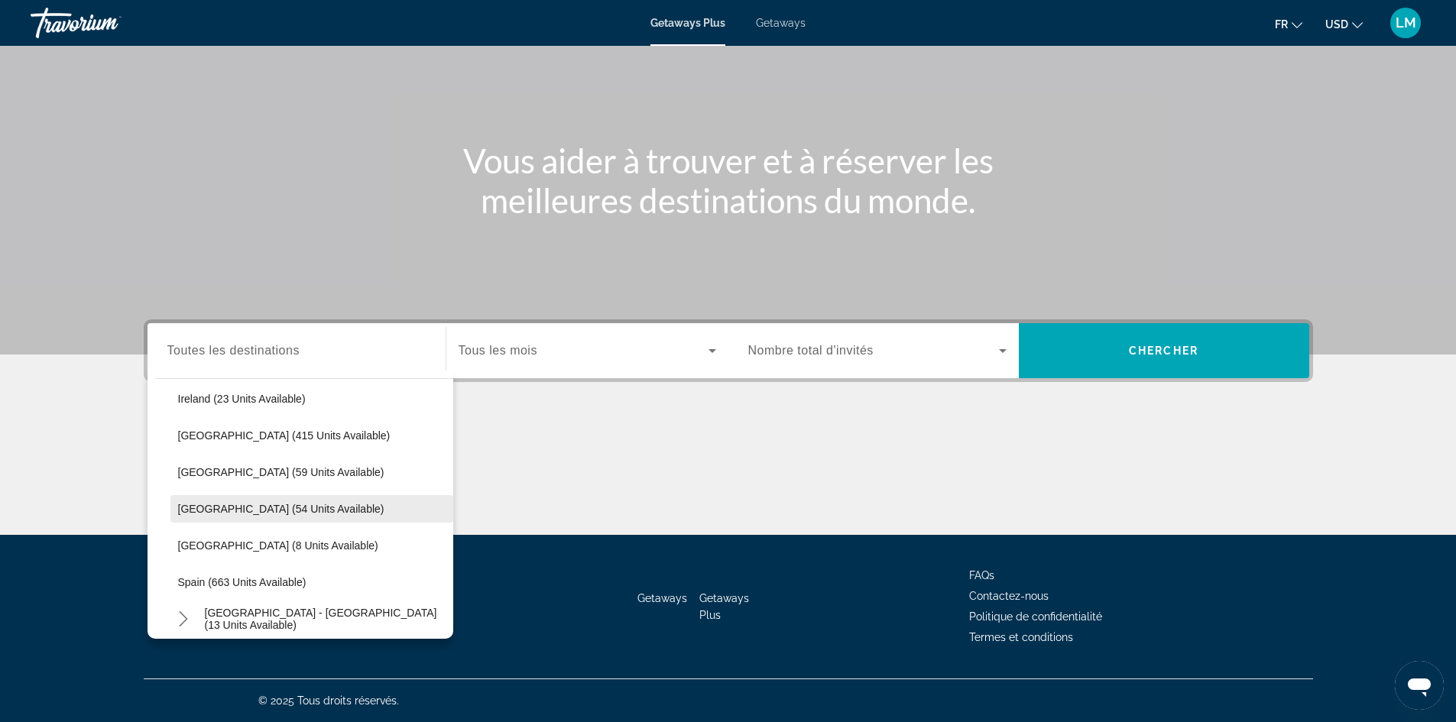
scroll to position [573, 0]
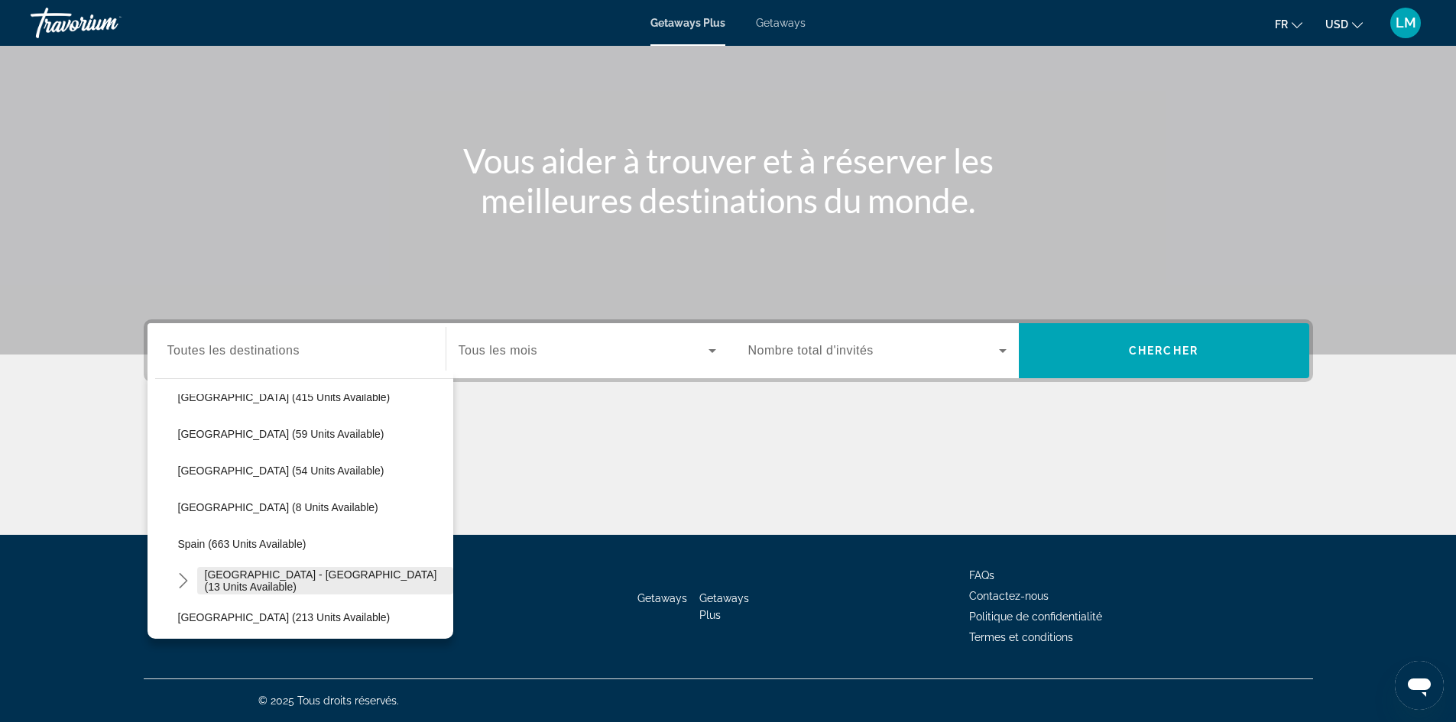
click at [245, 582] on span "[GEOGRAPHIC_DATA] - [GEOGRAPHIC_DATA] (13 units available)" at bounding box center [325, 581] width 241 height 24
type input "**********"
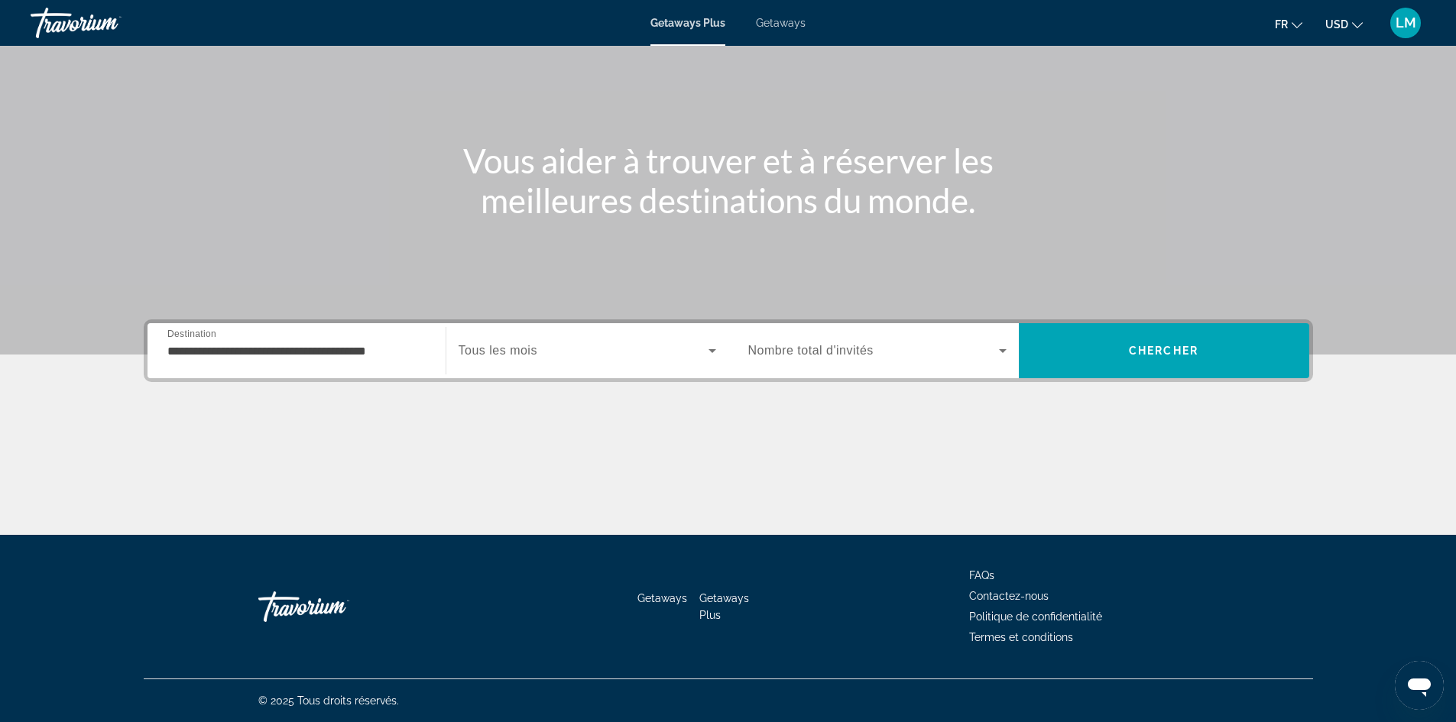
click at [520, 351] on span "Tous les mois" at bounding box center [498, 350] width 79 height 13
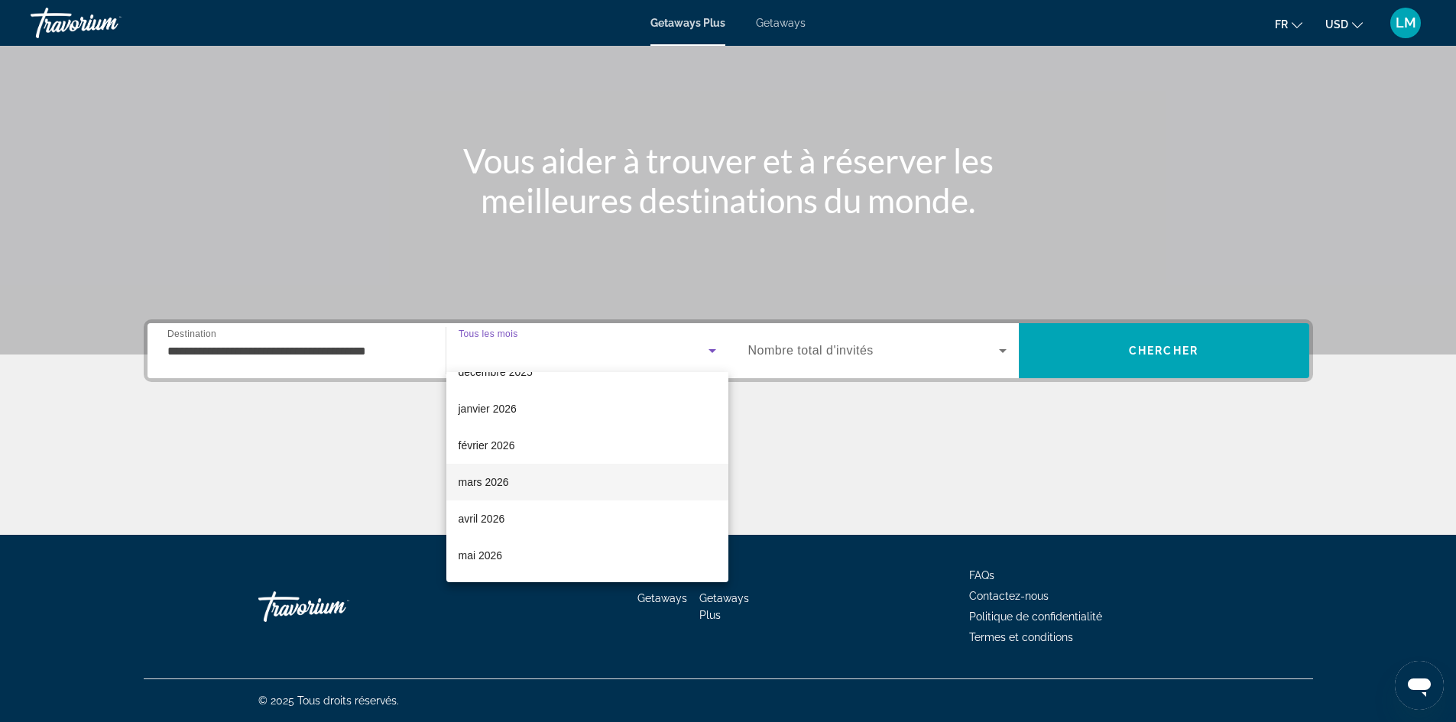
scroll to position [153, 0]
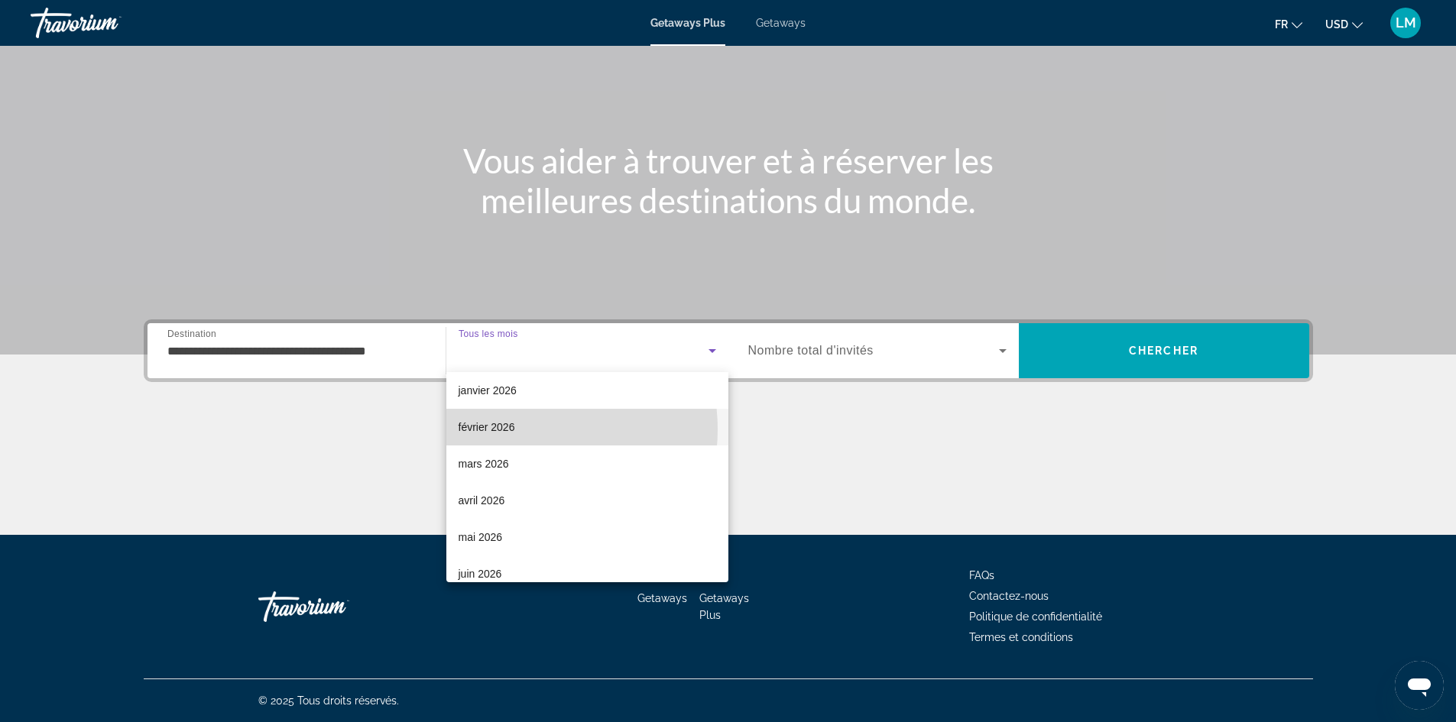
click at [521, 429] on mat-option "février 2026" at bounding box center [587, 427] width 282 height 37
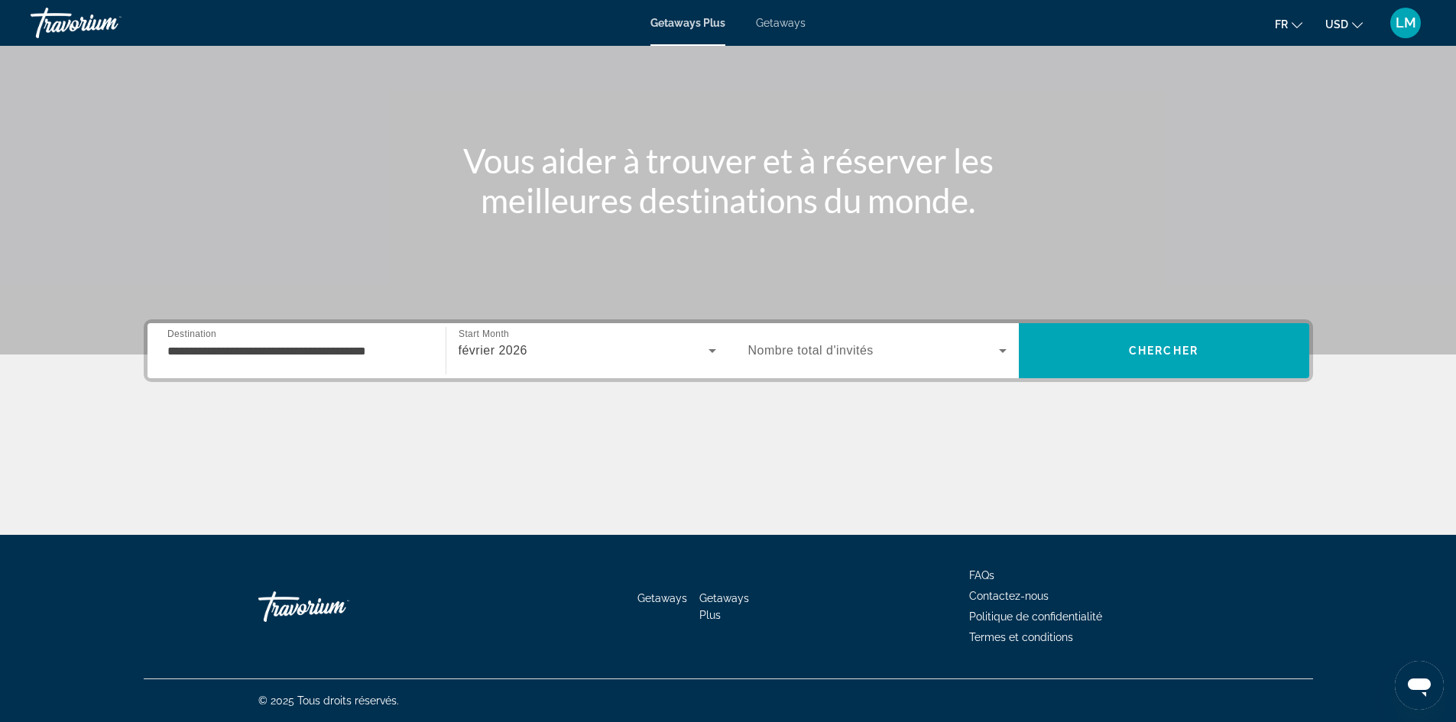
click at [789, 341] on div "Search widget" at bounding box center [877, 350] width 258 height 43
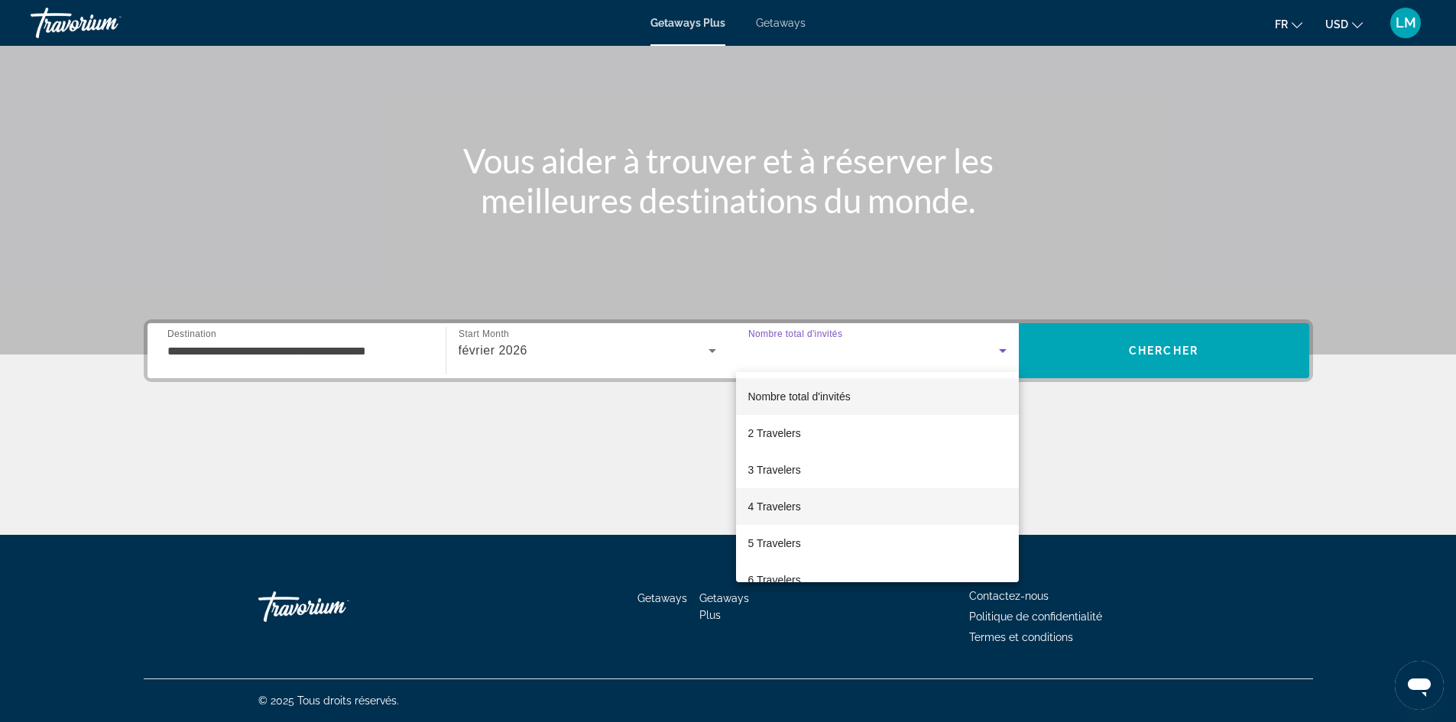
click at [802, 500] on mat-option "4 Travelers" at bounding box center [877, 506] width 283 height 37
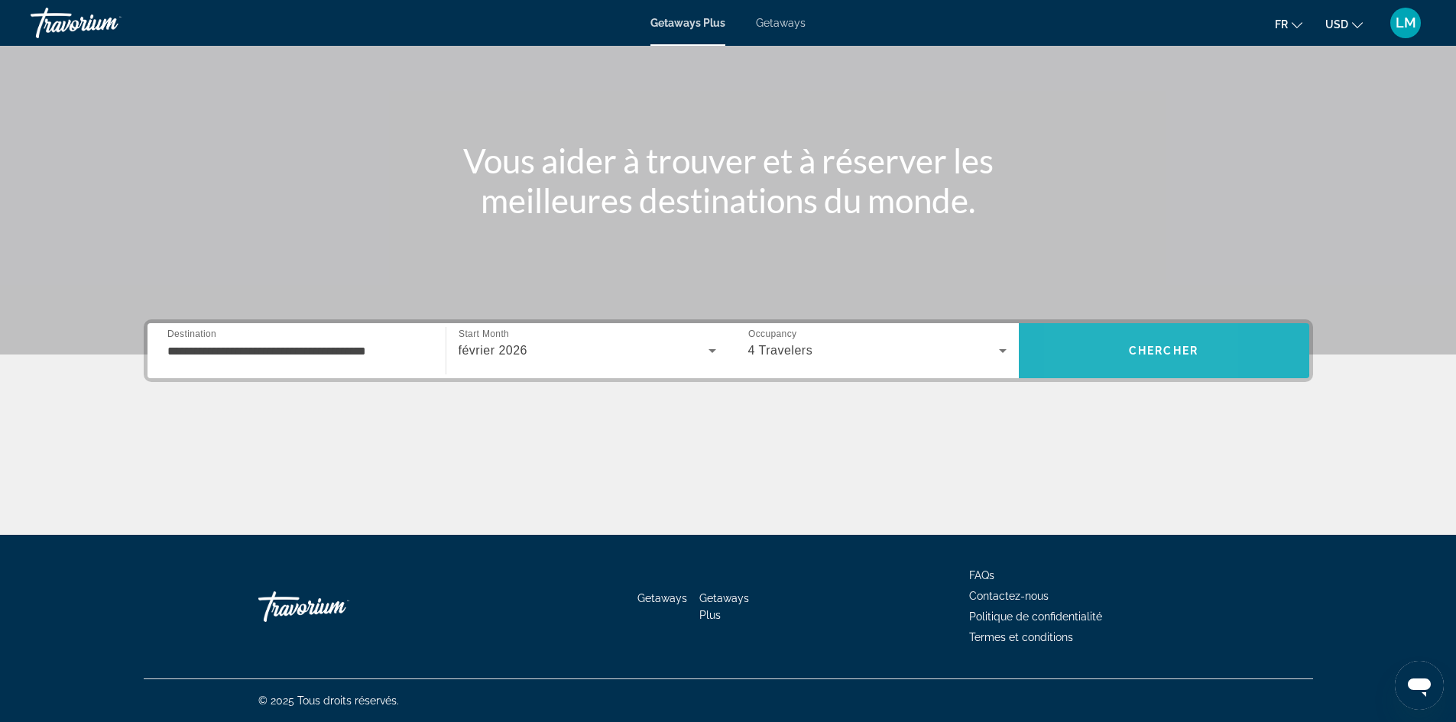
click at [1080, 347] on span "Search" at bounding box center [1164, 350] width 290 height 37
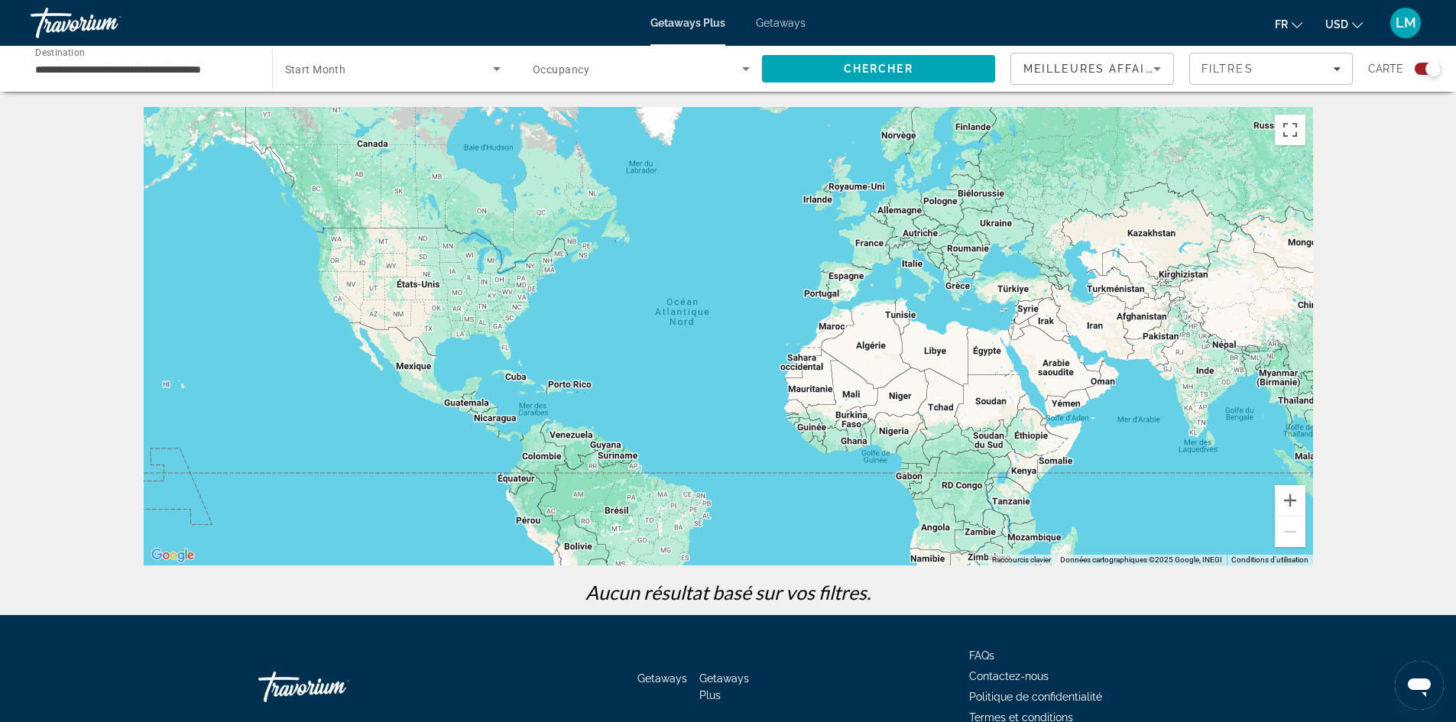
click at [792, 22] on span "Getaways" at bounding box center [781, 23] width 50 height 12
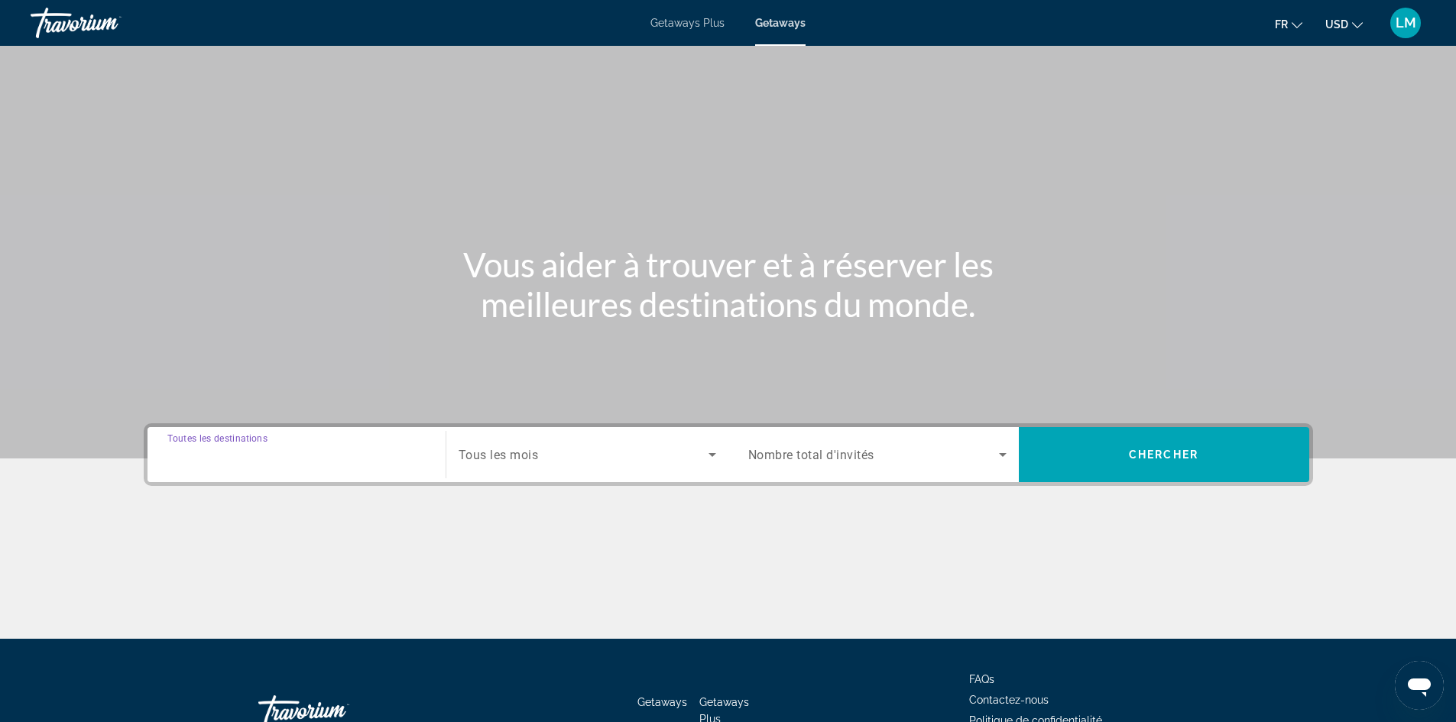
click at [329, 449] on input "Destination Toutes les destinations" at bounding box center [296, 455] width 258 height 18
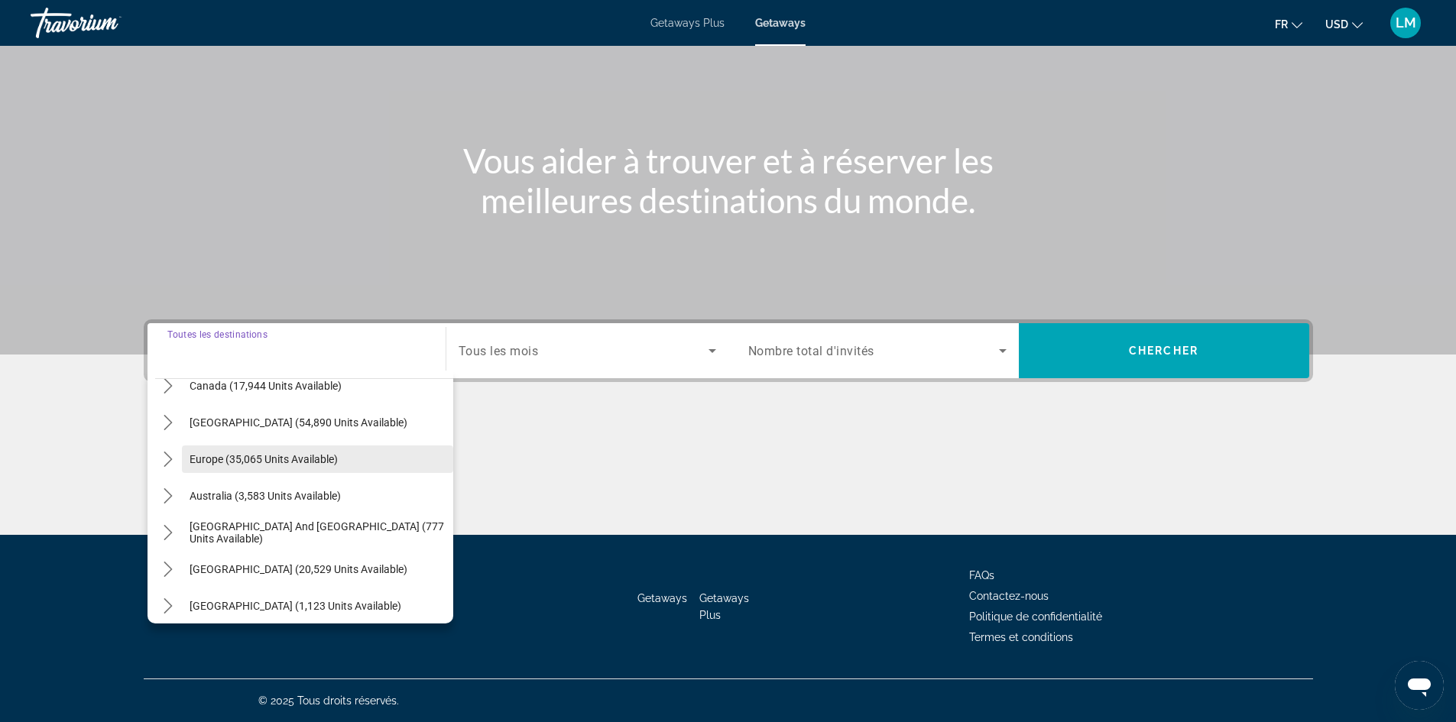
scroll to position [153, 0]
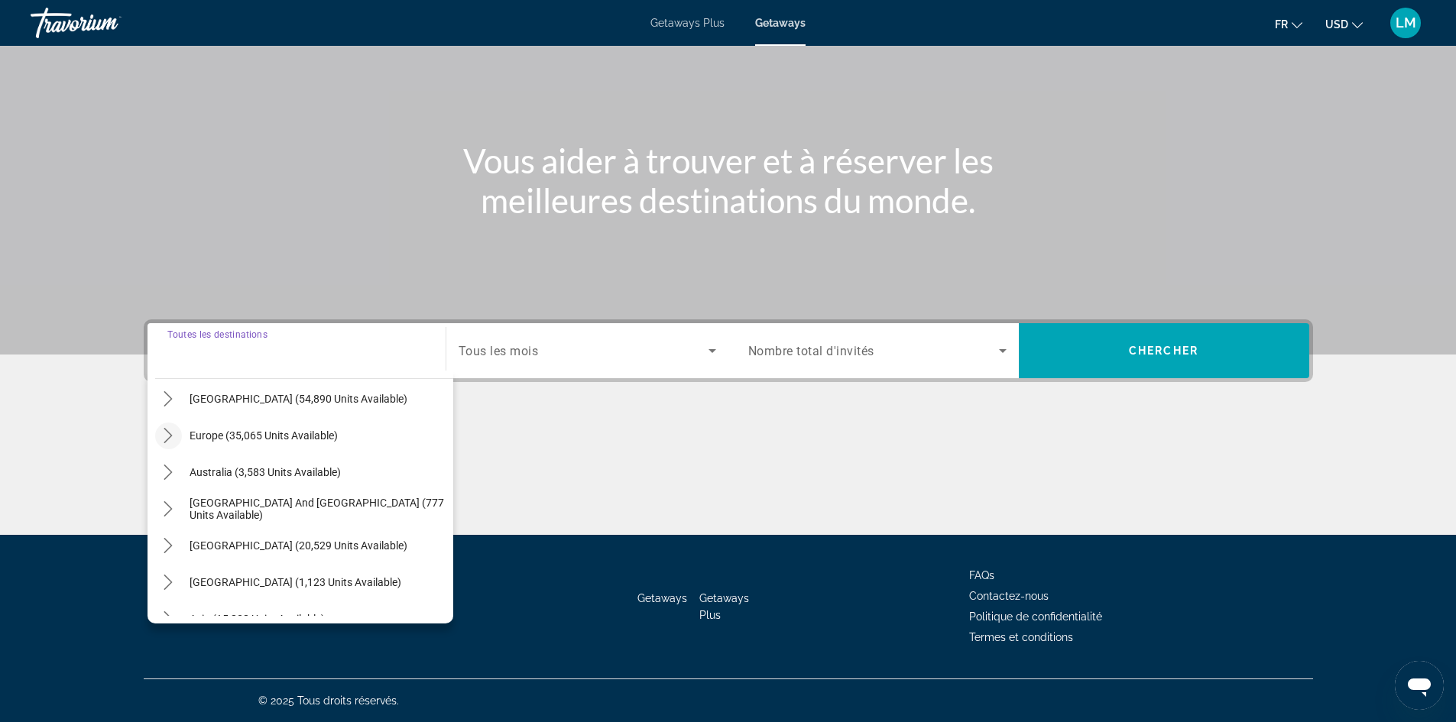
click at [164, 433] on icon "Toggle Europe (35,065 units available) submenu" at bounding box center [167, 435] width 15 height 15
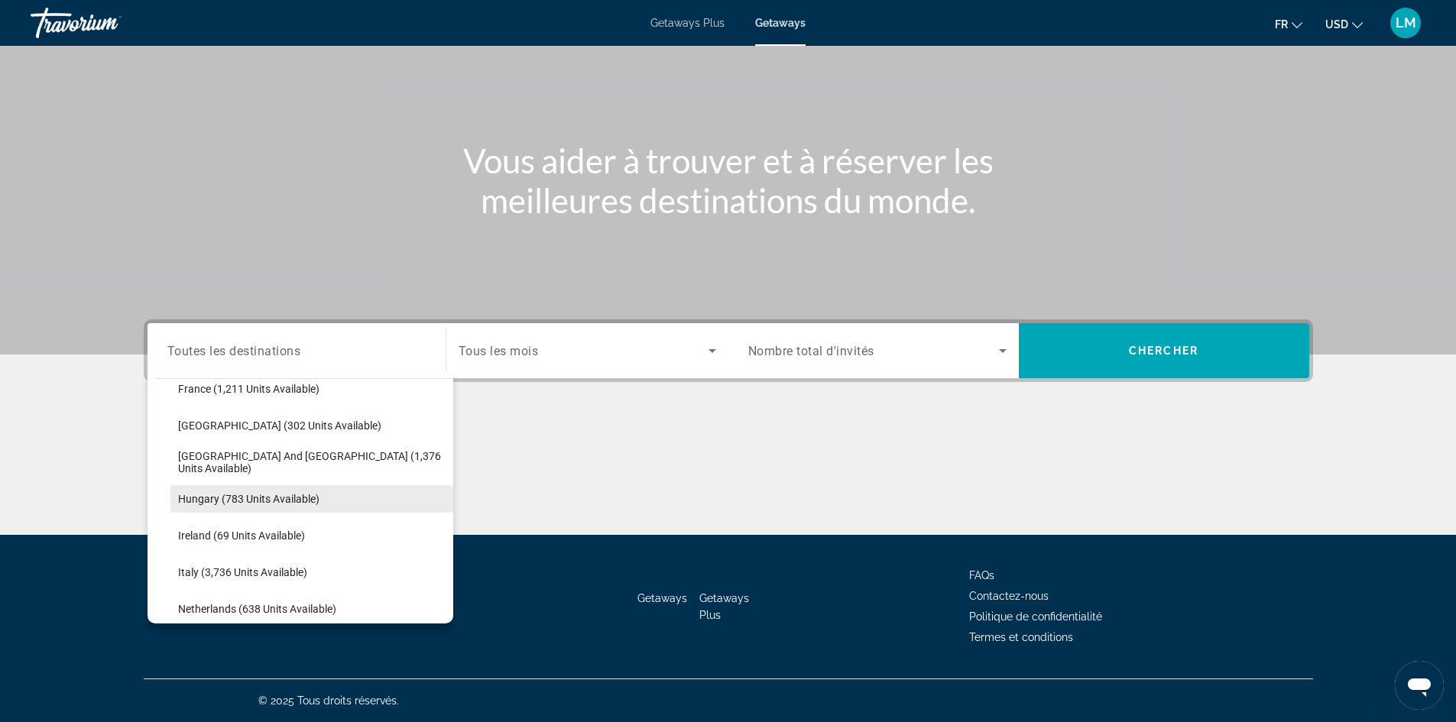
scroll to position [497, 0]
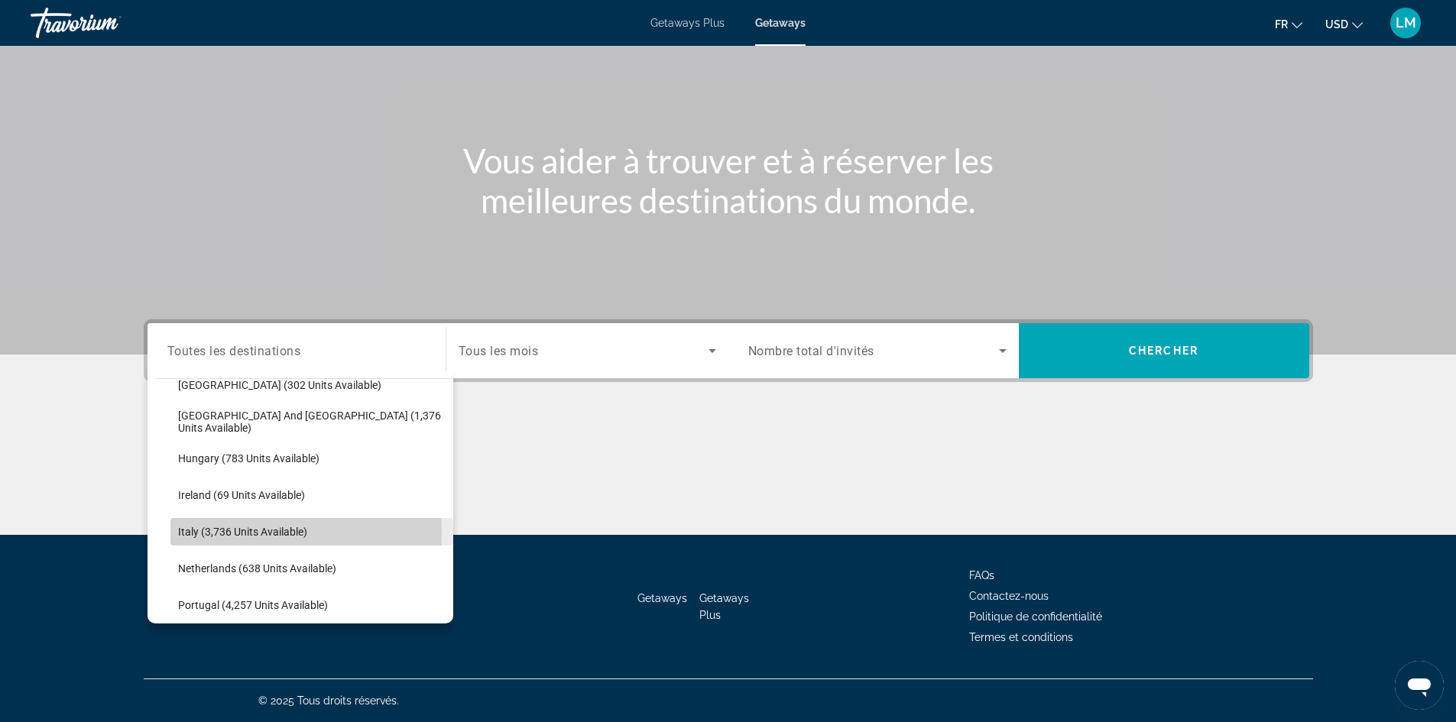
click at [210, 533] on span "Italy (3,736 units available)" at bounding box center [242, 532] width 129 height 12
type input "**********"
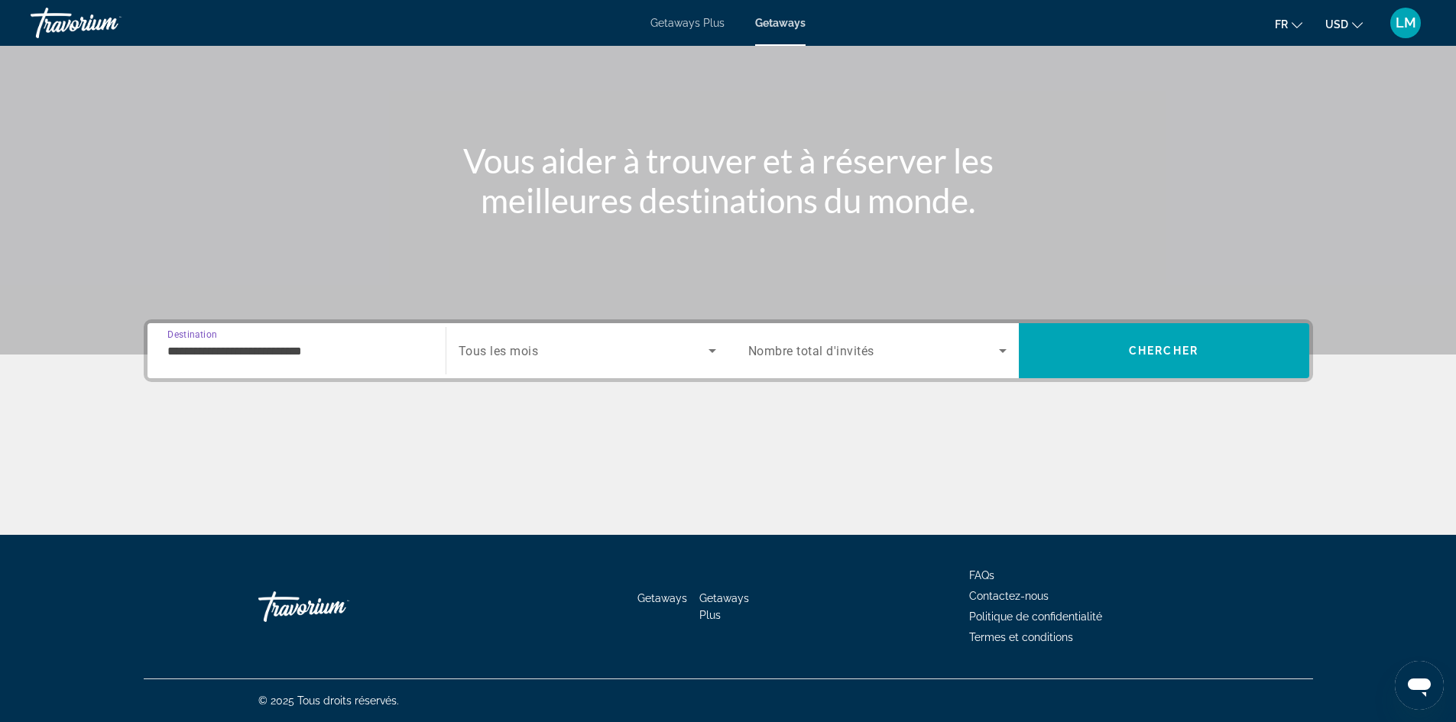
click at [538, 344] on span "Tous les mois" at bounding box center [499, 351] width 80 height 15
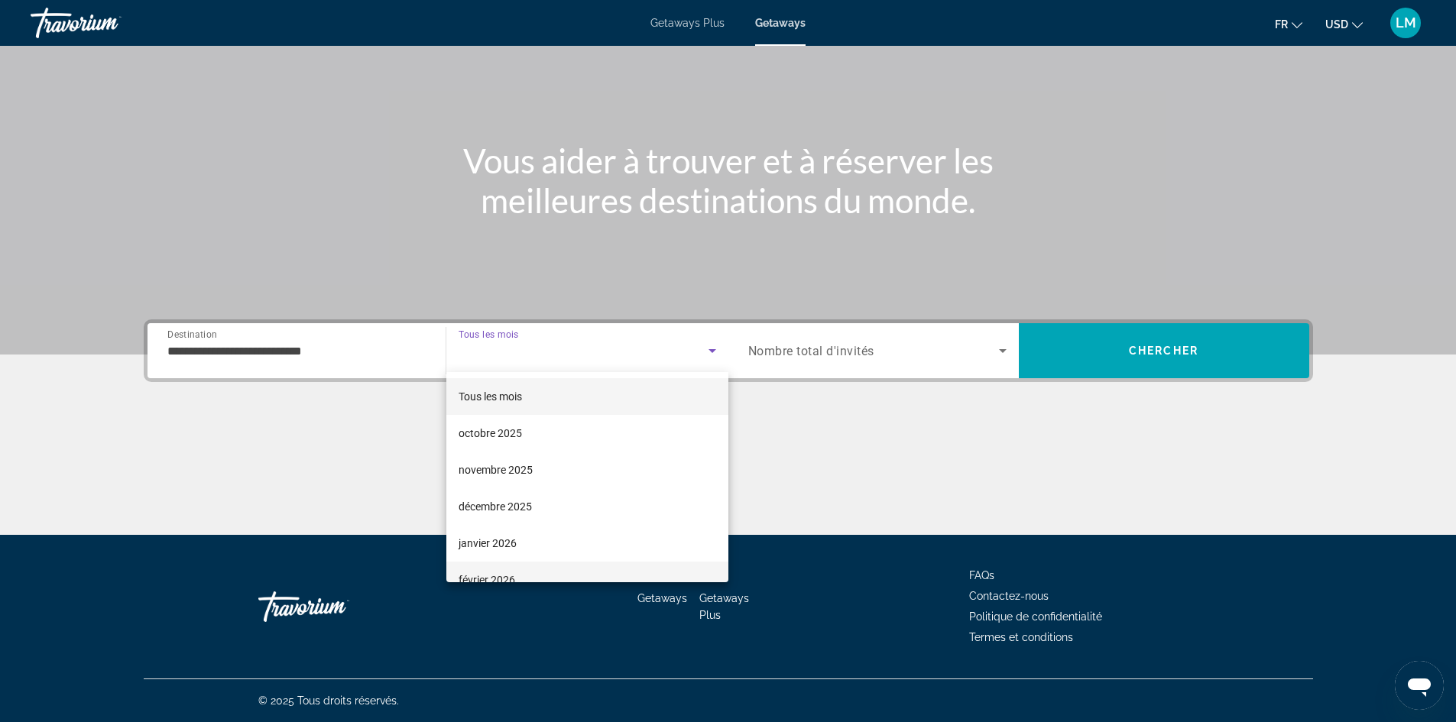
click at [507, 573] on span "février 2026" at bounding box center [487, 580] width 57 height 18
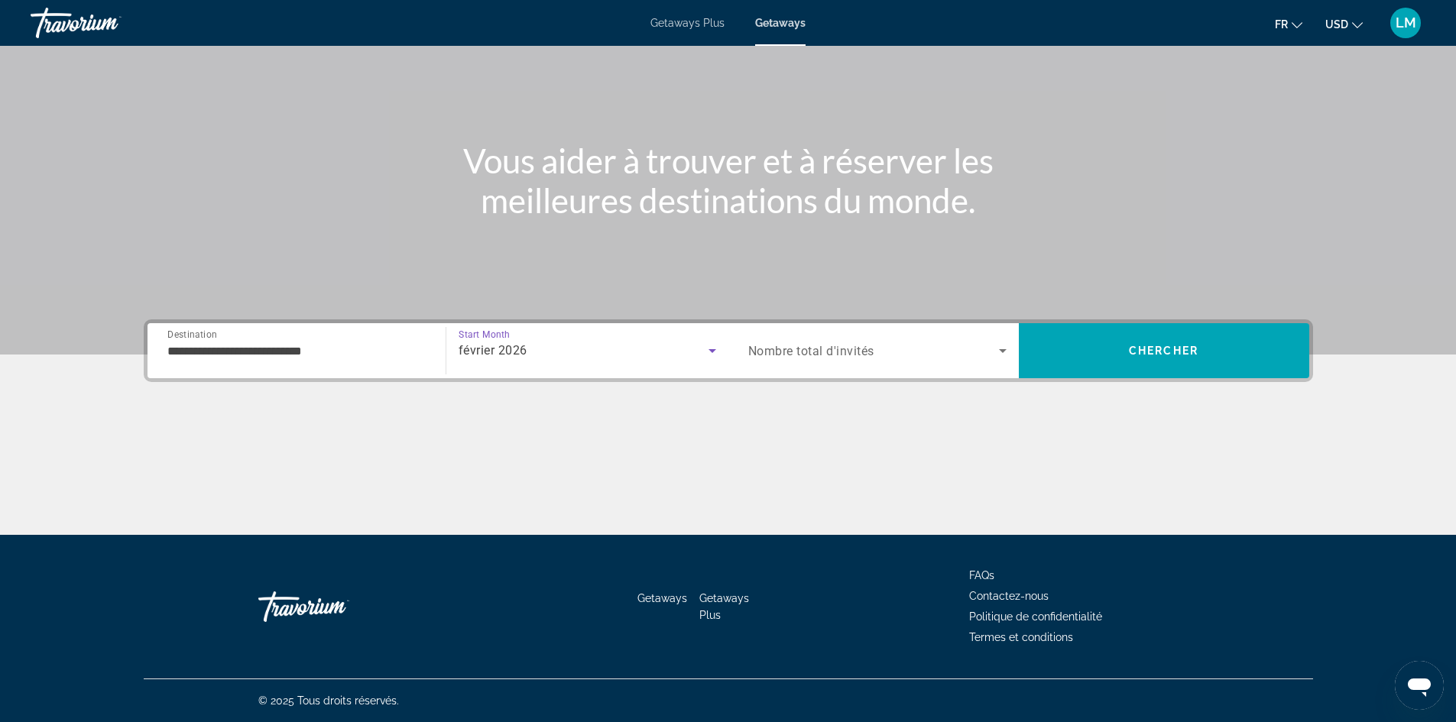
click at [818, 350] on span "Nombre total d'invités" at bounding box center [811, 351] width 126 height 15
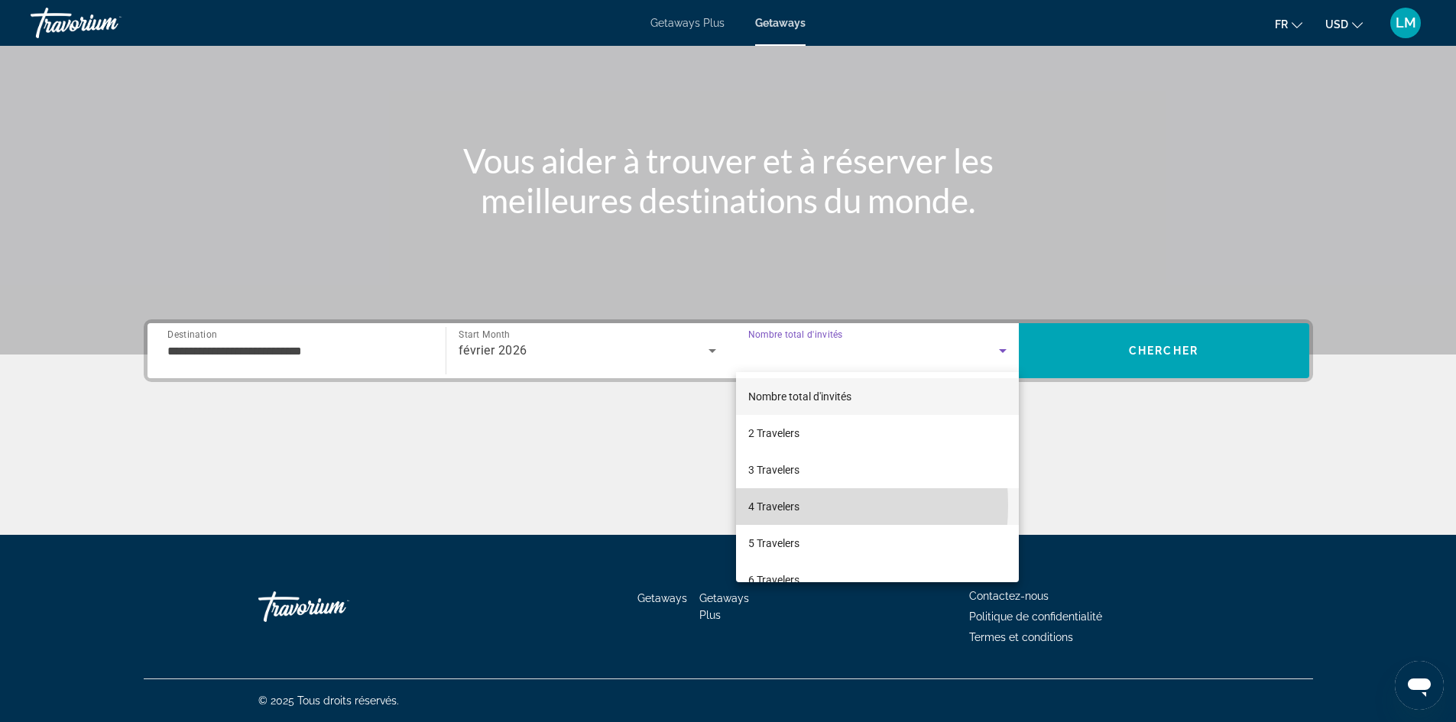
click at [767, 505] on span "4 Travelers" at bounding box center [773, 507] width 51 height 18
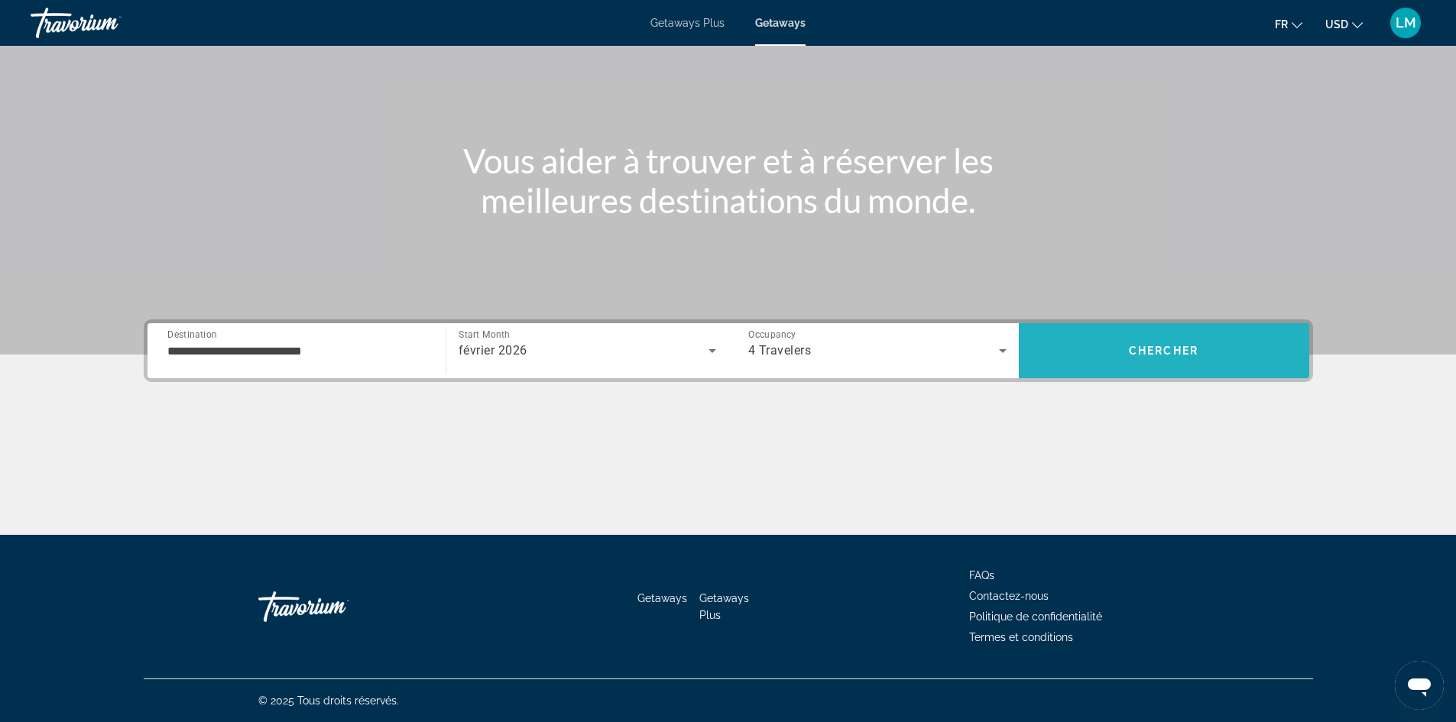
click at [1102, 348] on span "Search" at bounding box center [1164, 350] width 290 height 37
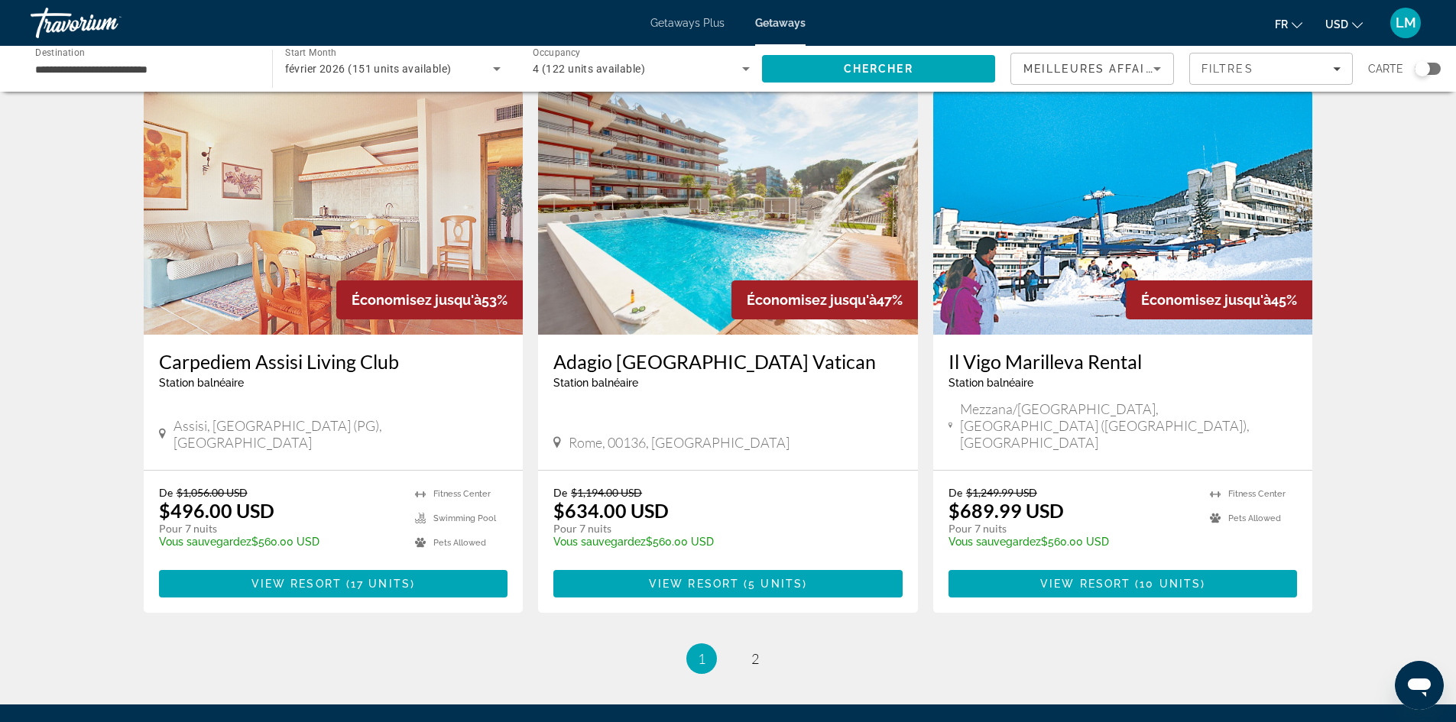
scroll to position [1750, 0]
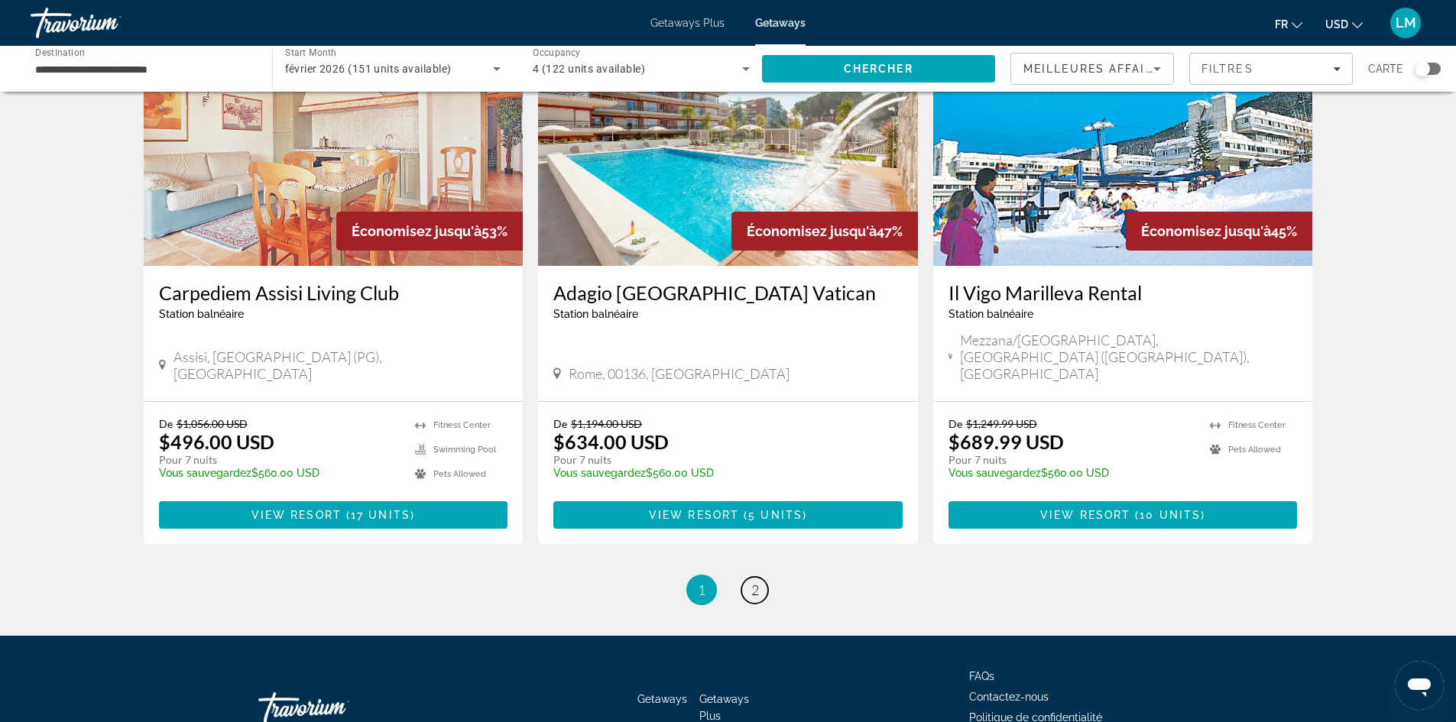
click at [756, 582] on span "2" at bounding box center [755, 590] width 8 height 17
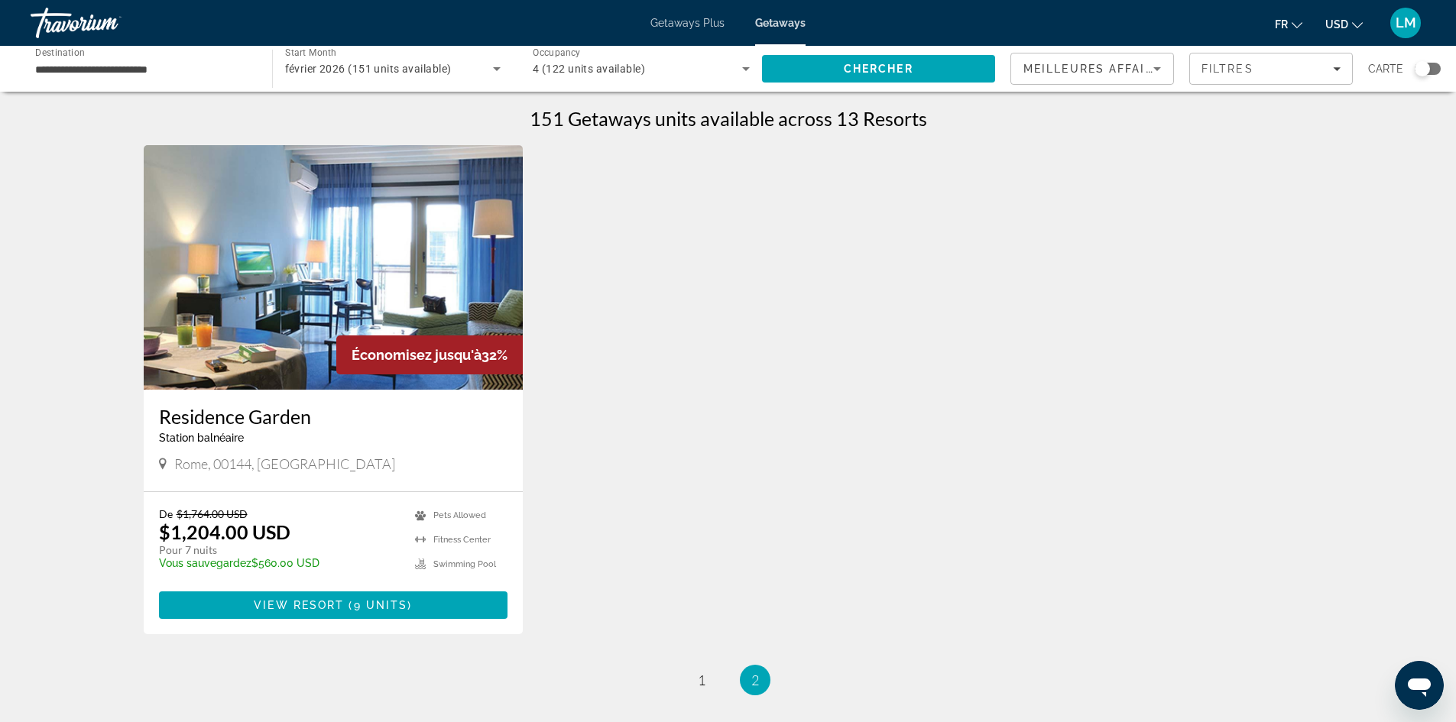
click at [141, 72] on input "**********" at bounding box center [143, 69] width 217 height 18
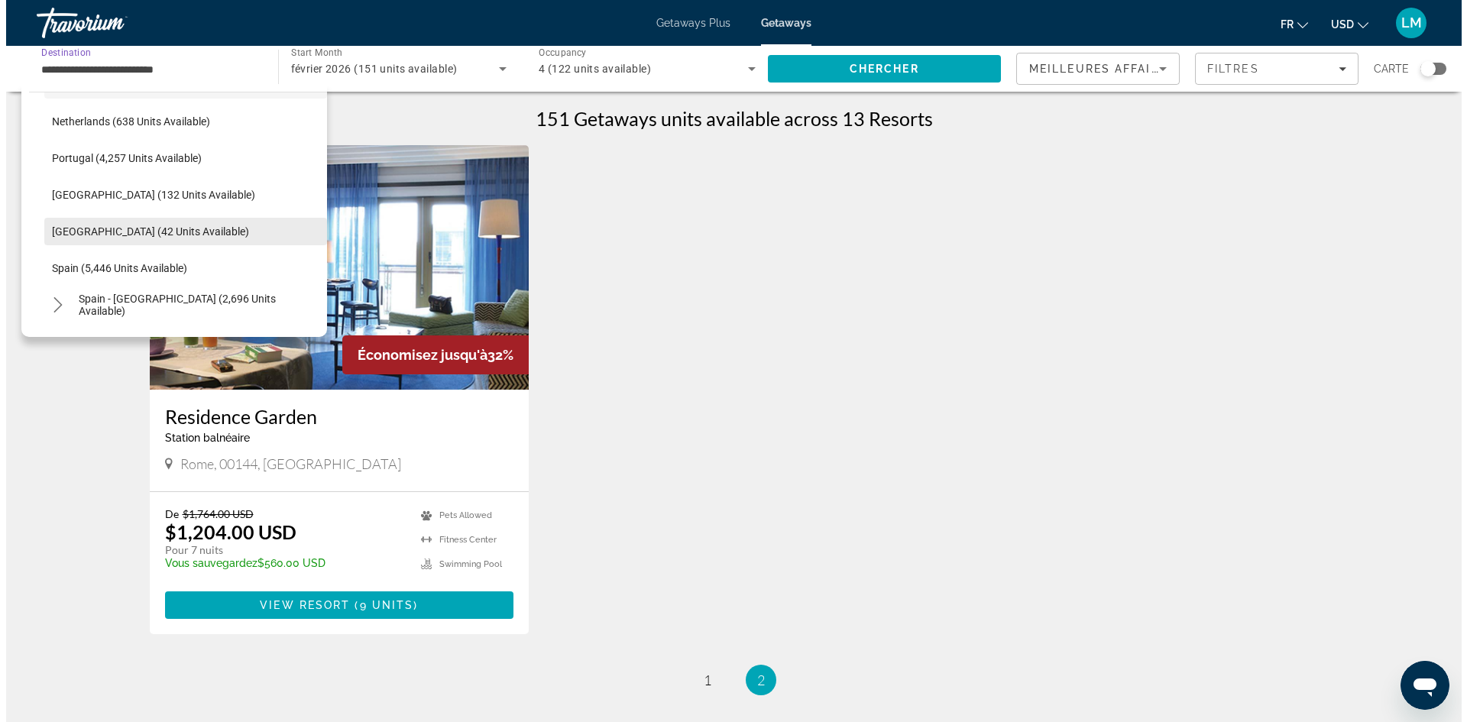
scroll to position [684, 0]
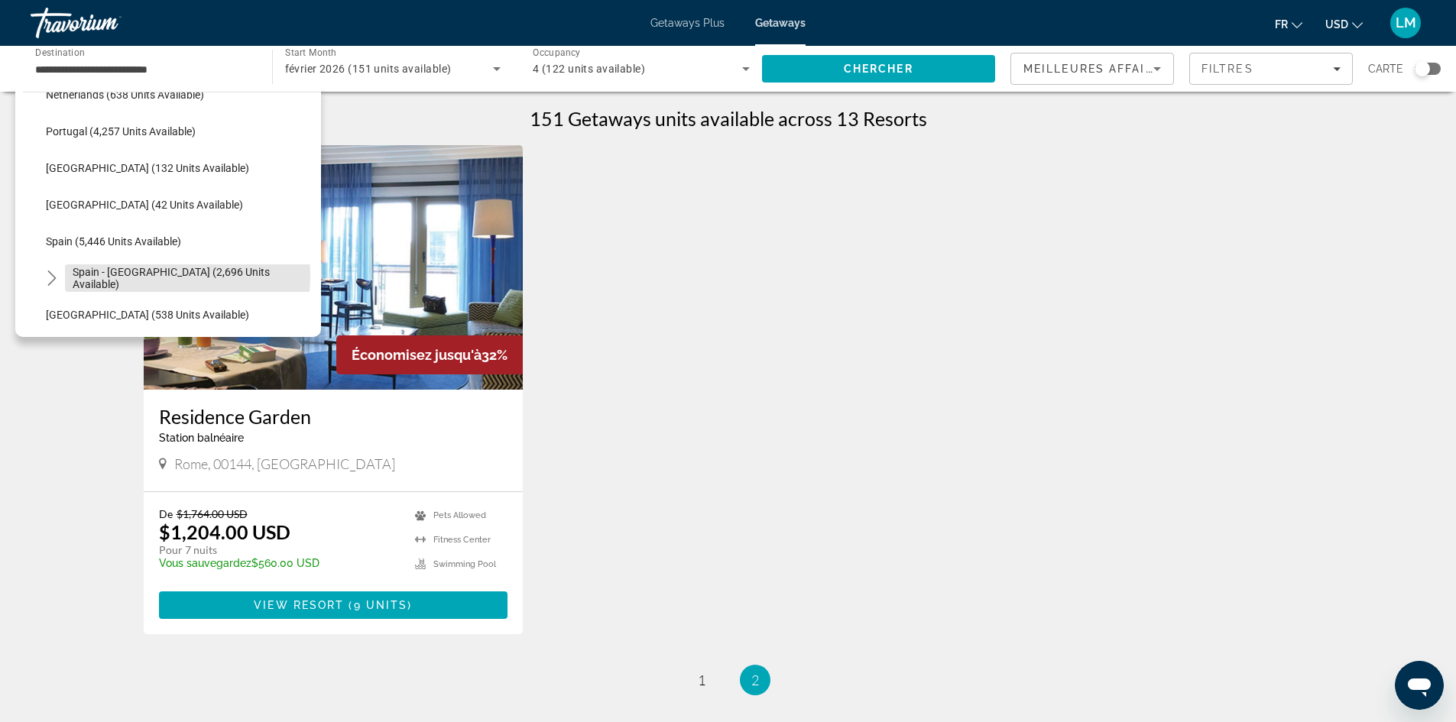
click at [130, 275] on span "Spain - [GEOGRAPHIC_DATA] (2,696 units available)" at bounding box center [193, 278] width 241 height 24
type input "**********"
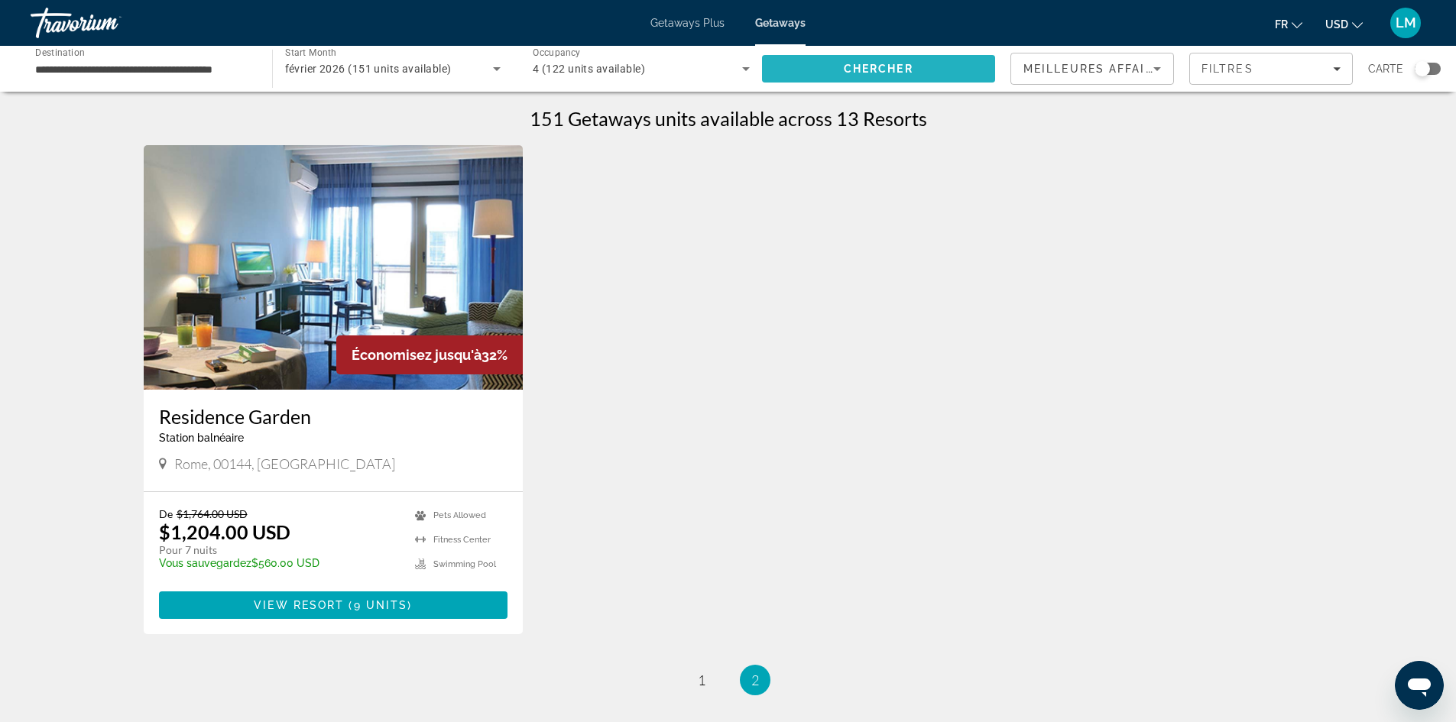
click at [896, 64] on span "Chercher" at bounding box center [879, 69] width 70 height 12
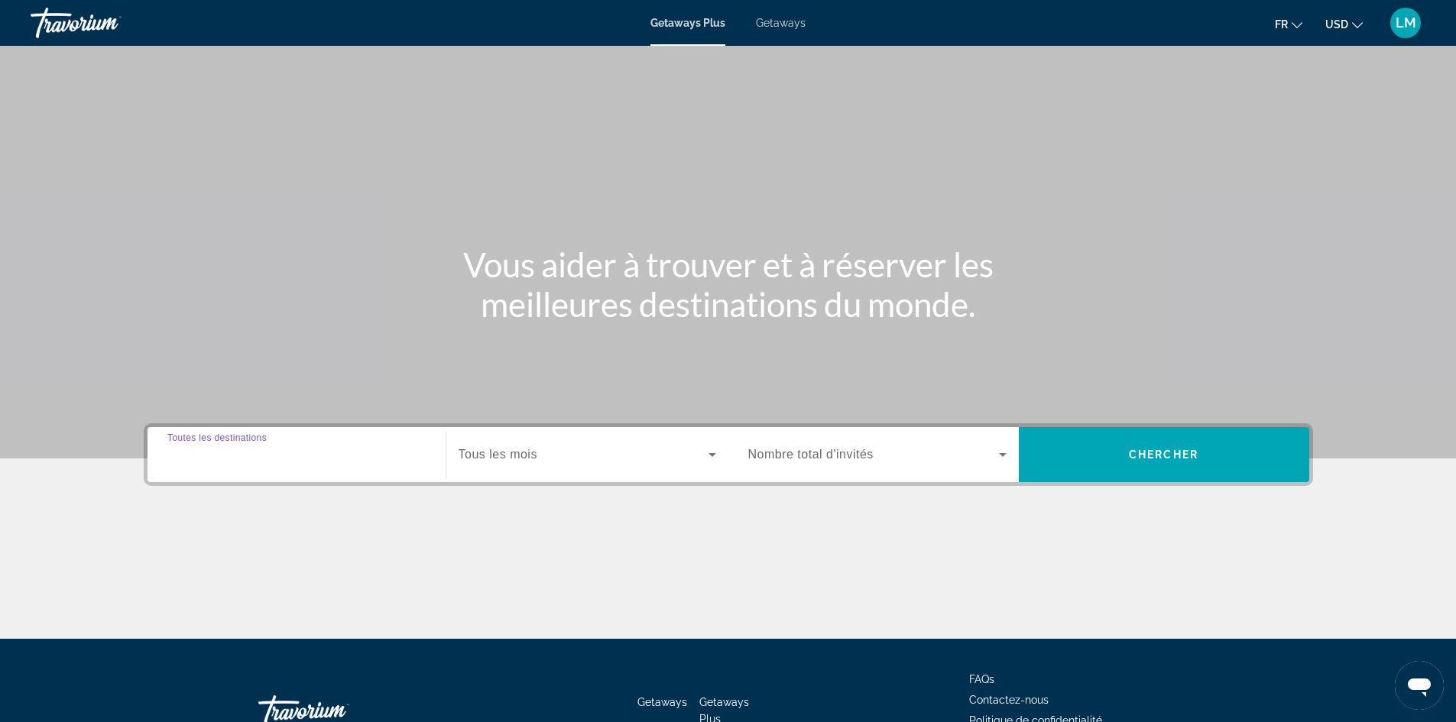
click at [301, 459] on input "Destination Toutes les destinations" at bounding box center [296, 455] width 258 height 18
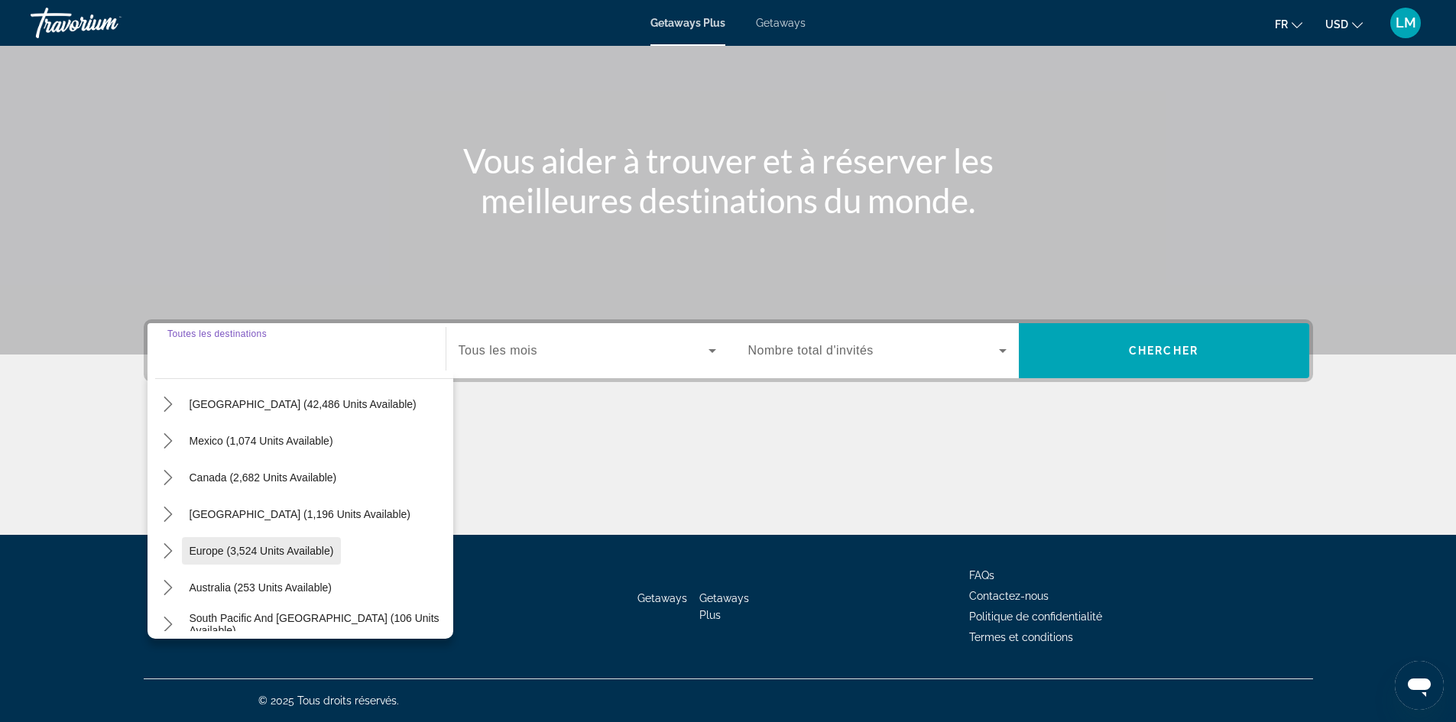
scroll to position [76, 0]
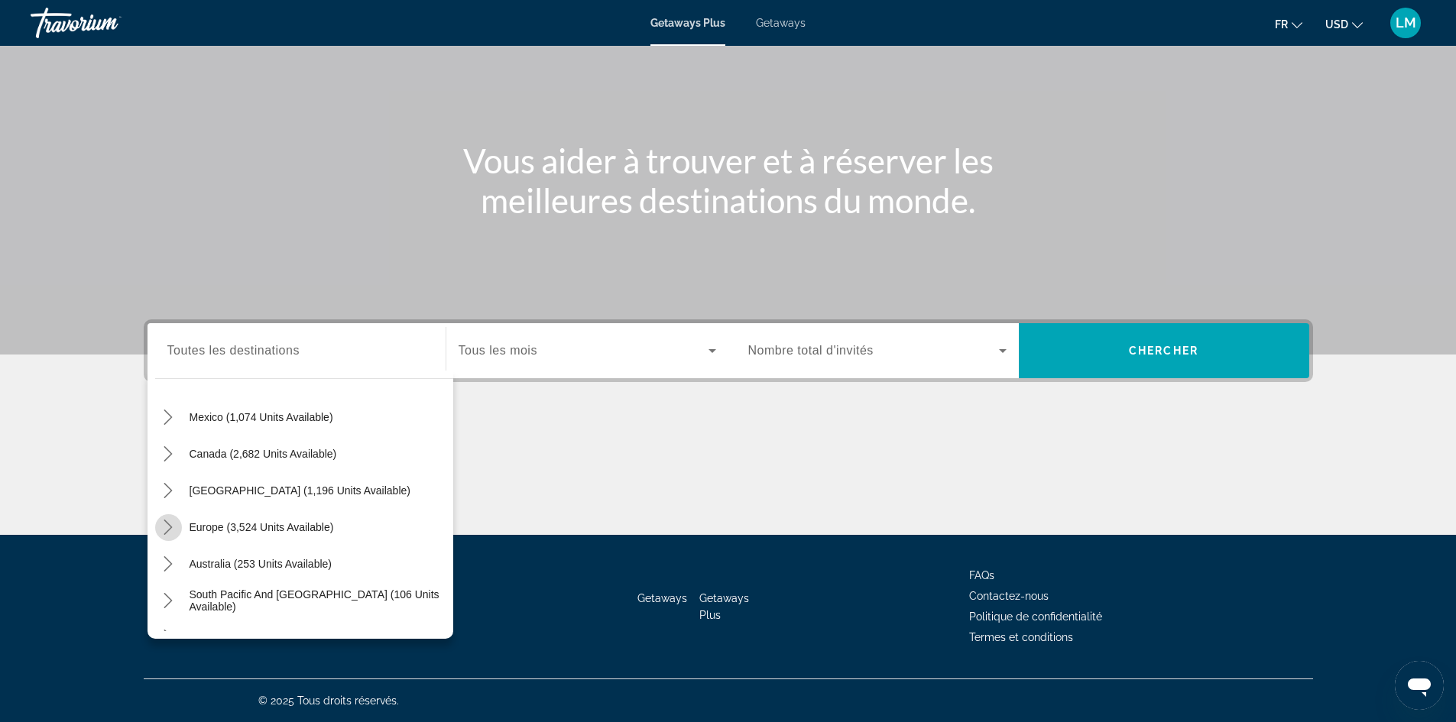
click at [164, 523] on icon "Toggle Europe (3,524 units available) submenu" at bounding box center [167, 527] width 15 height 15
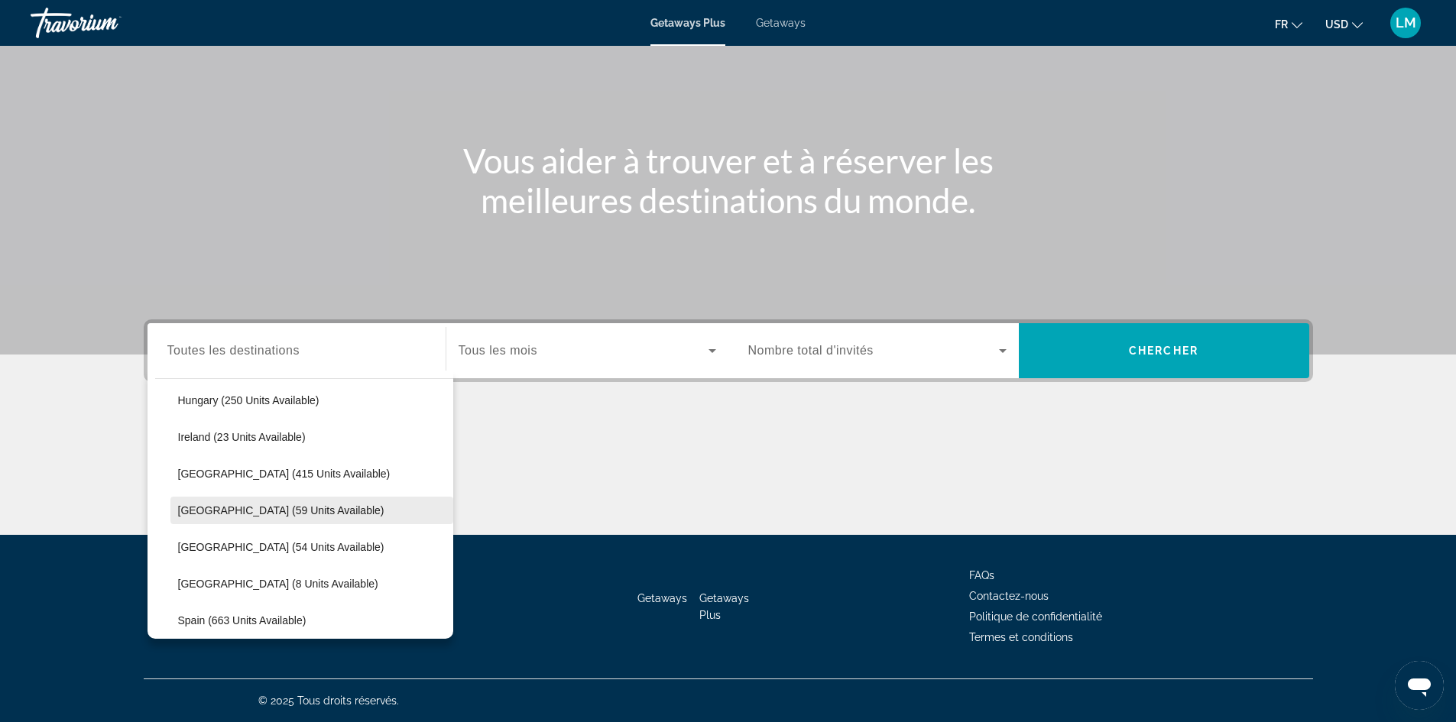
scroll to position [573, 0]
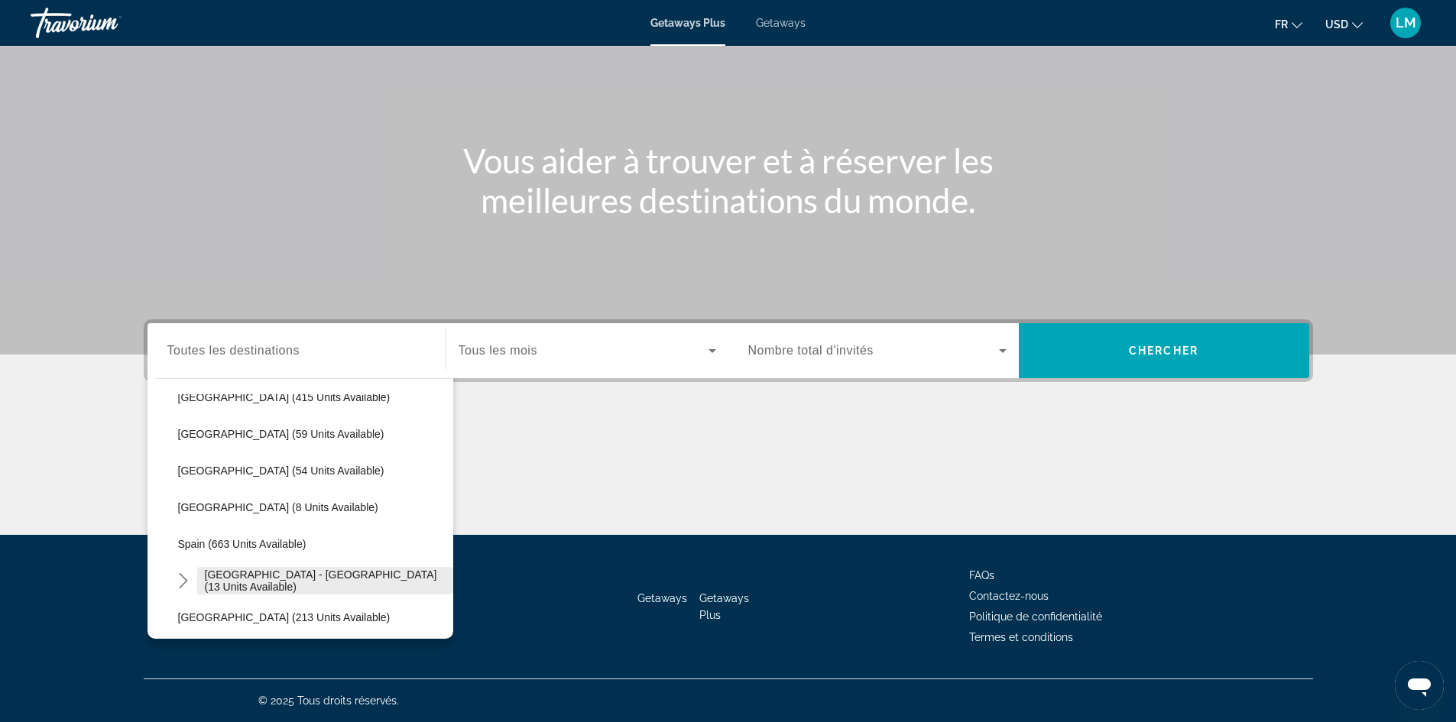
click at [213, 575] on span "[GEOGRAPHIC_DATA] - [GEOGRAPHIC_DATA] (13 units available)" at bounding box center [325, 581] width 241 height 24
type input "**********"
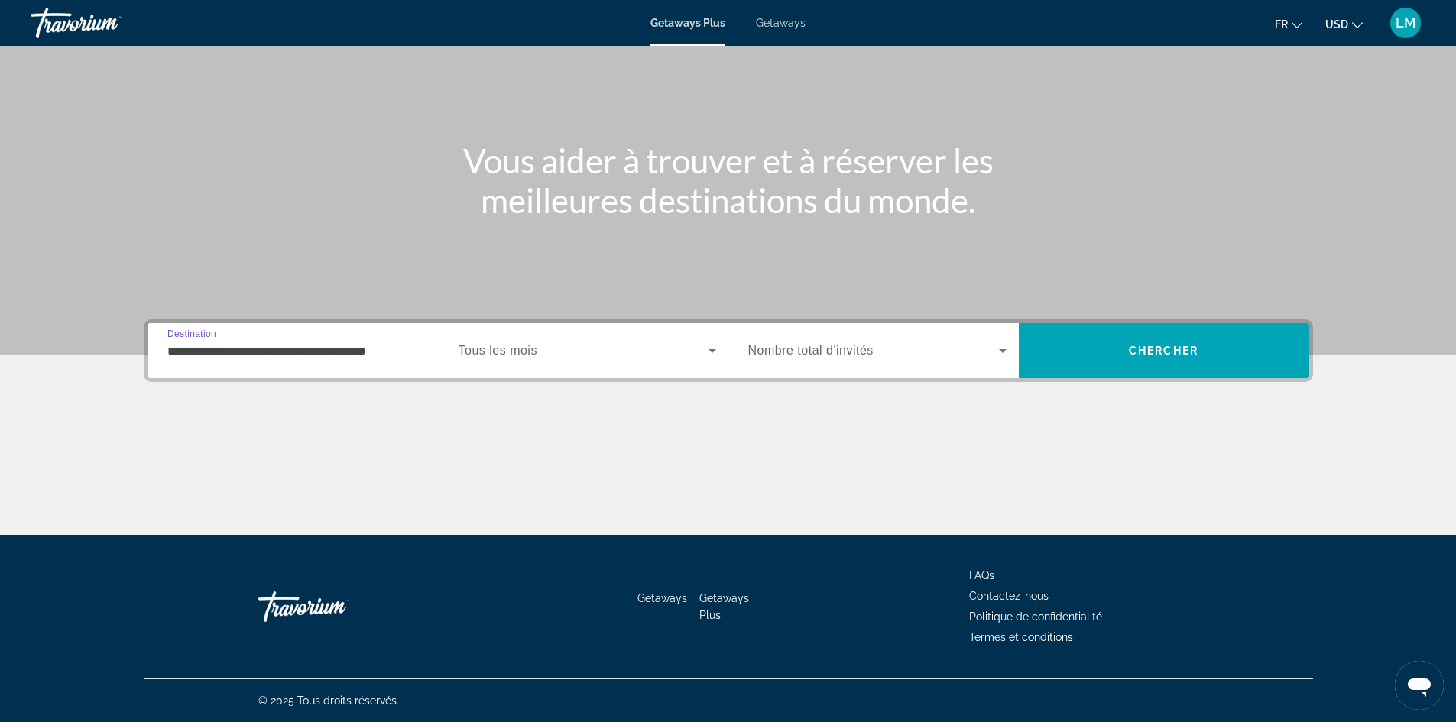
click at [540, 352] on span "Search widget" at bounding box center [584, 351] width 250 height 18
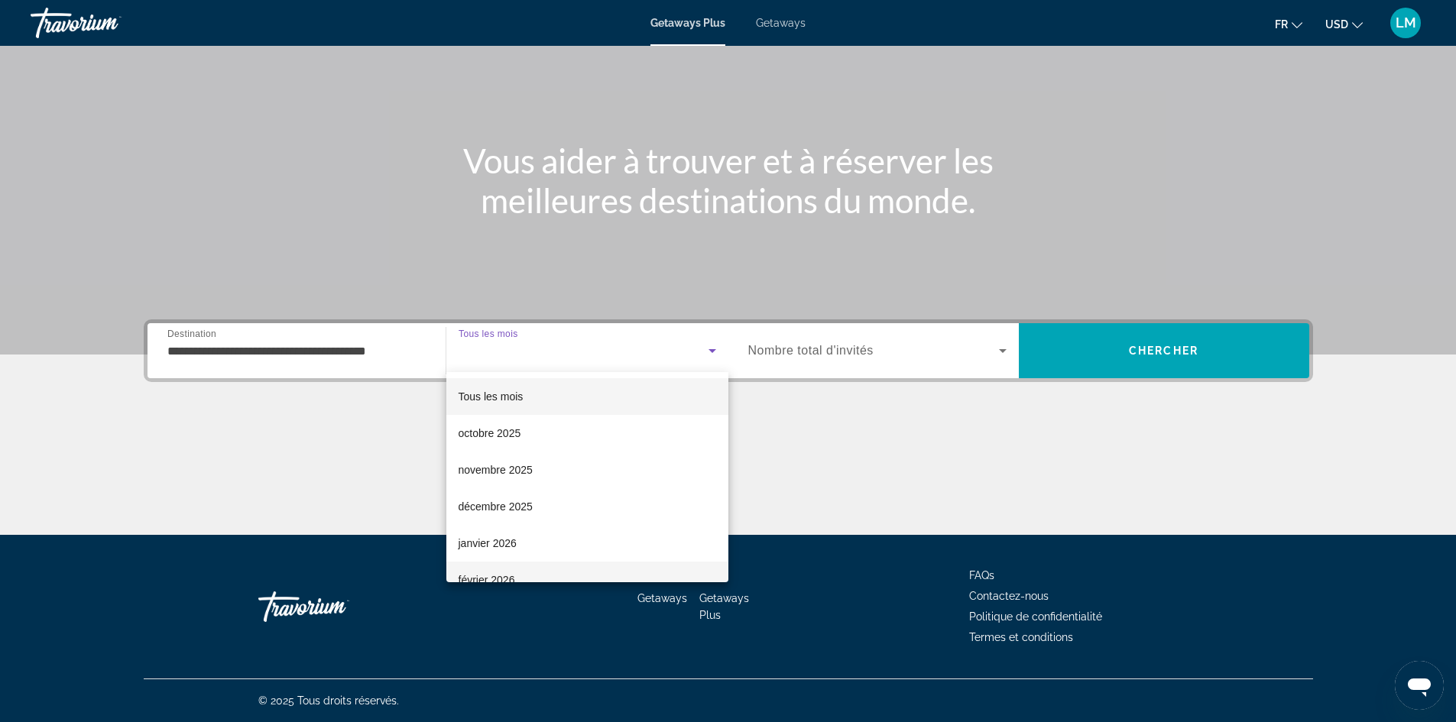
click at [533, 571] on mat-option "février 2026" at bounding box center [587, 580] width 282 height 37
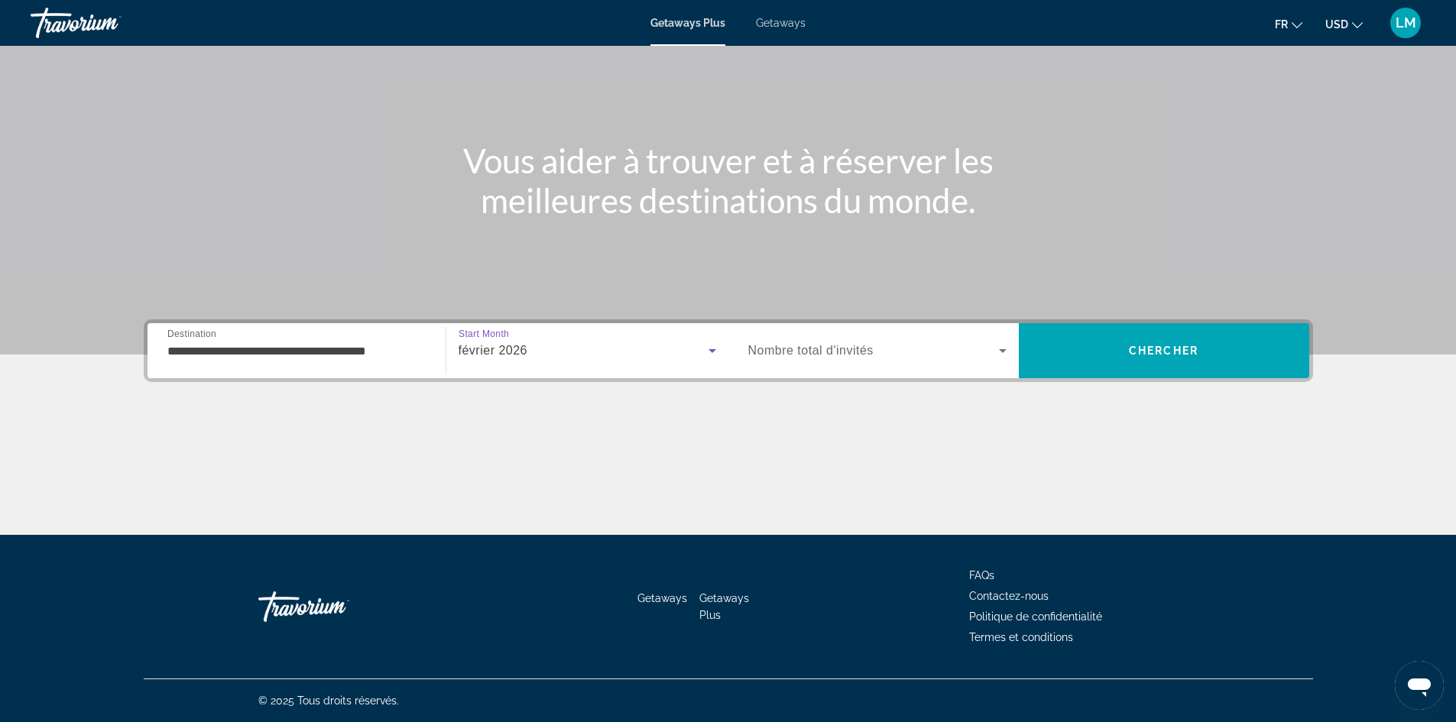
click at [874, 350] on span "Search widget" at bounding box center [873, 351] width 251 height 18
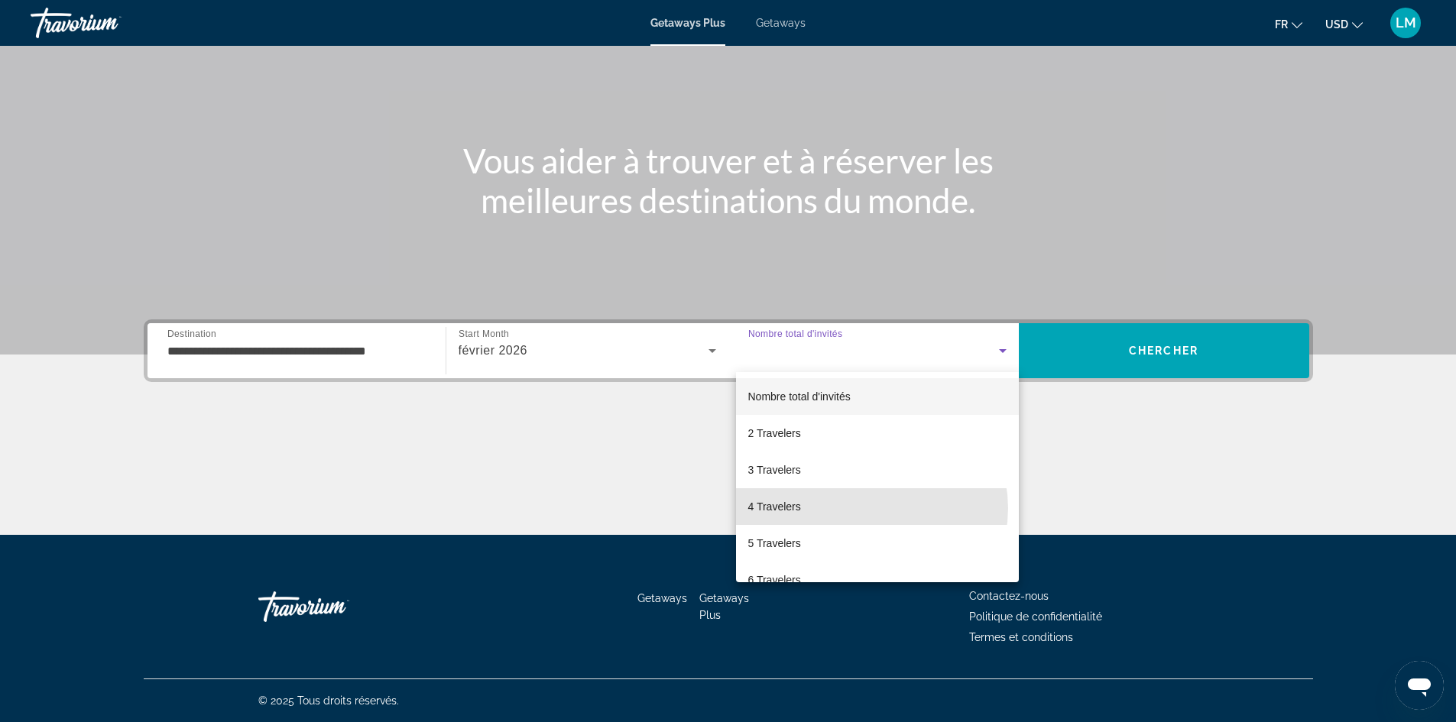
drag, startPoint x: 870, startPoint y: 508, endPoint x: 912, endPoint y: 478, distance: 52.2
click at [869, 508] on mat-option "4 Travelers" at bounding box center [877, 506] width 283 height 37
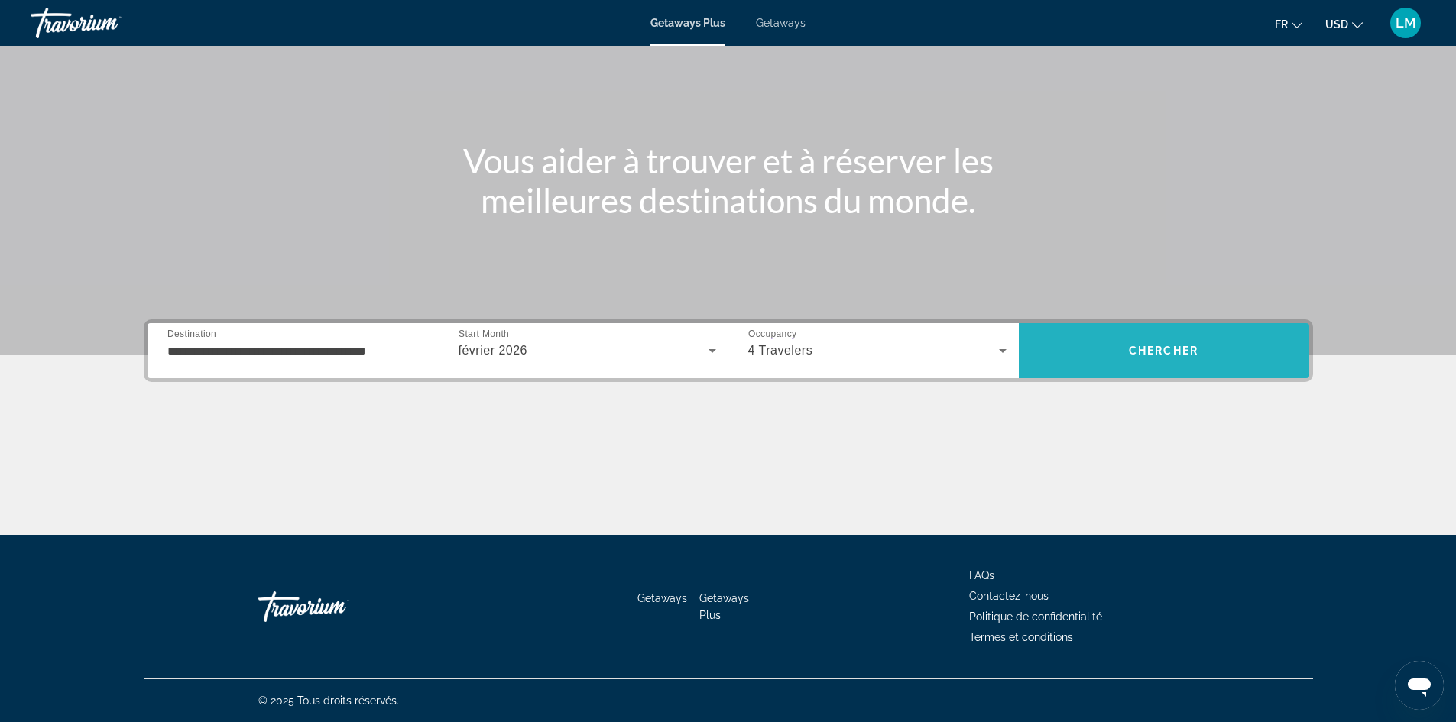
click at [1122, 345] on span "Search" at bounding box center [1164, 350] width 290 height 37
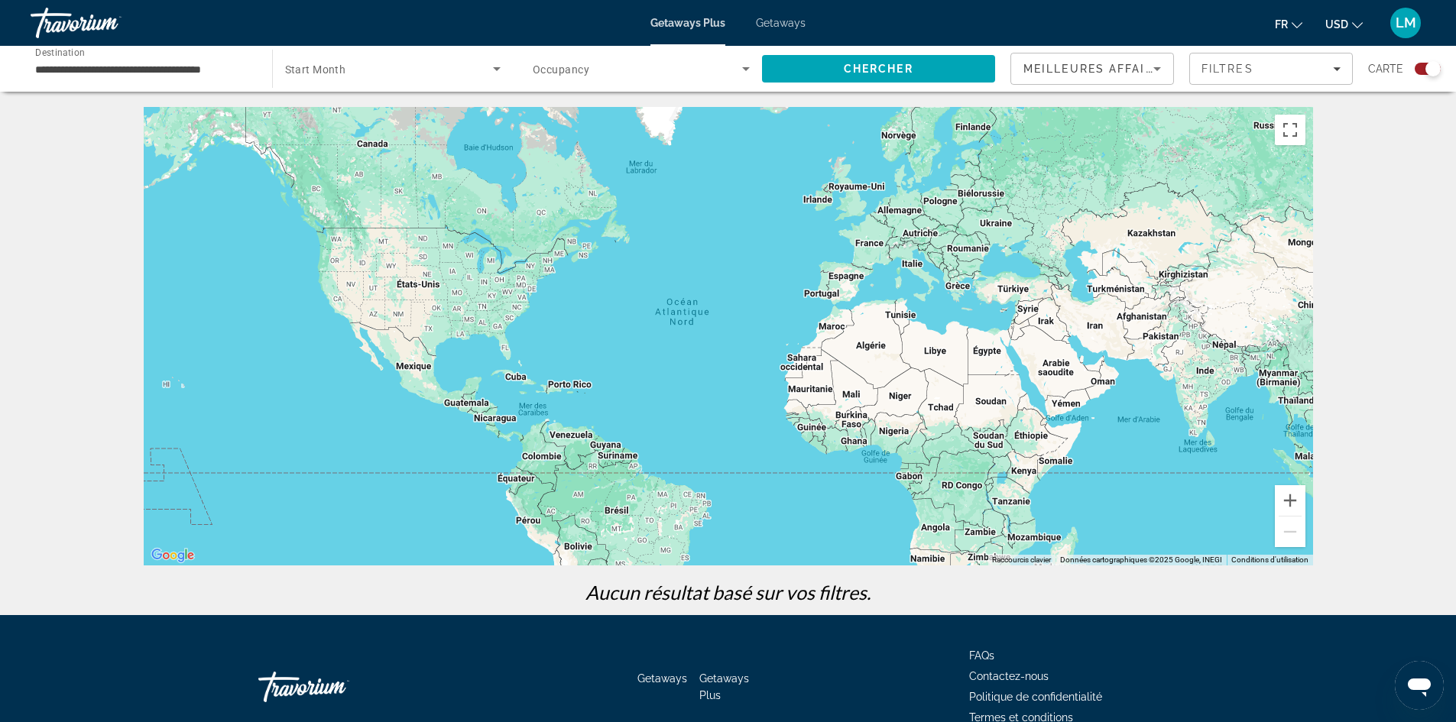
click at [780, 21] on span "Getaways" at bounding box center [781, 23] width 50 height 12
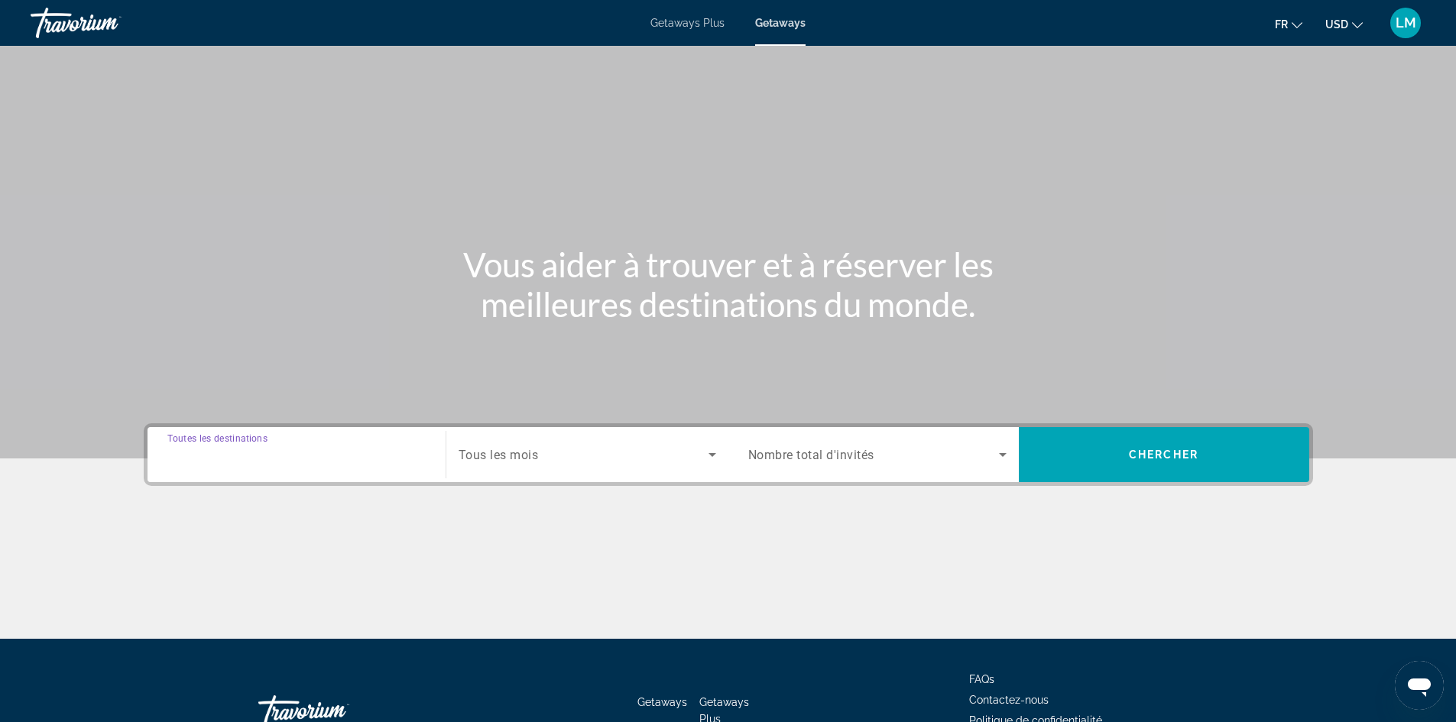
click at [310, 462] on input "Destination Toutes les destinations" at bounding box center [296, 455] width 258 height 18
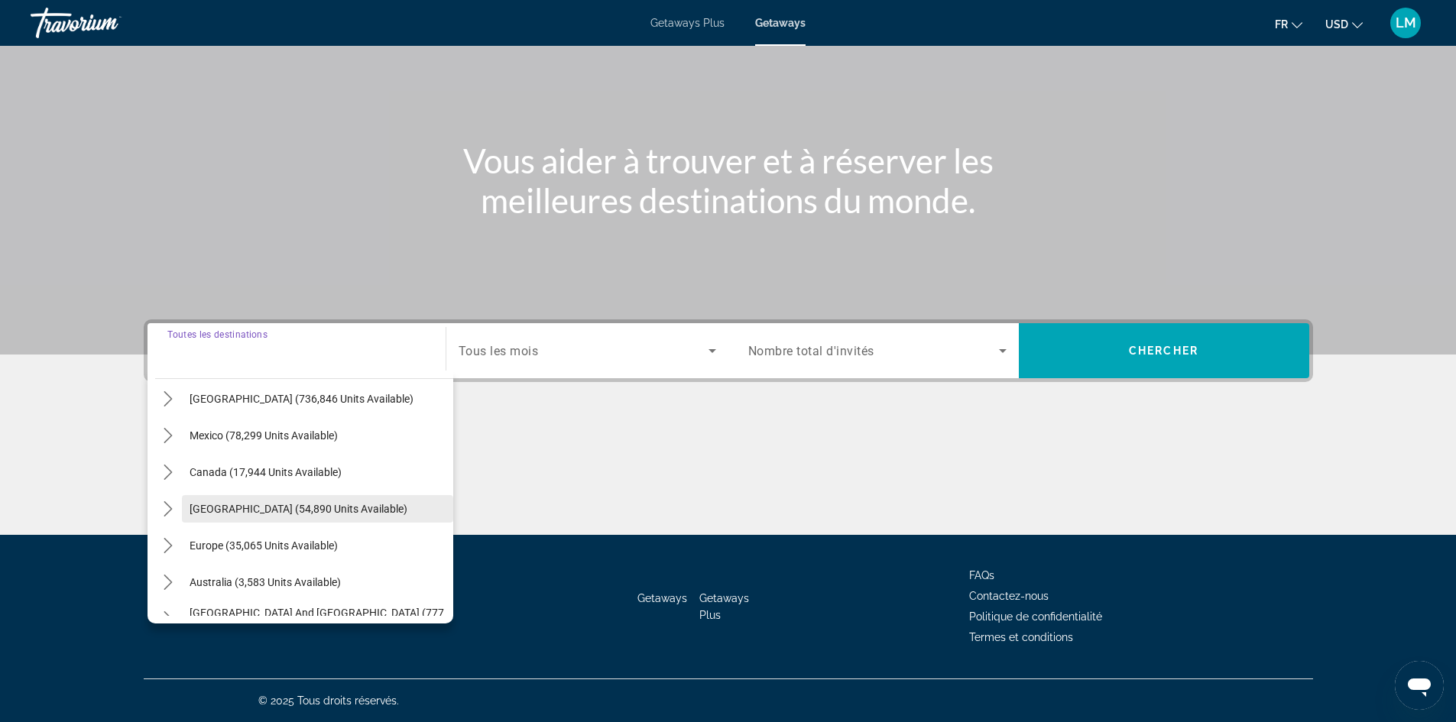
scroll to position [76, 0]
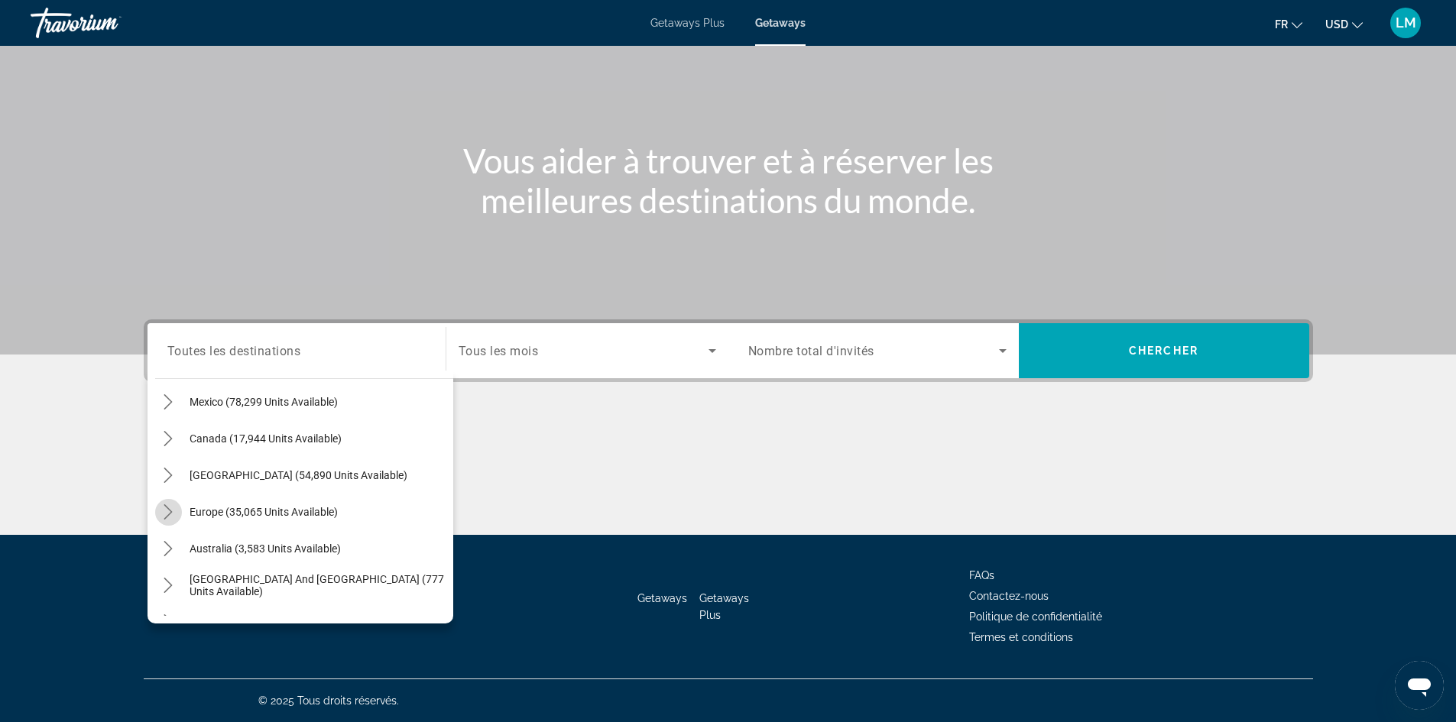
click at [169, 510] on icon "Toggle Europe (35,065 units available) submenu" at bounding box center [167, 511] width 15 height 15
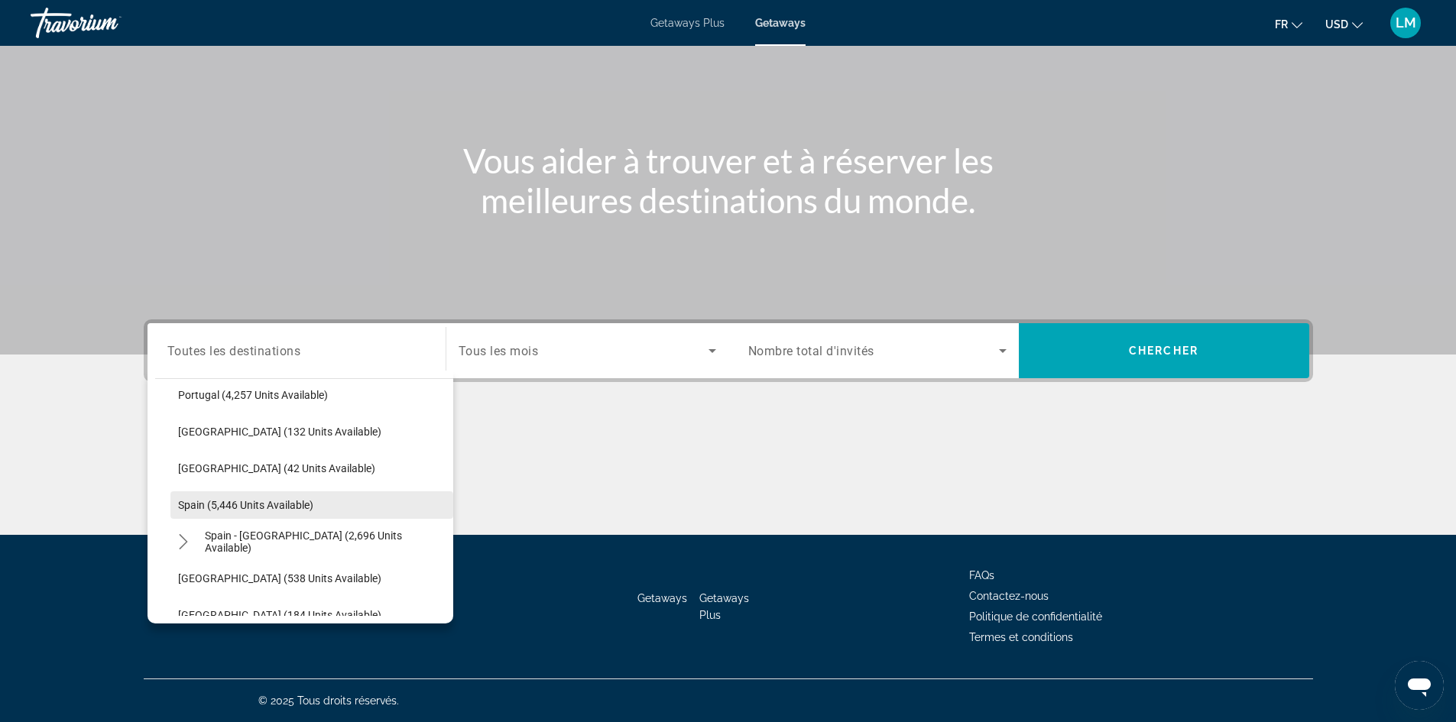
scroll to position [726, 0]
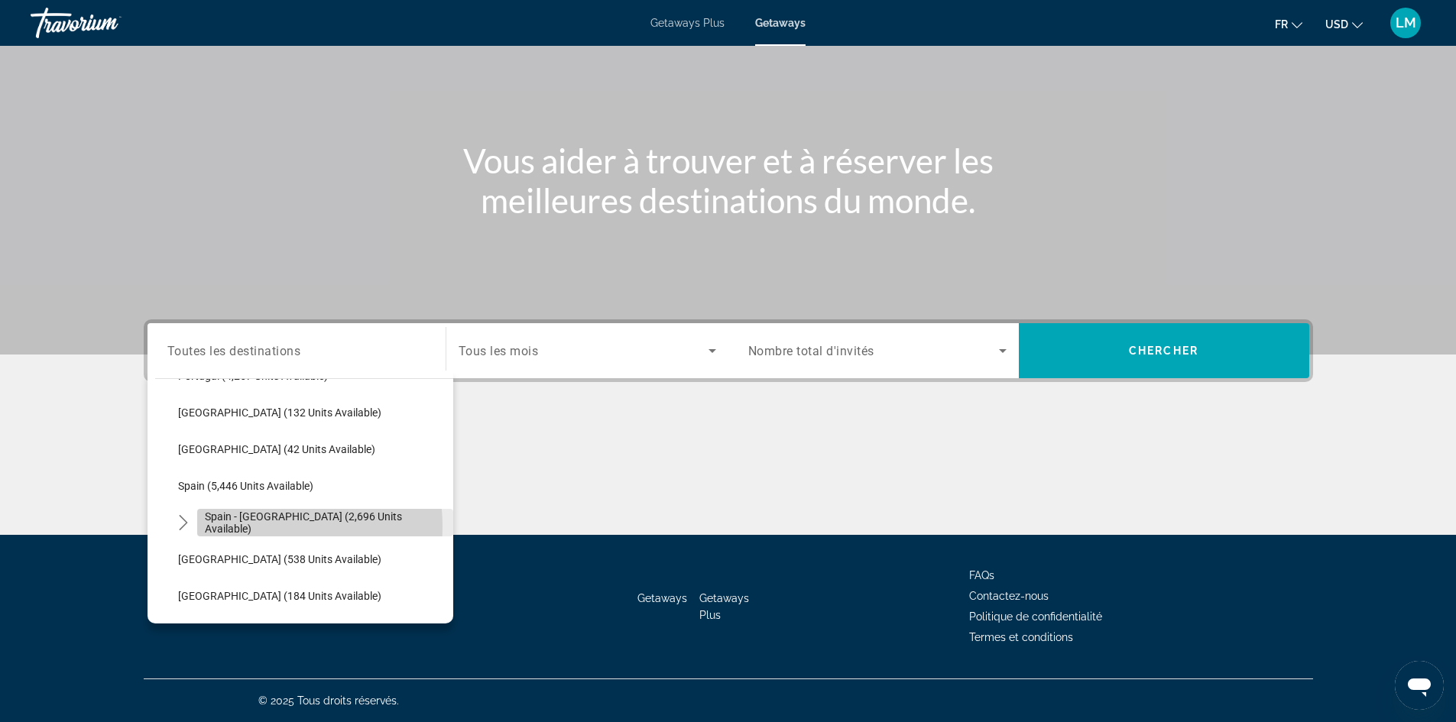
click at [257, 527] on span "Spain - [GEOGRAPHIC_DATA] (2,696 units available)" at bounding box center [325, 522] width 241 height 24
type input "**********"
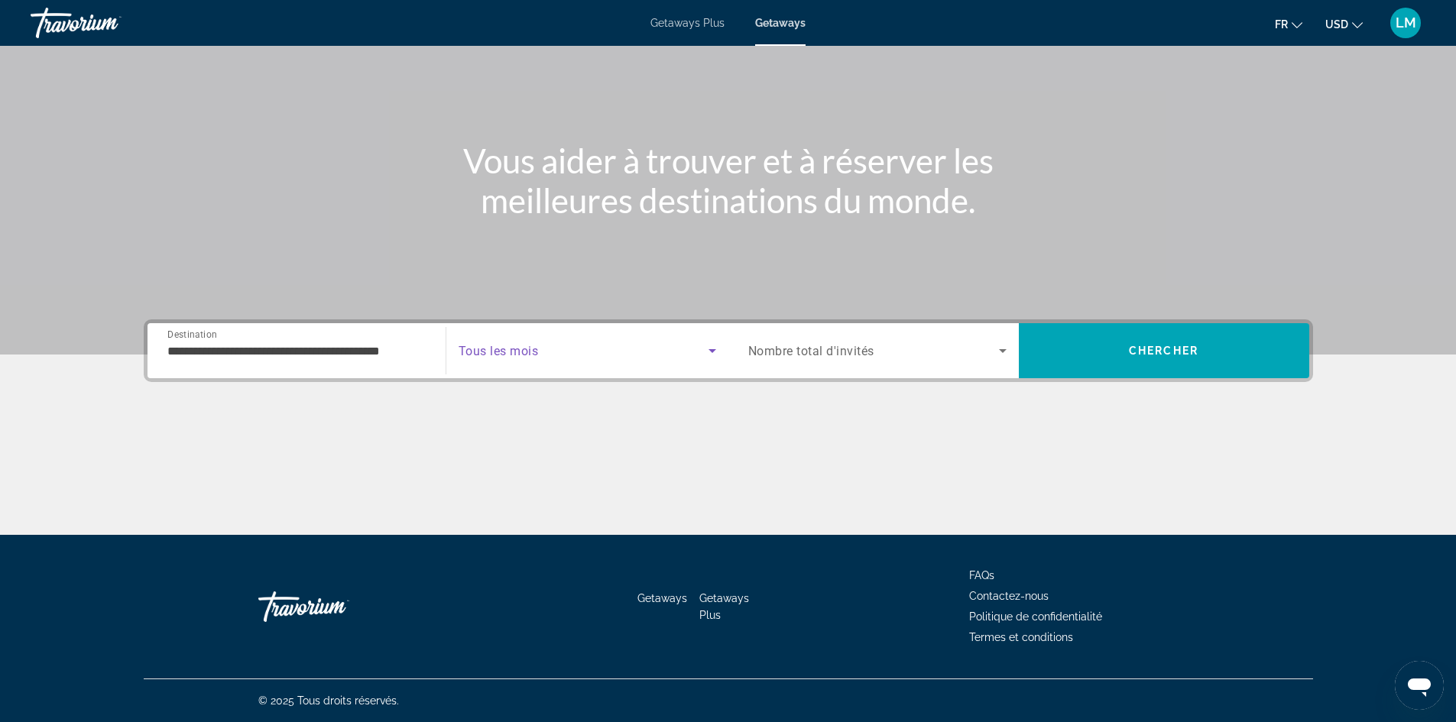
click at [583, 344] on span "Search widget" at bounding box center [584, 351] width 250 height 18
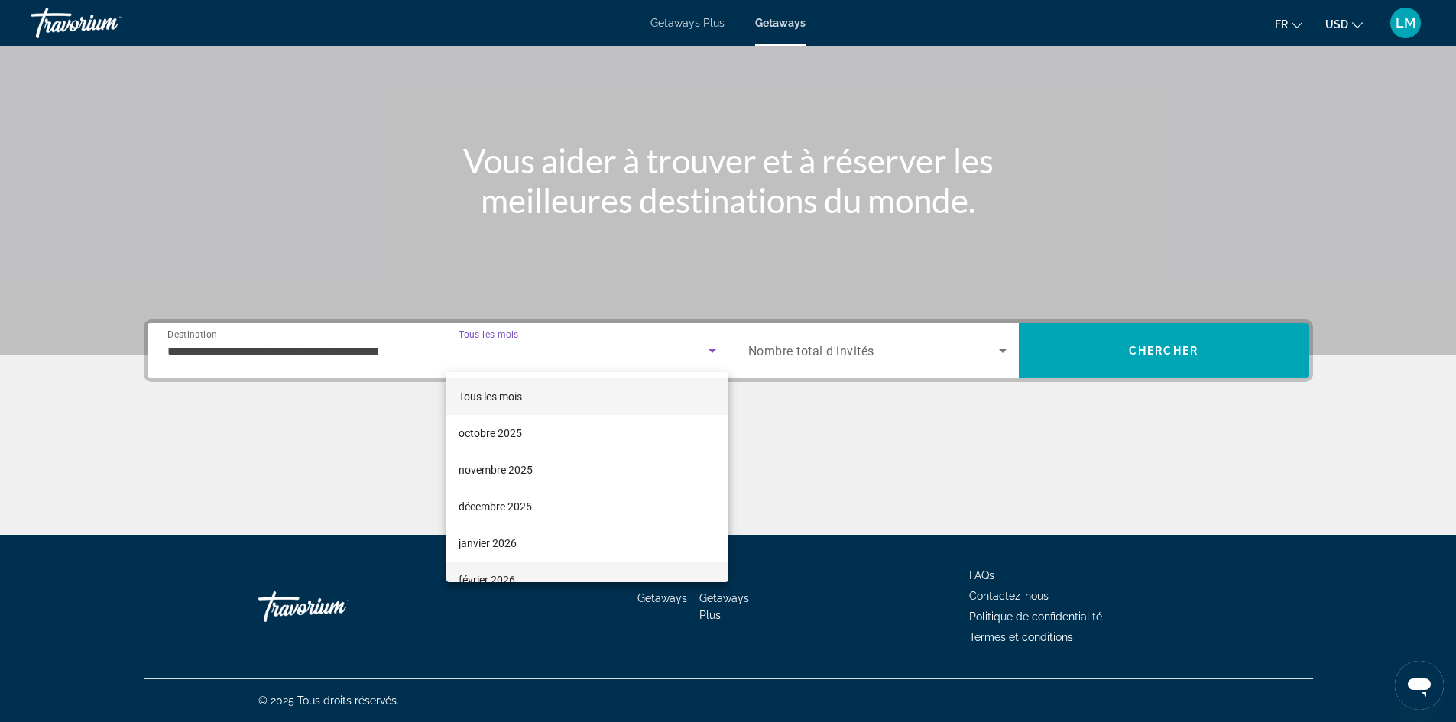
click at [502, 570] on mat-option "février 2026" at bounding box center [587, 580] width 282 height 37
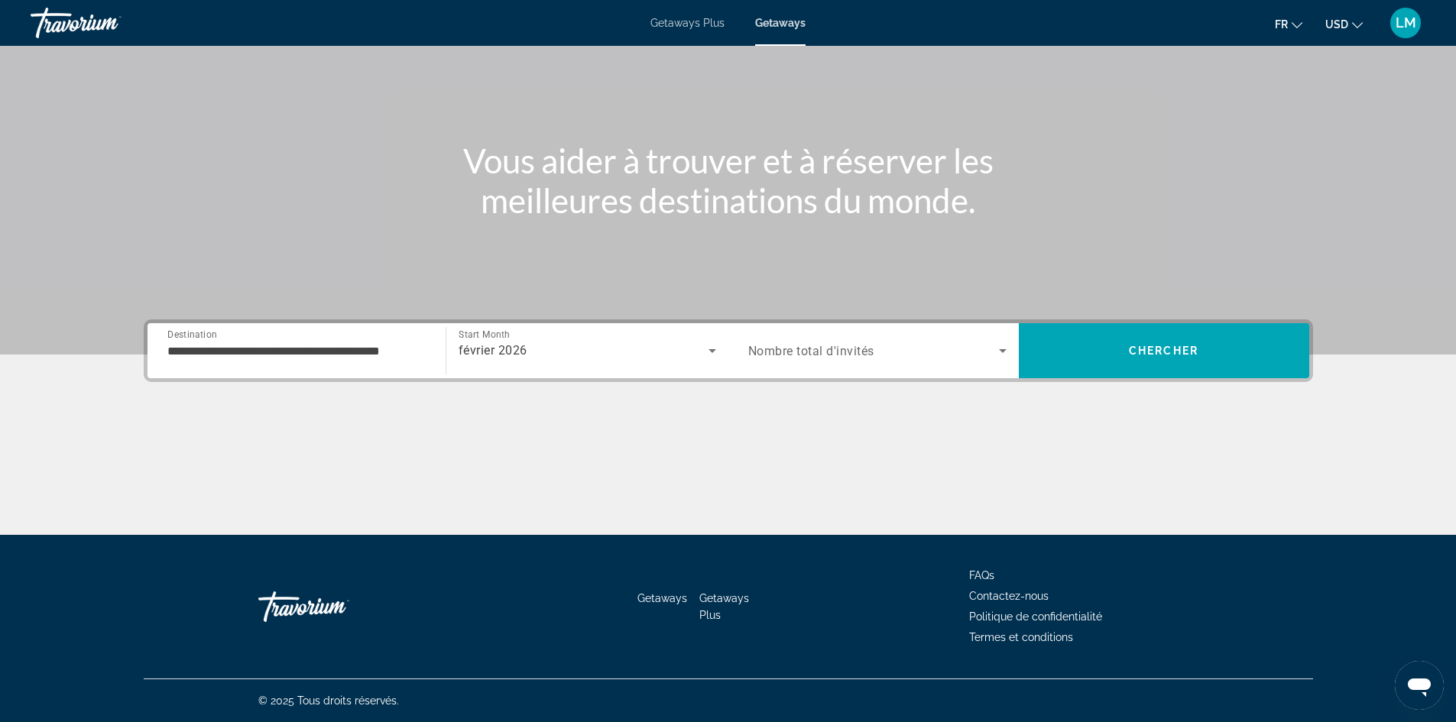
click at [849, 355] on span "Nombre total d'invités" at bounding box center [811, 351] width 126 height 15
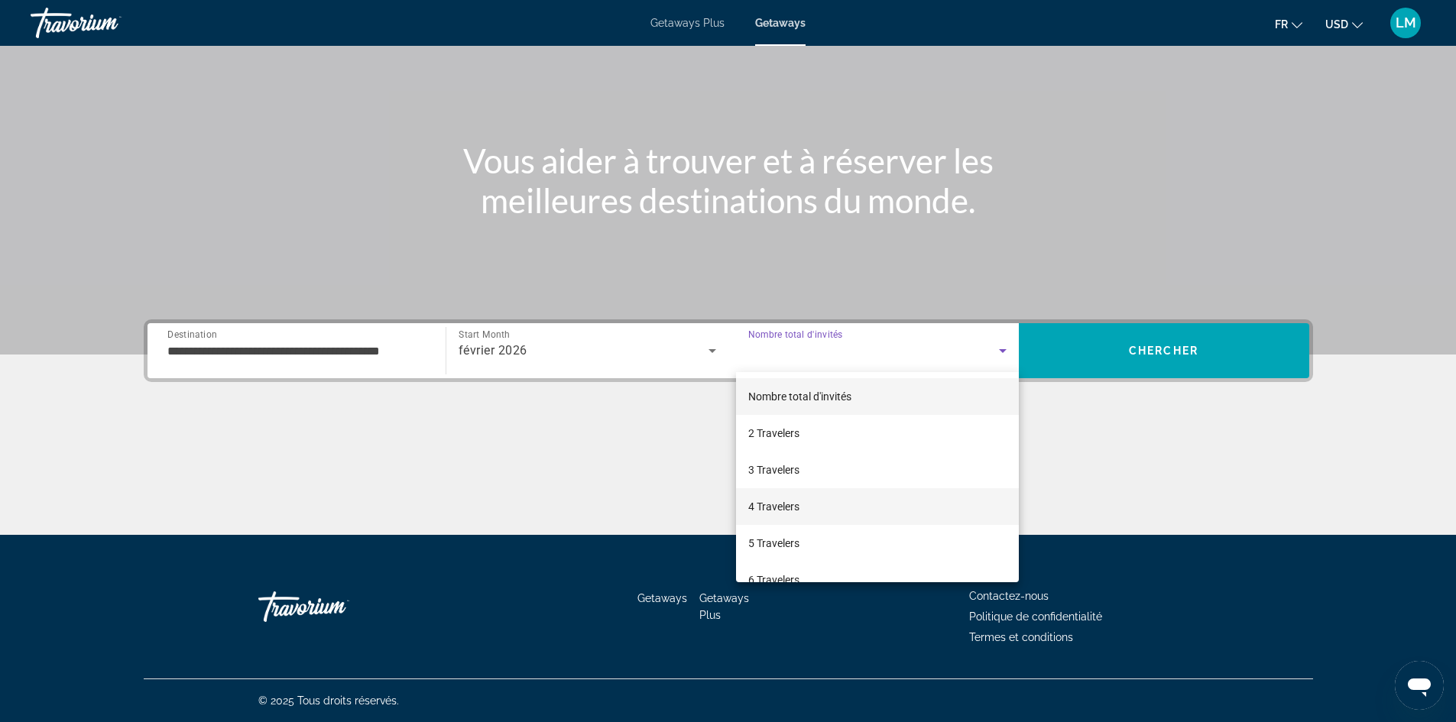
click at [886, 512] on mat-option "4 Travelers" at bounding box center [877, 506] width 283 height 37
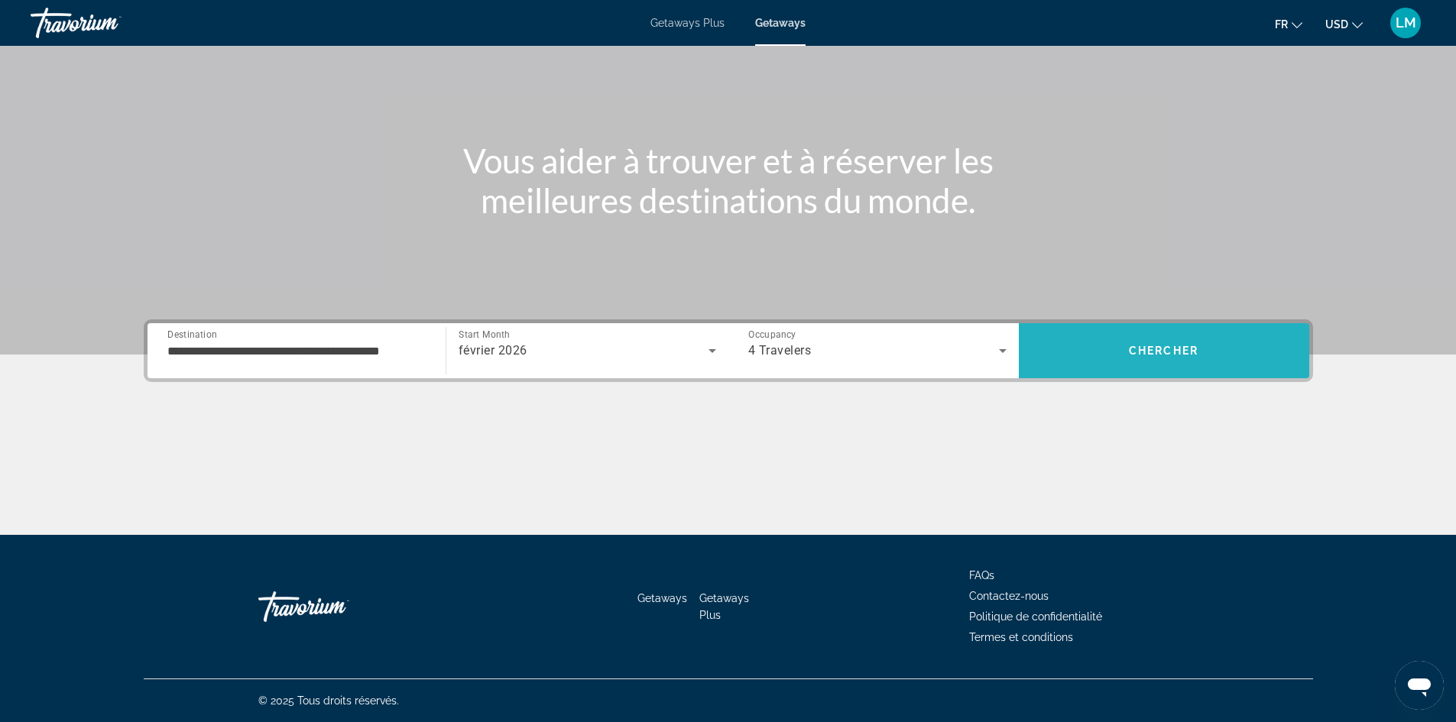
click at [1119, 344] on span "Search" at bounding box center [1164, 350] width 290 height 37
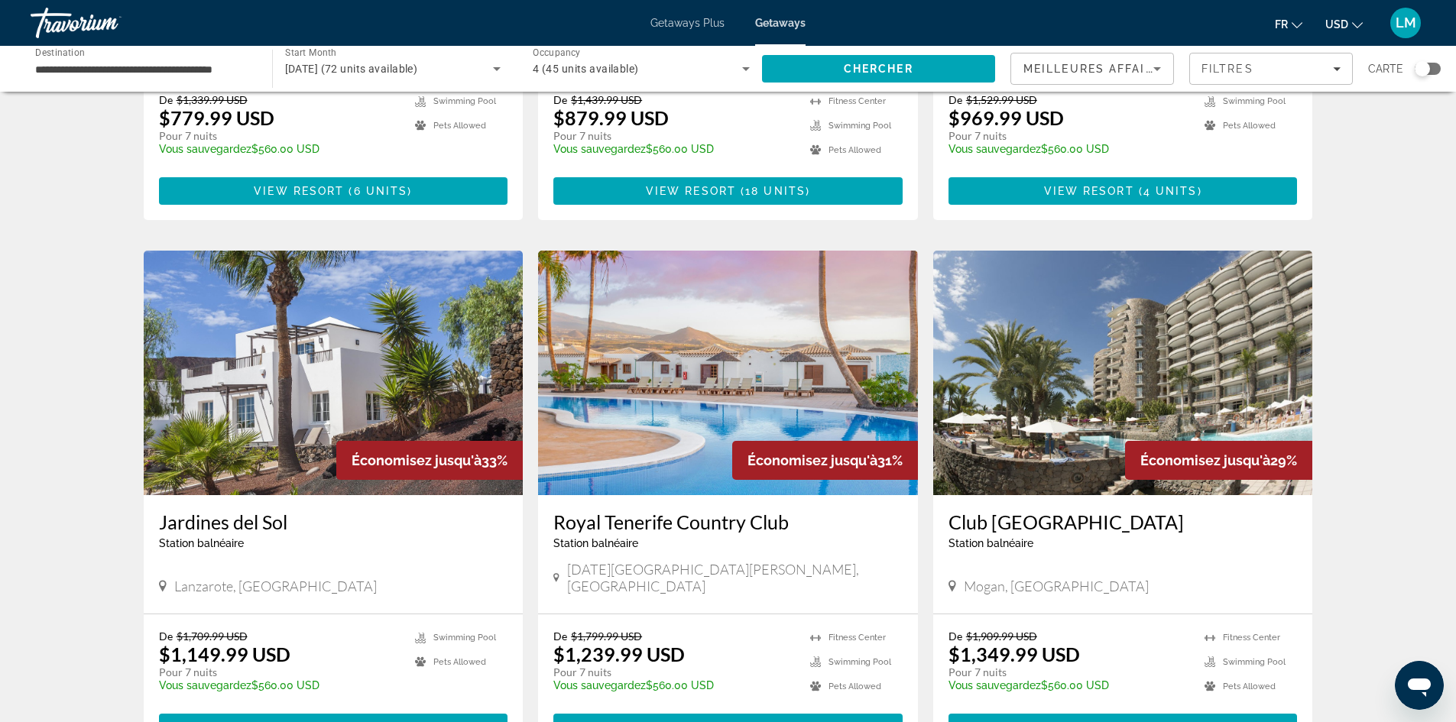
scroll to position [1521, 0]
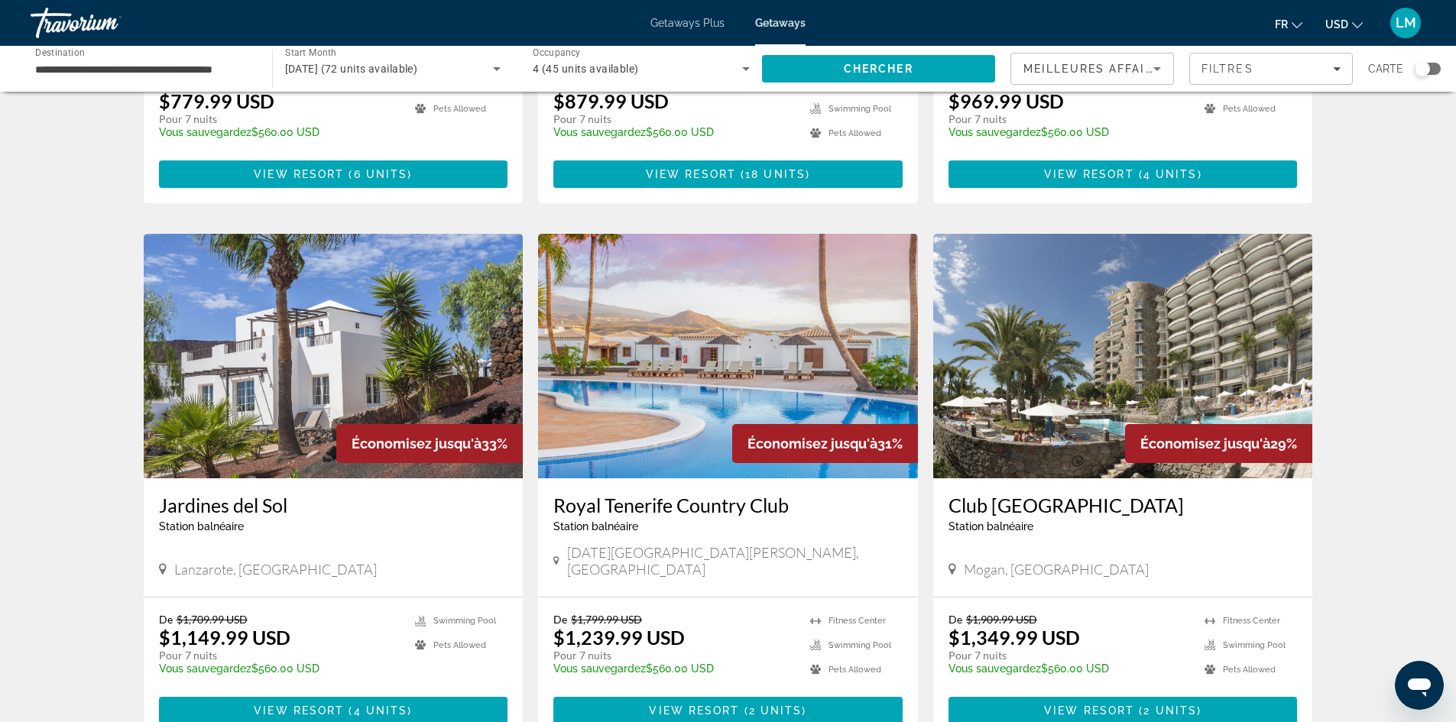
click at [1065, 353] on img "Main content" at bounding box center [1123, 356] width 380 height 245
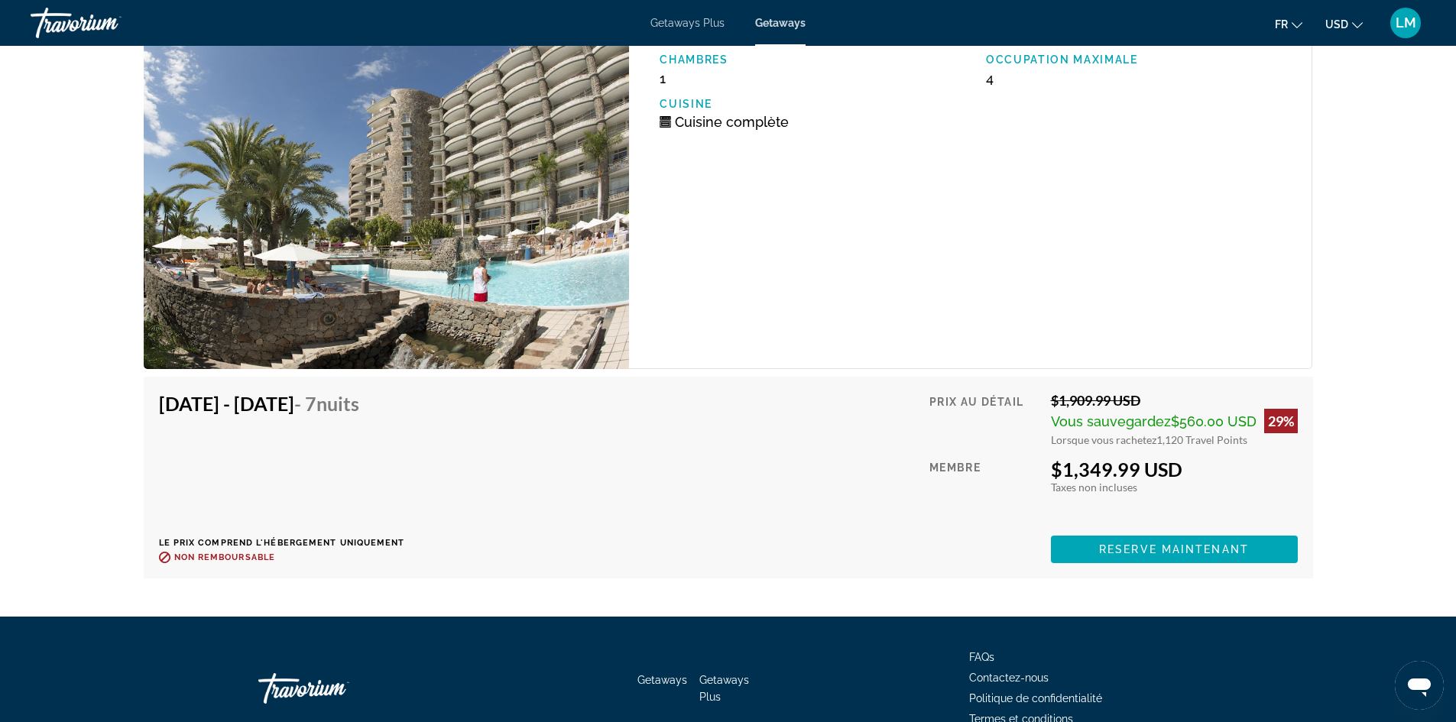
scroll to position [2682, 0]
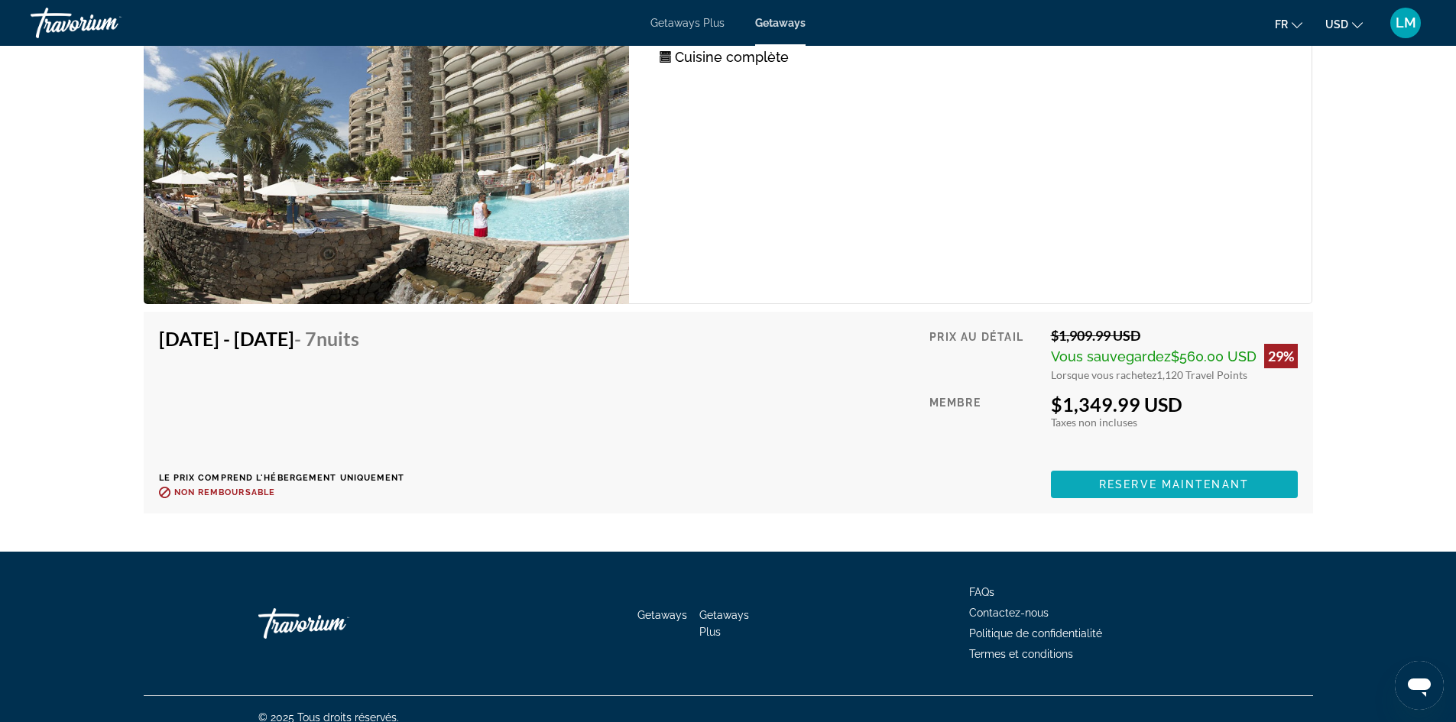
click at [1188, 466] on span "Main content" at bounding box center [1174, 484] width 247 height 37
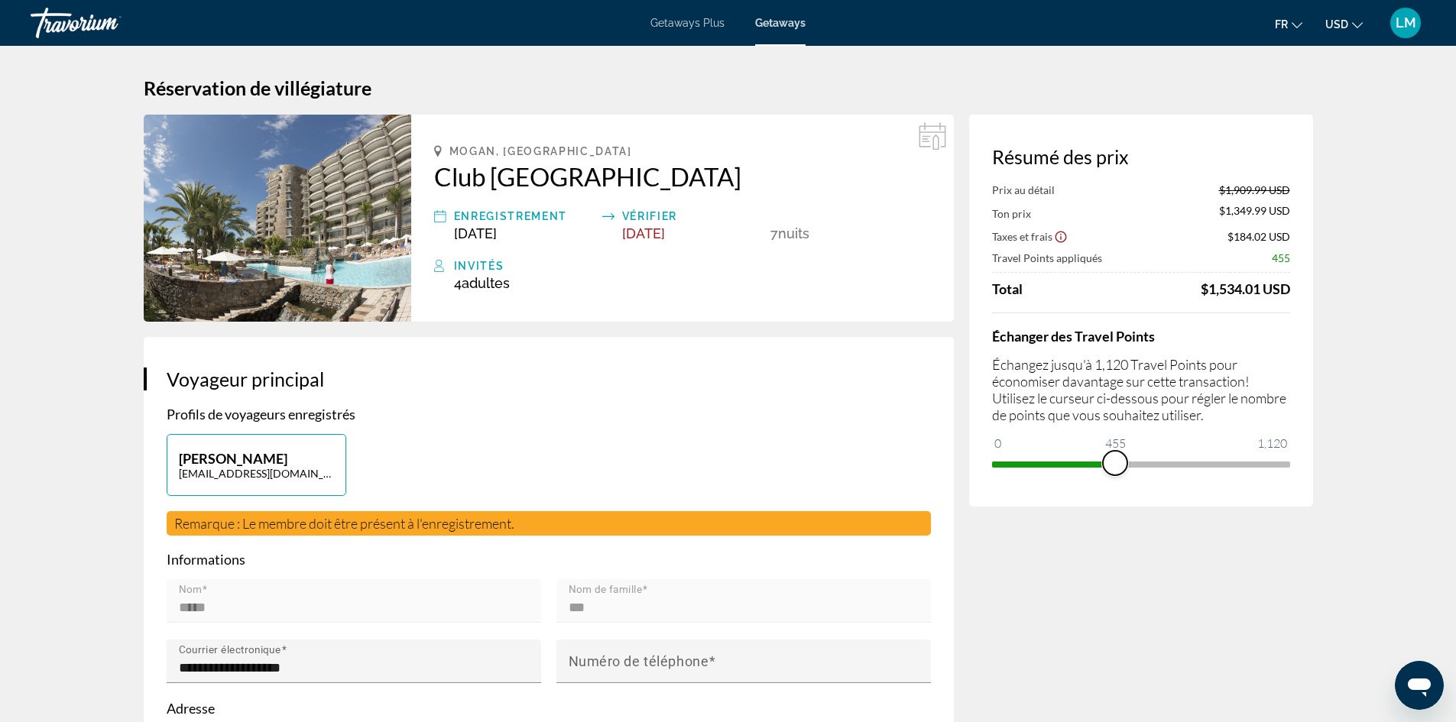
drag, startPoint x: 1275, startPoint y: 457, endPoint x: 1115, endPoint y: 469, distance: 161.0
click at [1115, 469] on span "ngx-slider" at bounding box center [1115, 463] width 24 height 24
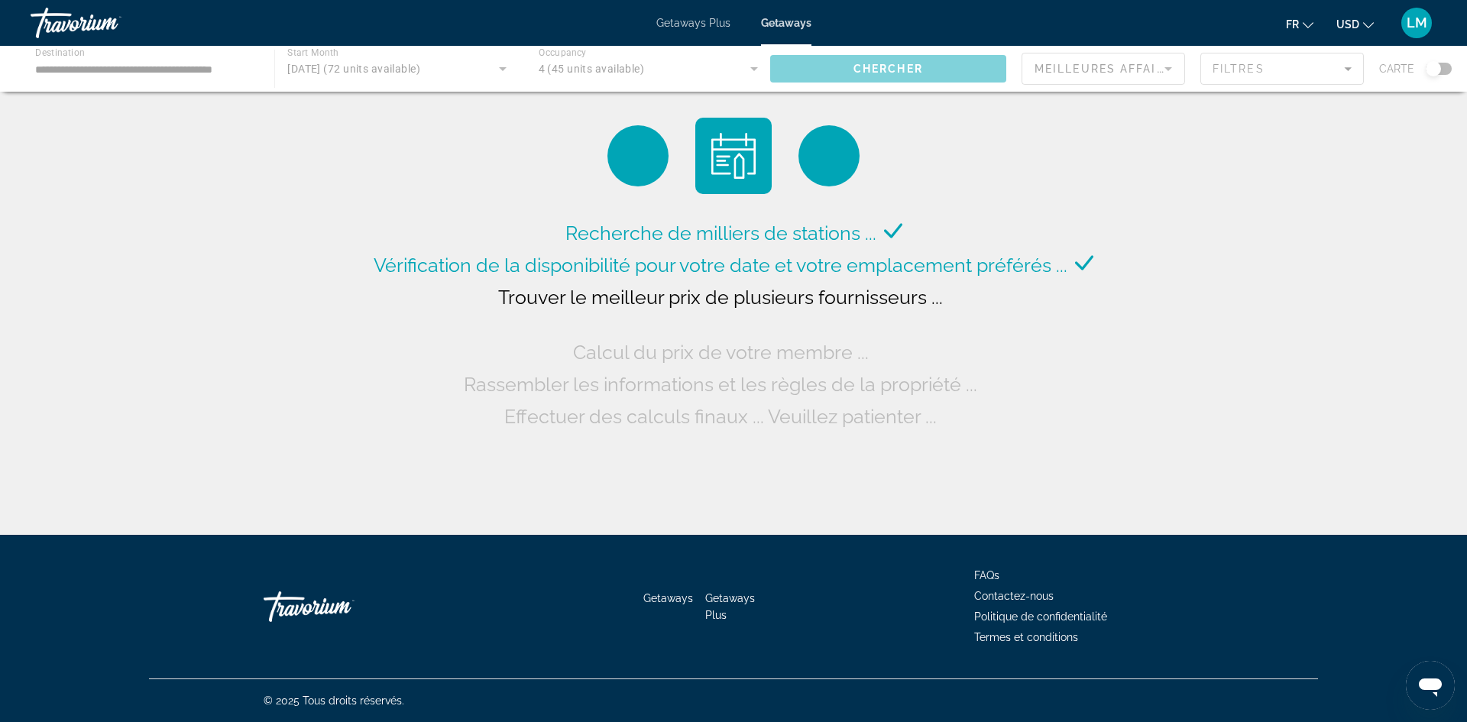
click at [157, 67] on div "Main content" at bounding box center [733, 69] width 1467 height 46
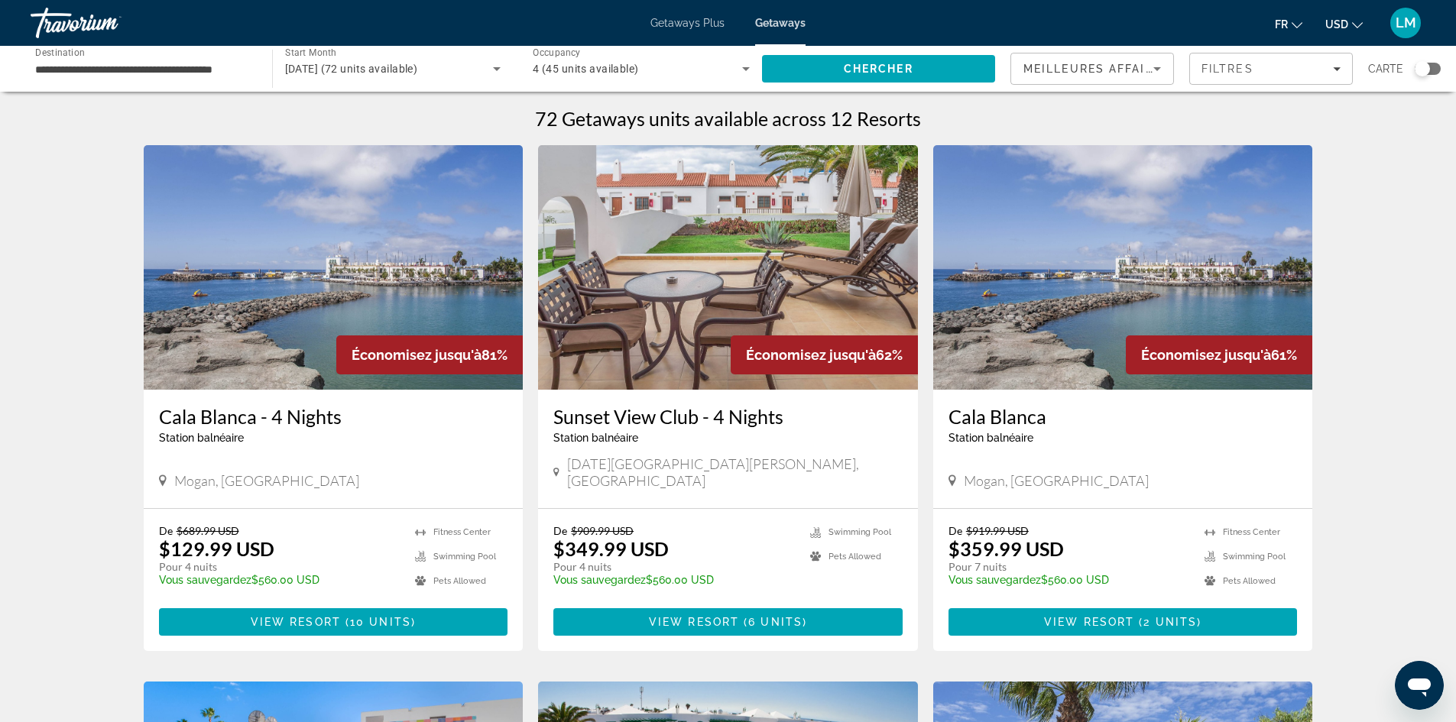
click at [153, 70] on input "**********" at bounding box center [143, 69] width 217 height 18
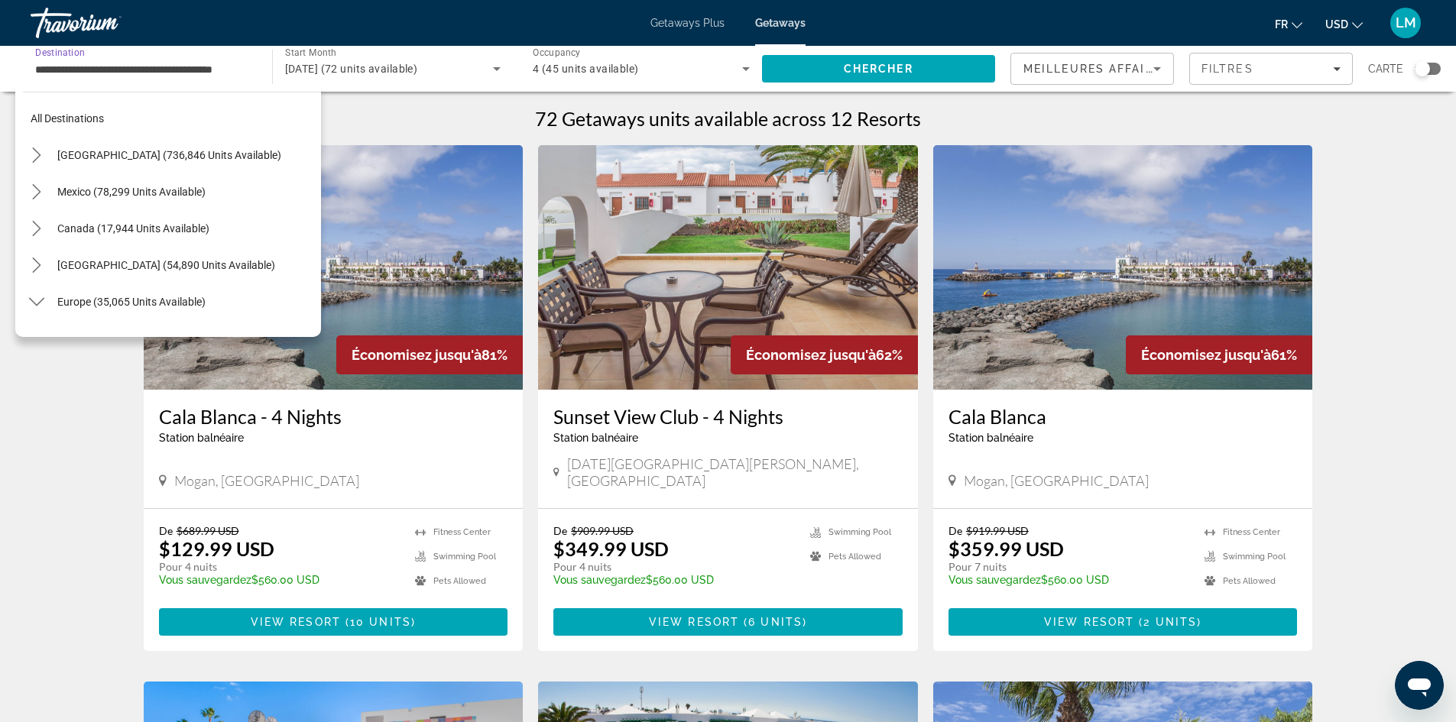
scroll to position [751, 0]
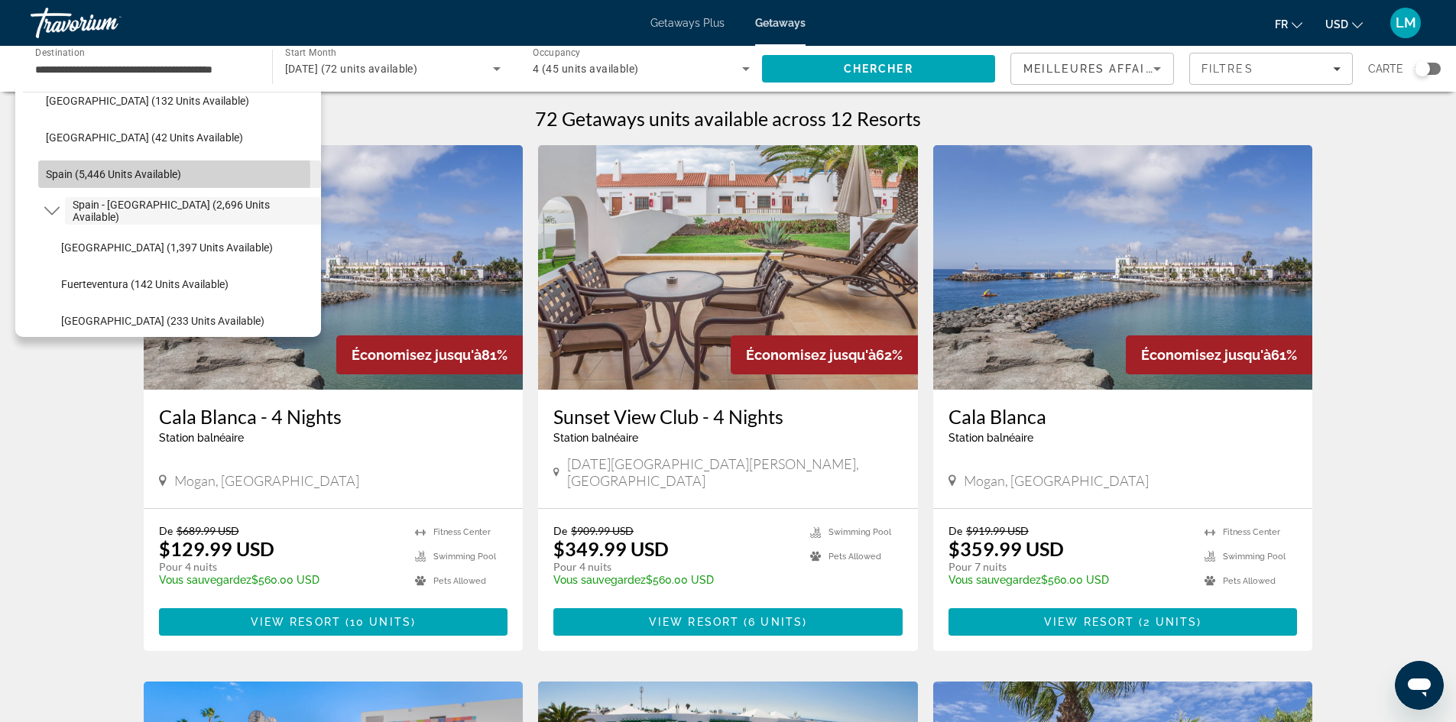
click at [102, 175] on span "Spain (5,446 units available)" at bounding box center [113, 174] width 135 height 12
type input "**********"
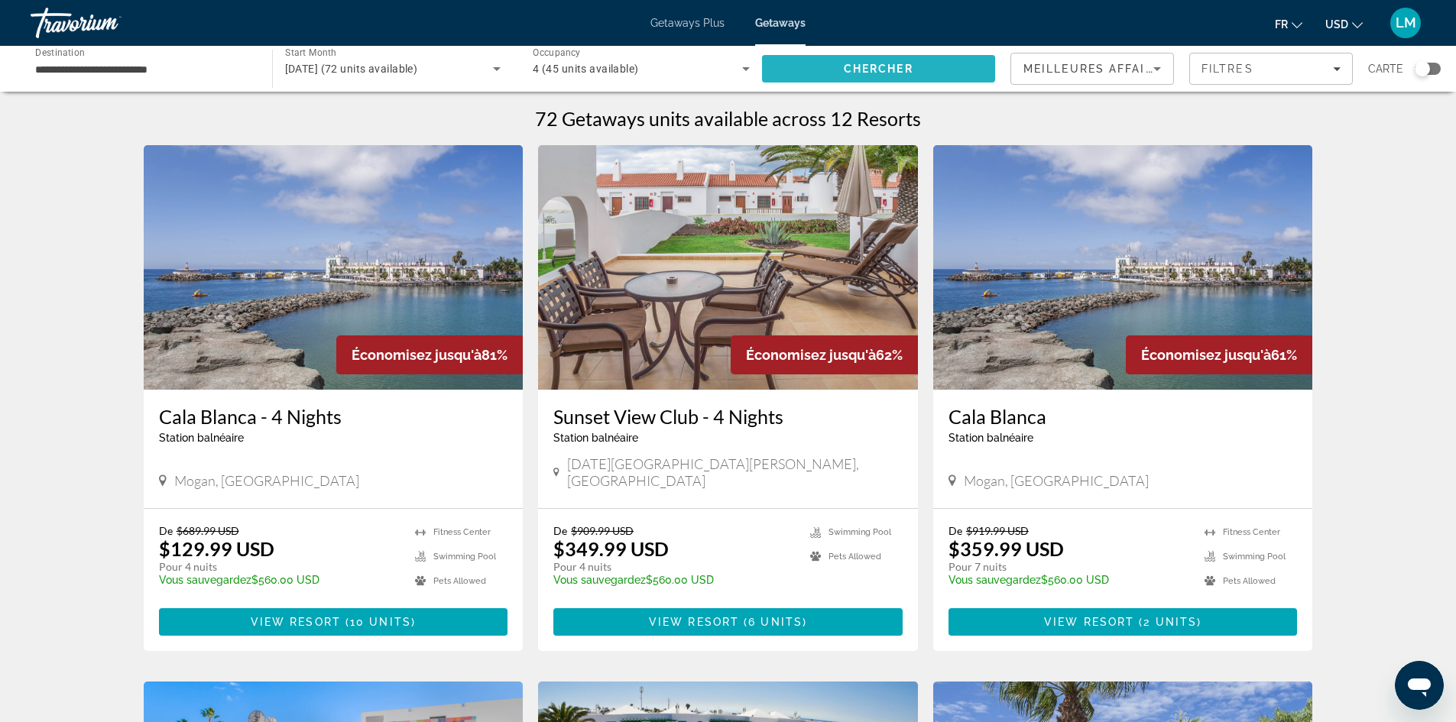
click at [874, 65] on span "Chercher" at bounding box center [879, 69] width 70 height 12
